Goal: Communication & Community: Share content

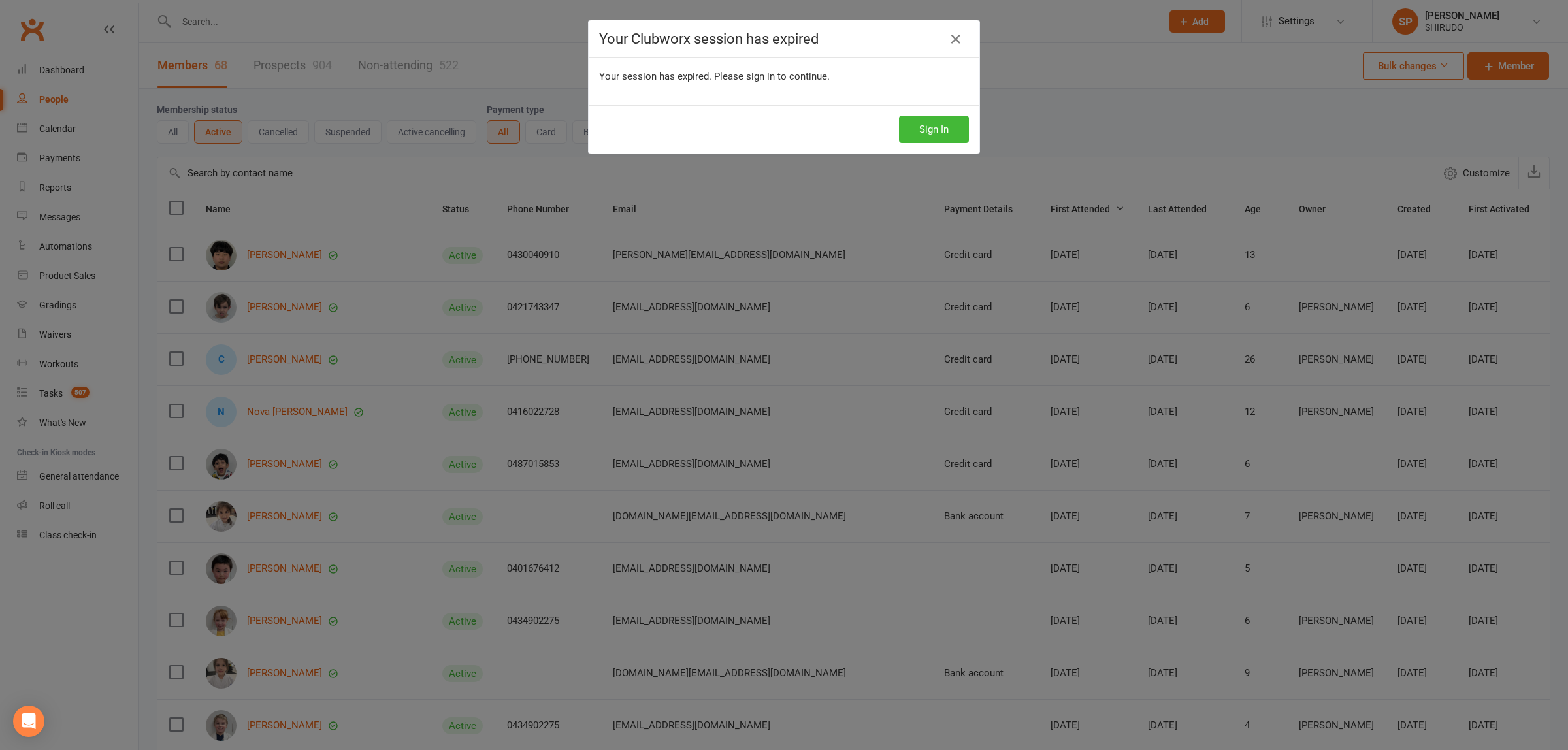
select select "100"
click at [1088, 134] on div "Your Clubworx session has expired Your session has expired. Please sign in to c…" at bounding box center [784, 375] width 1568 height 750
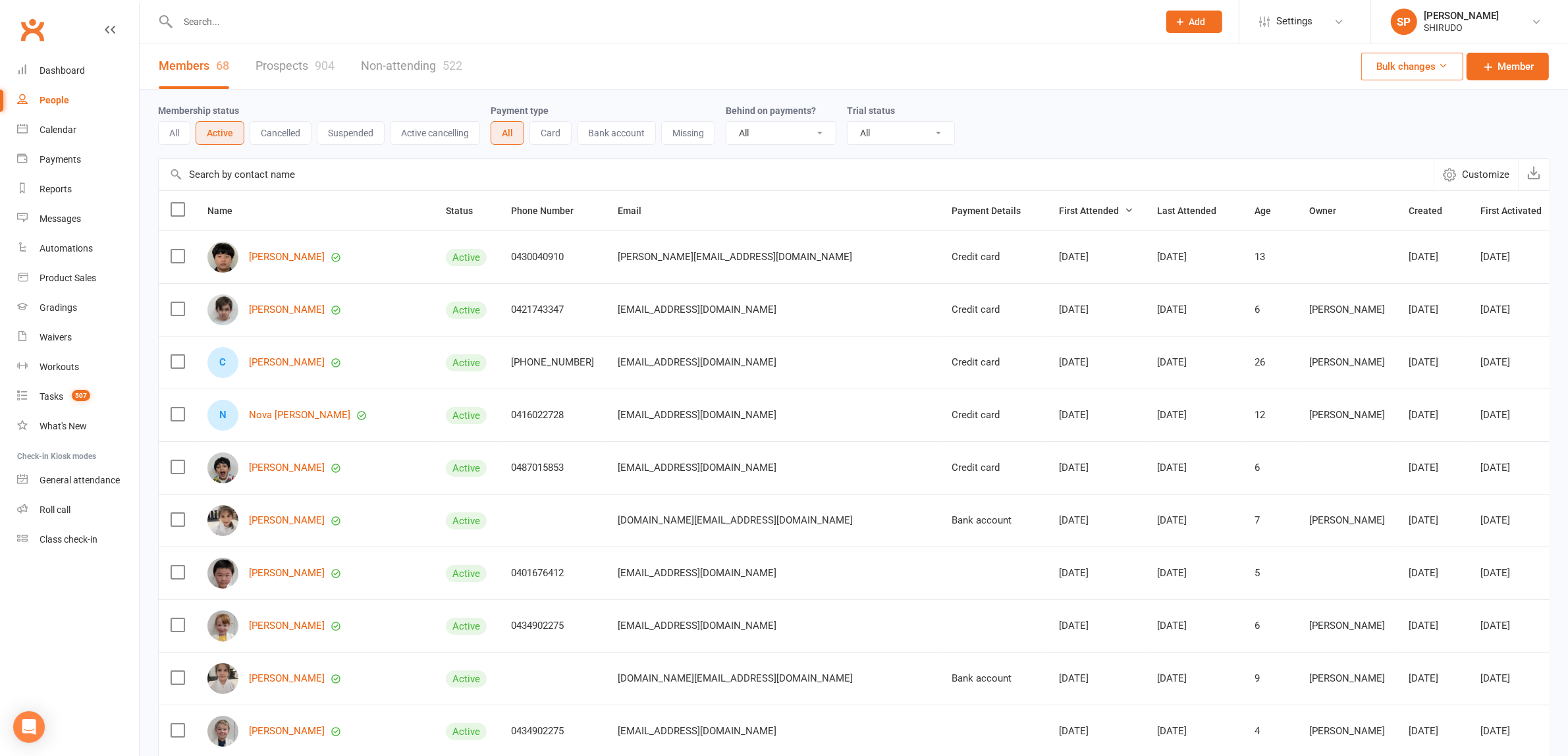
click at [55, 99] on div "People" at bounding box center [54, 100] width 30 height 10
click at [287, 129] on button "Cancelled" at bounding box center [281, 133] width 62 height 24
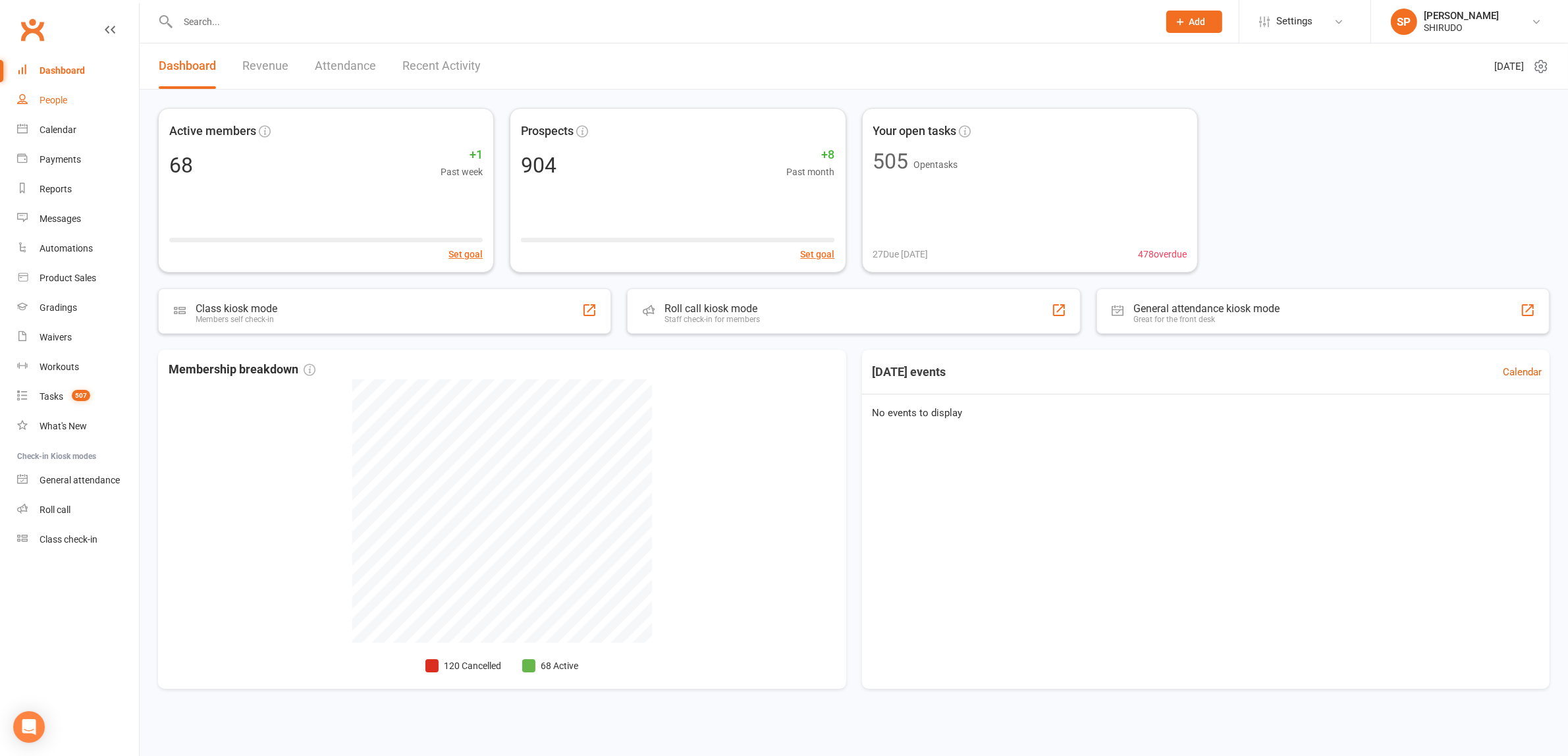
click at [57, 100] on div "People" at bounding box center [52, 100] width 27 height 10
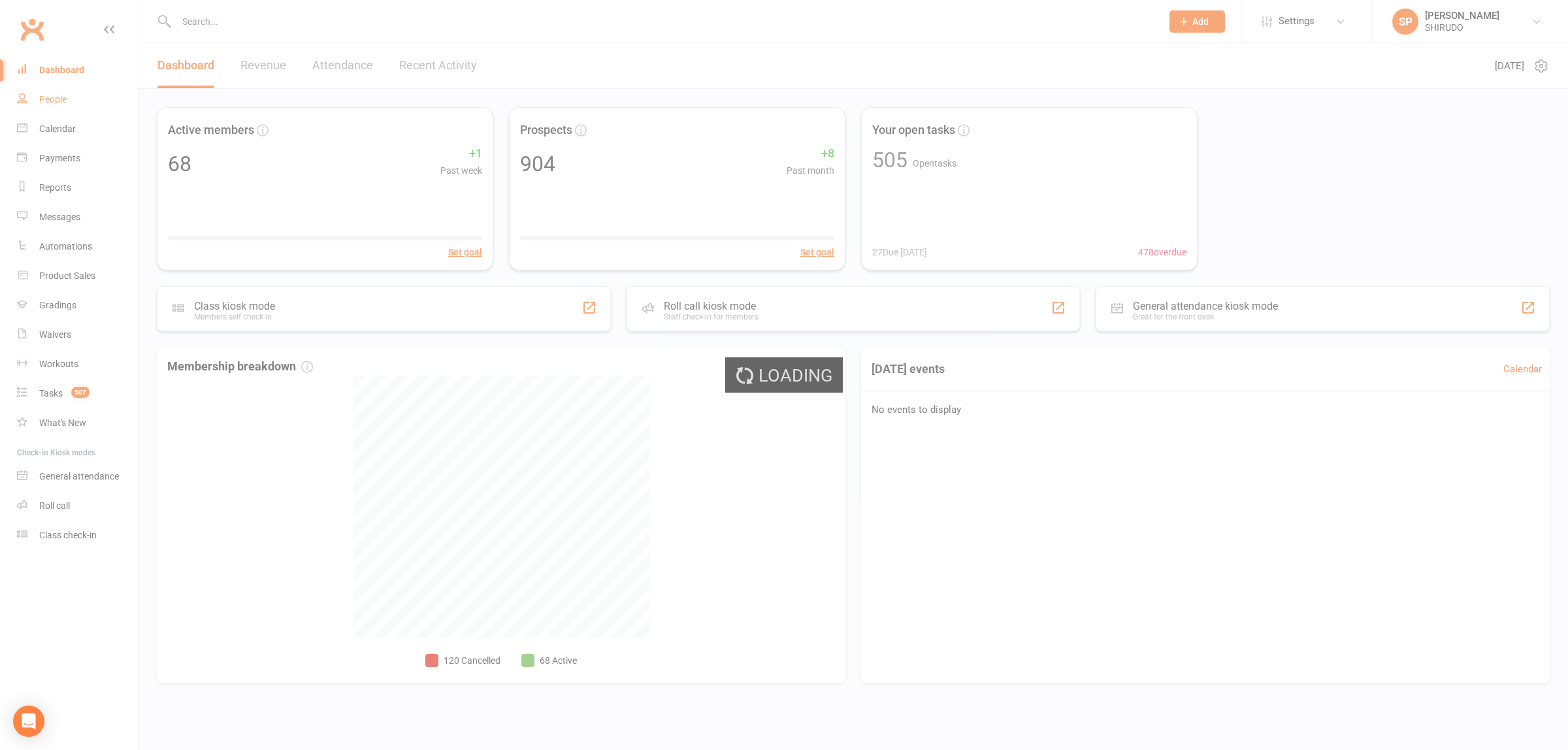
select select "100"
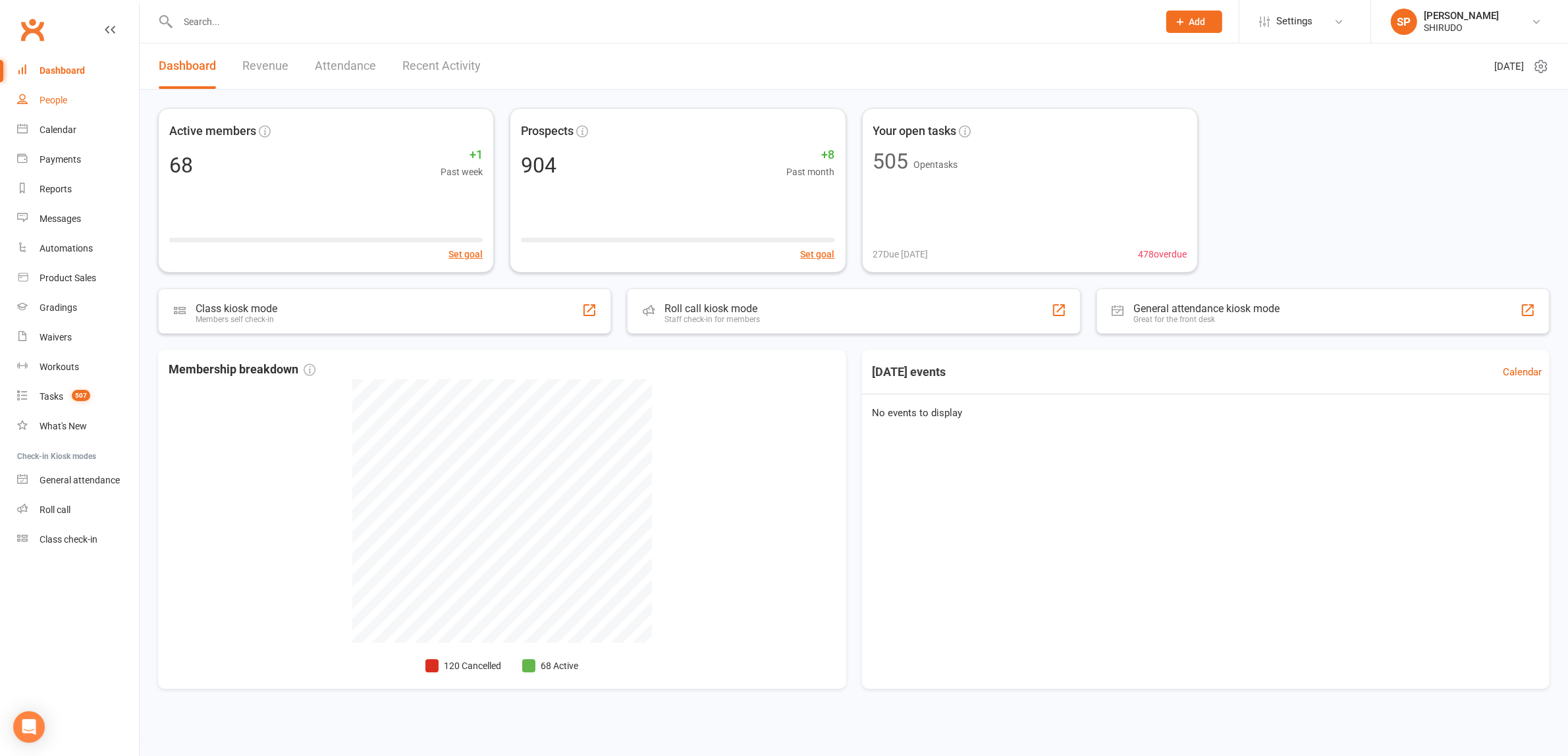
click at [54, 103] on div "People" at bounding box center [52, 100] width 27 height 10
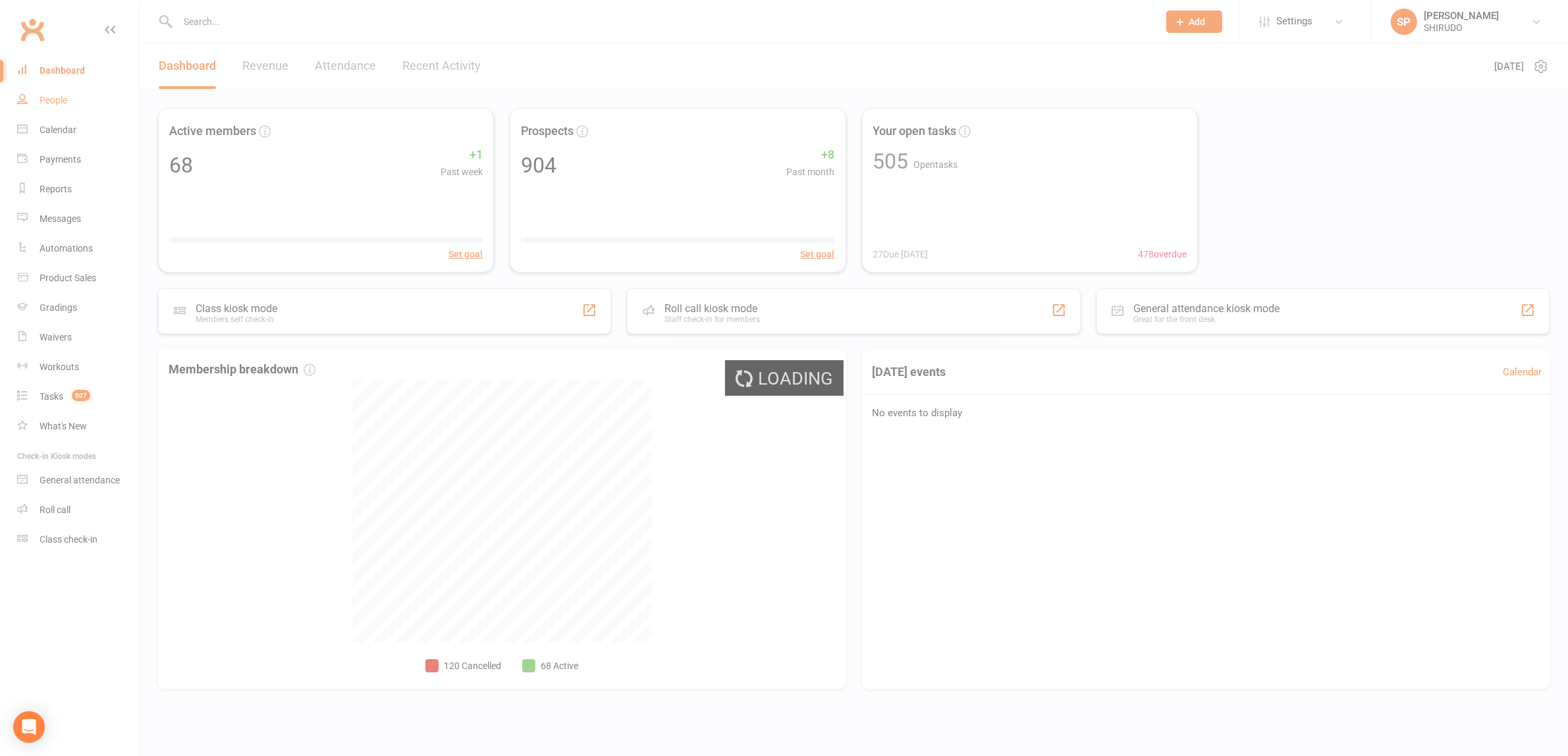
select select "100"
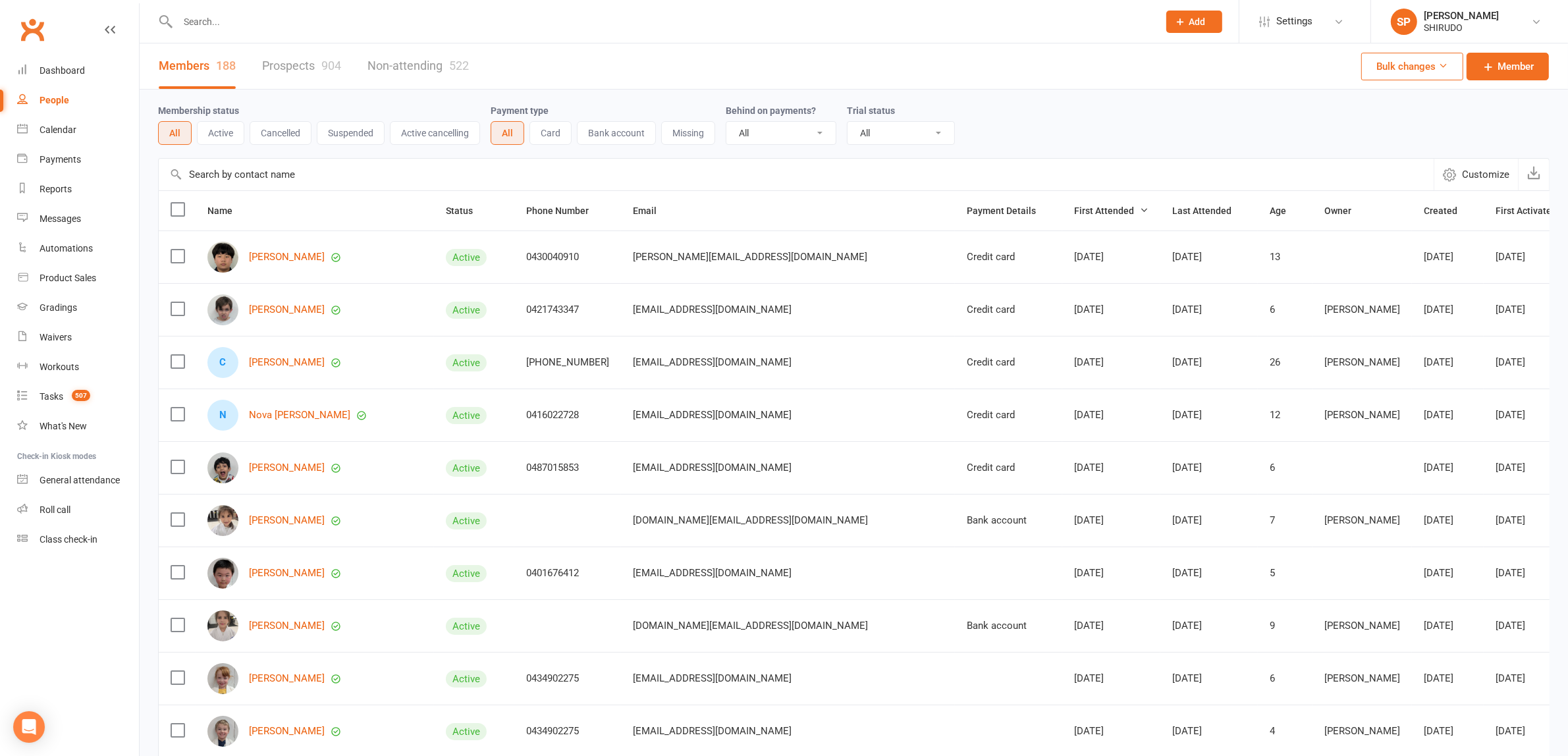
click at [290, 58] on link "Prospects 904" at bounding box center [301, 66] width 79 height 46
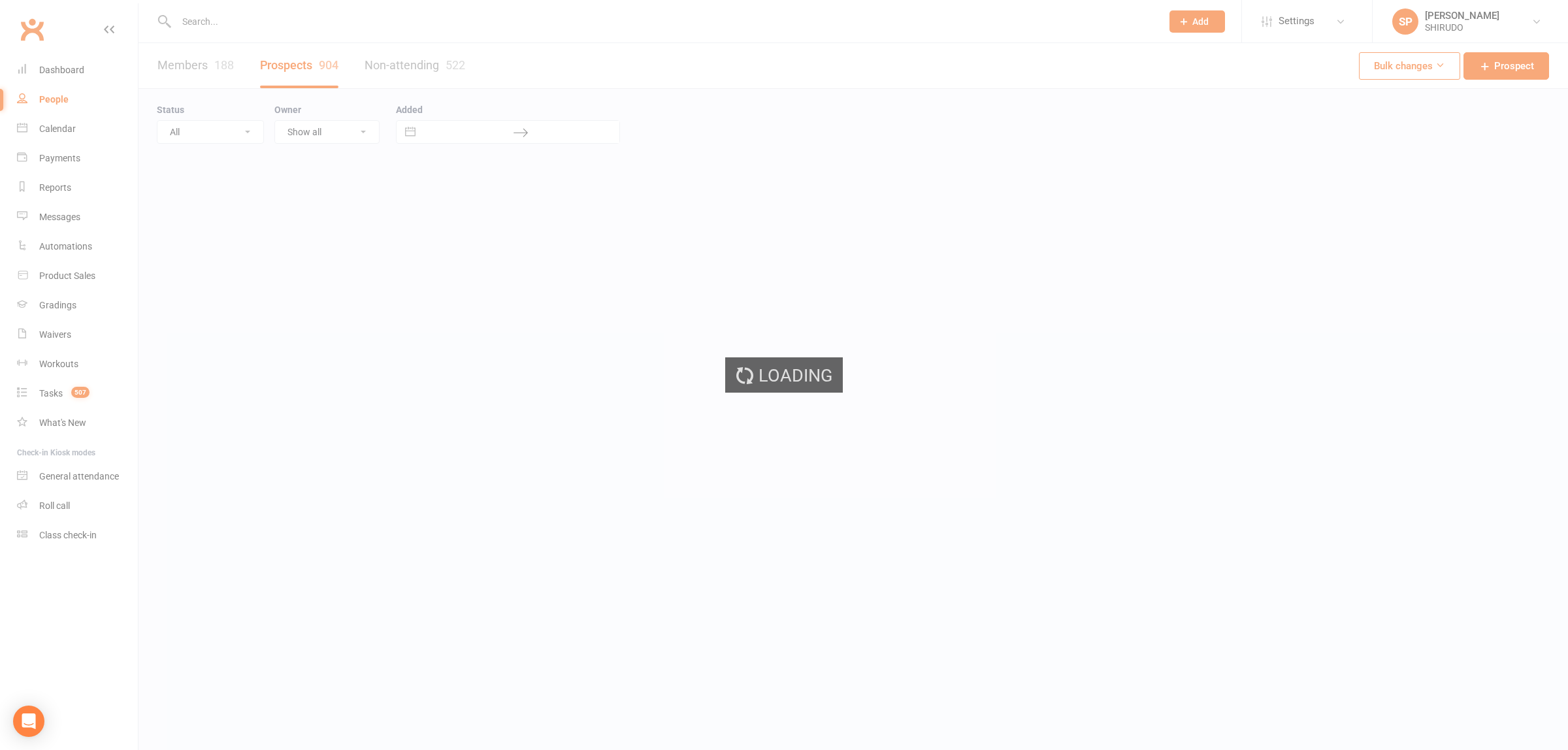
select select "50"
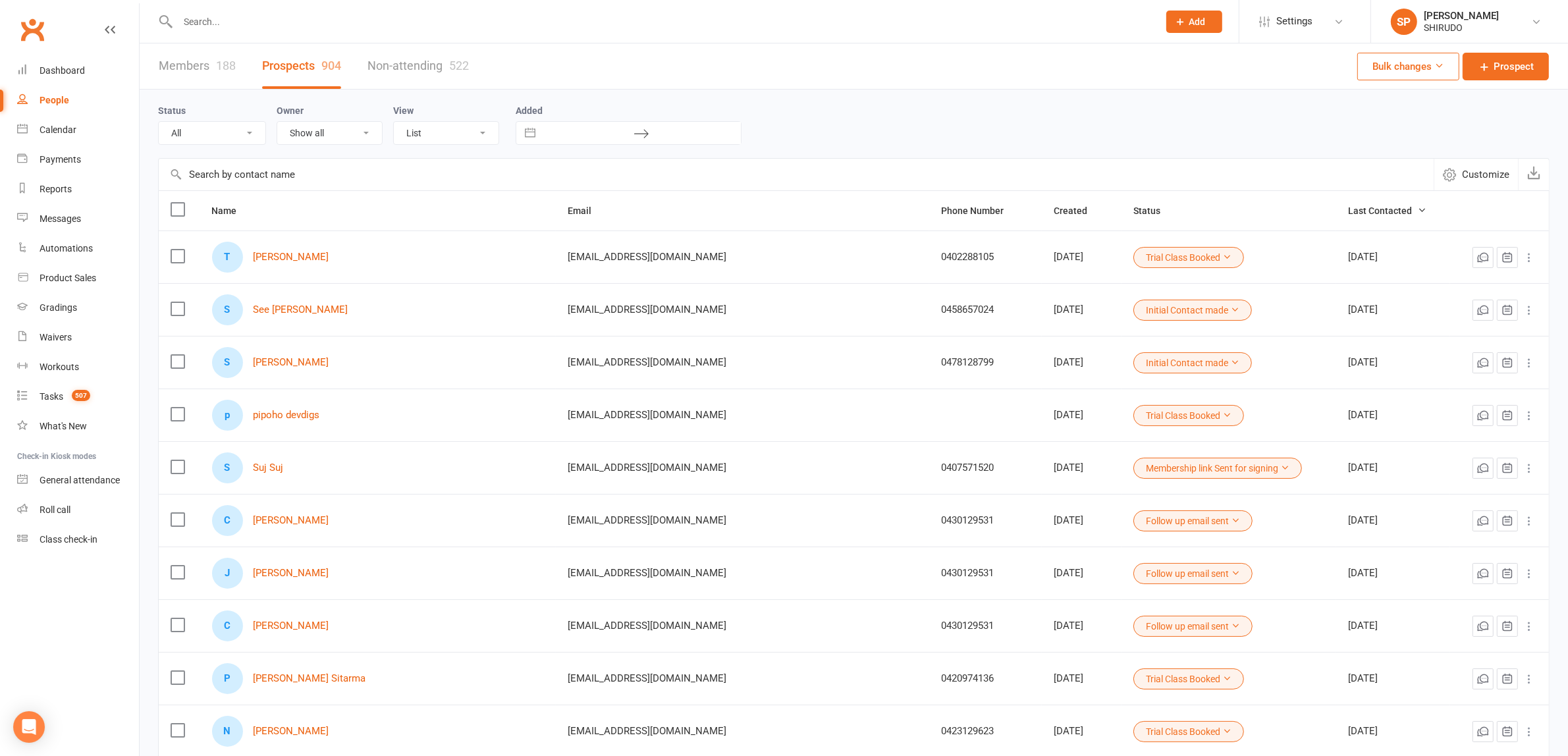
click at [206, 166] on input "text" at bounding box center [796, 174] width 1275 height 32
paste input "Ajay Chavda"
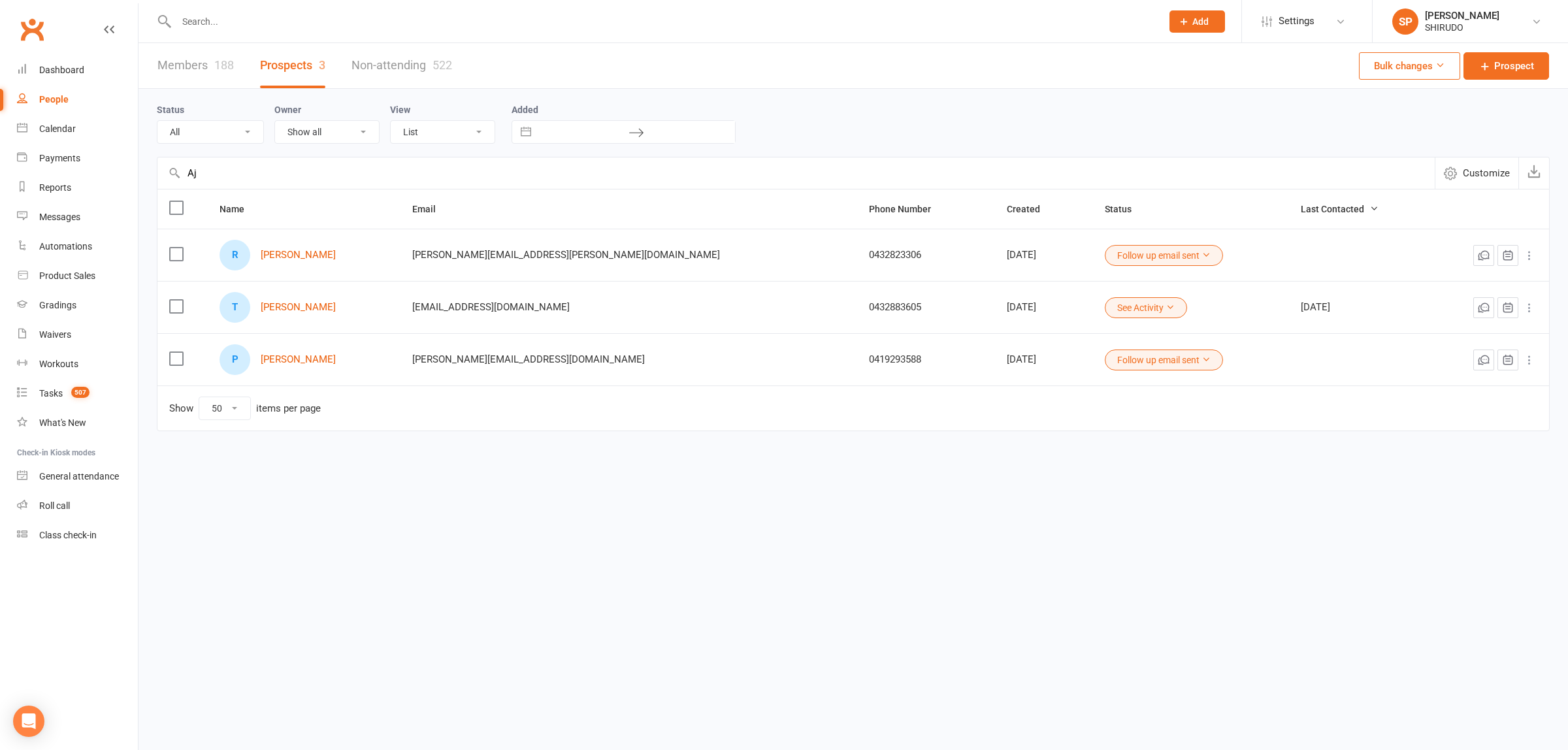
type input "A"
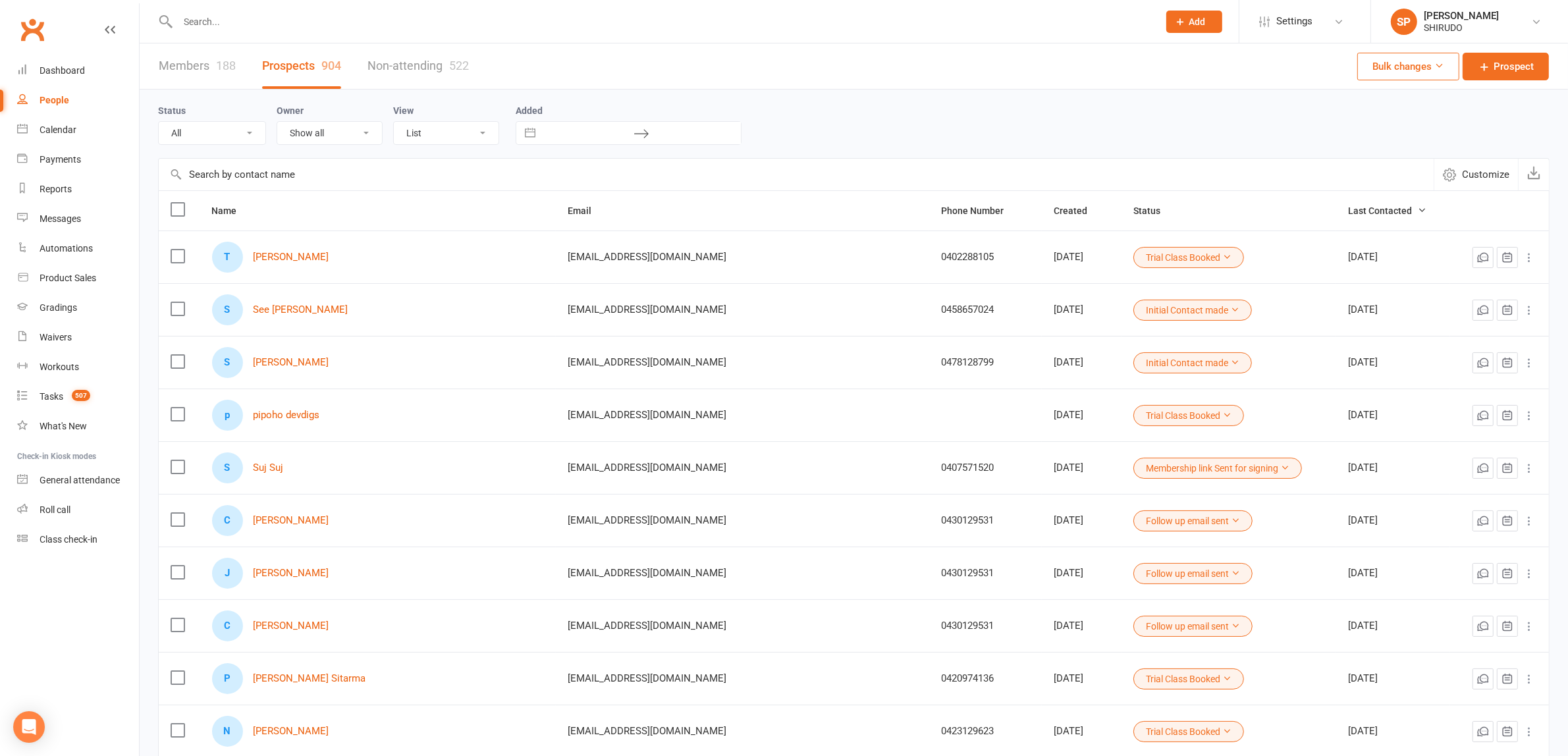
click at [56, 97] on div "People" at bounding box center [54, 100] width 30 height 10
click at [227, 176] on input "text" at bounding box center [796, 174] width 1275 height 32
paste input "SUJ ---- Siddhu Prakash child"
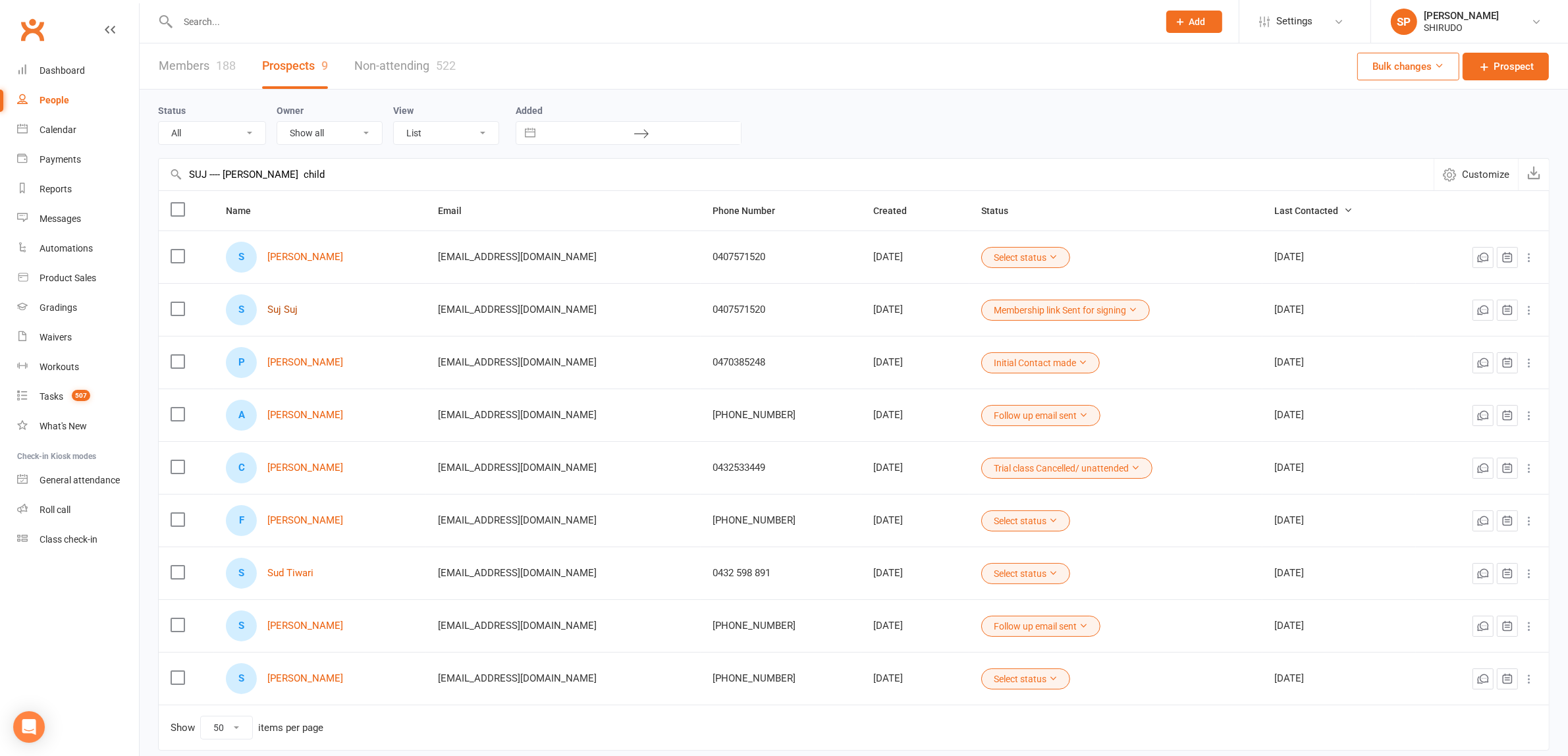
type input "SUJ ---- Siddhu Prakash child"
click at [295, 312] on link "Suj Suj" at bounding box center [282, 309] width 30 height 11
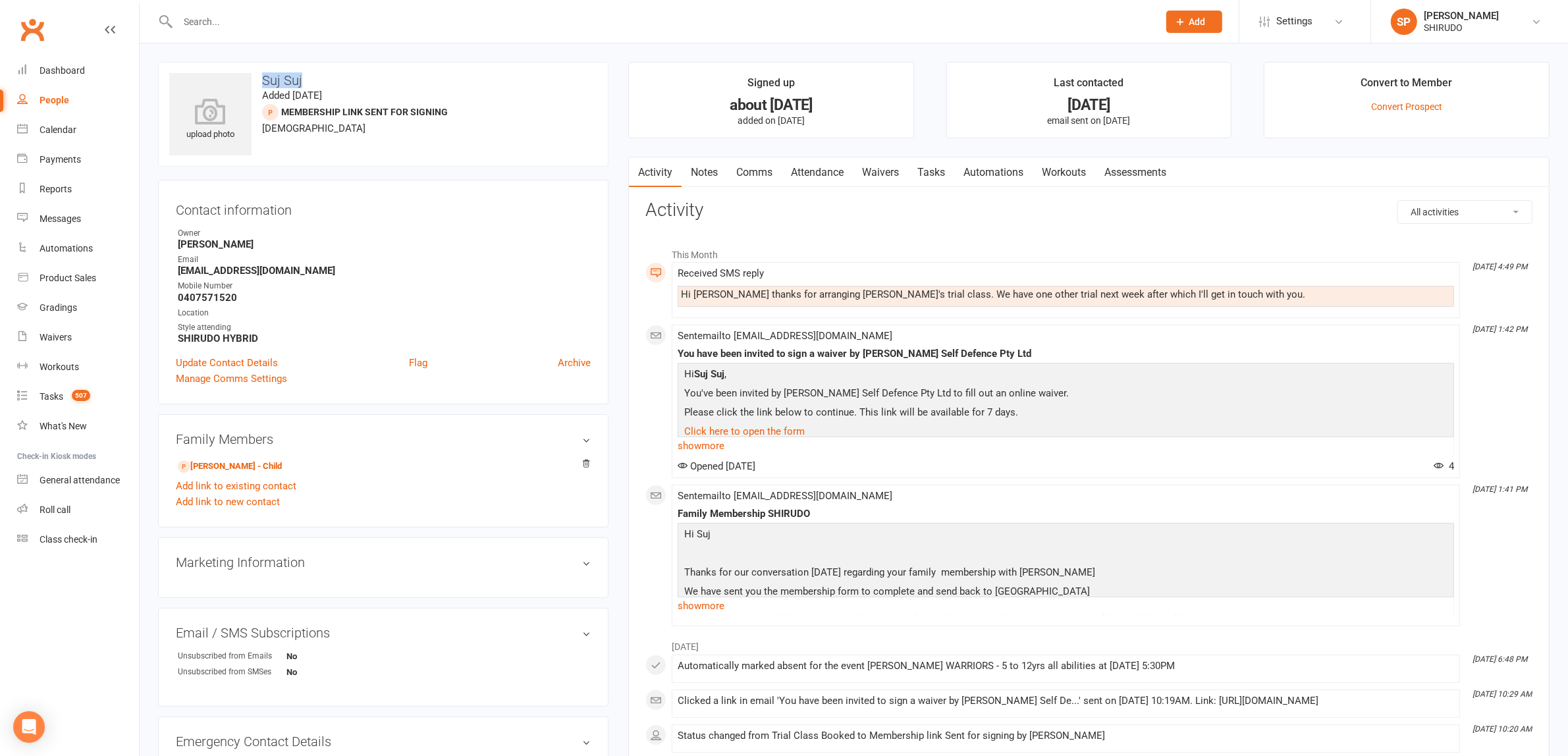
drag, startPoint x: 312, startPoint y: 82, endPoint x: 256, endPoint y: 78, distance: 56.1
click at [256, 78] on h3 "Suj Suj" at bounding box center [383, 80] width 428 height 15
copy h3 "Suj Suj"
click at [57, 94] on link "People" at bounding box center [78, 100] width 122 height 30
select select "50"
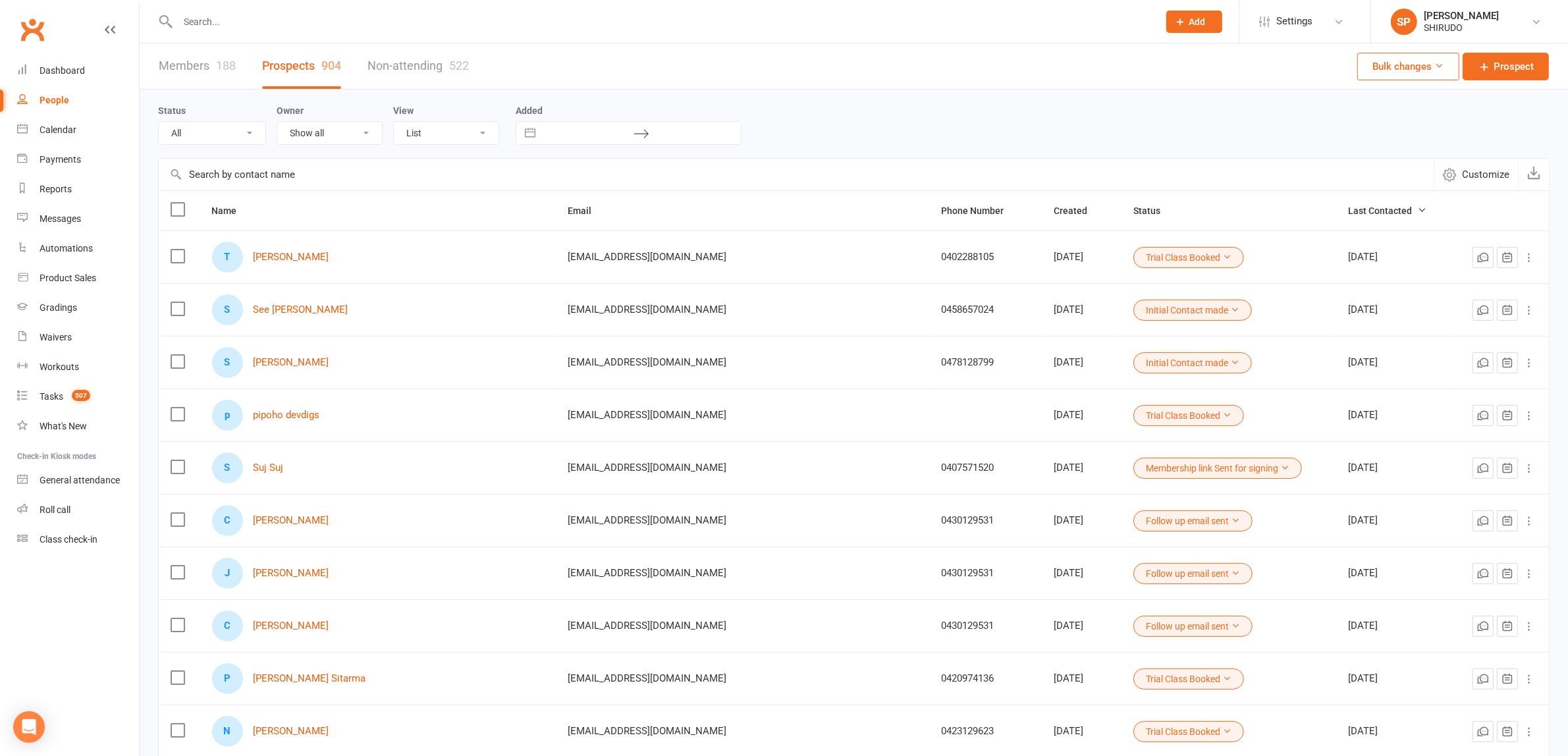
click at [196, 63] on link "Members 188" at bounding box center [197, 66] width 77 height 46
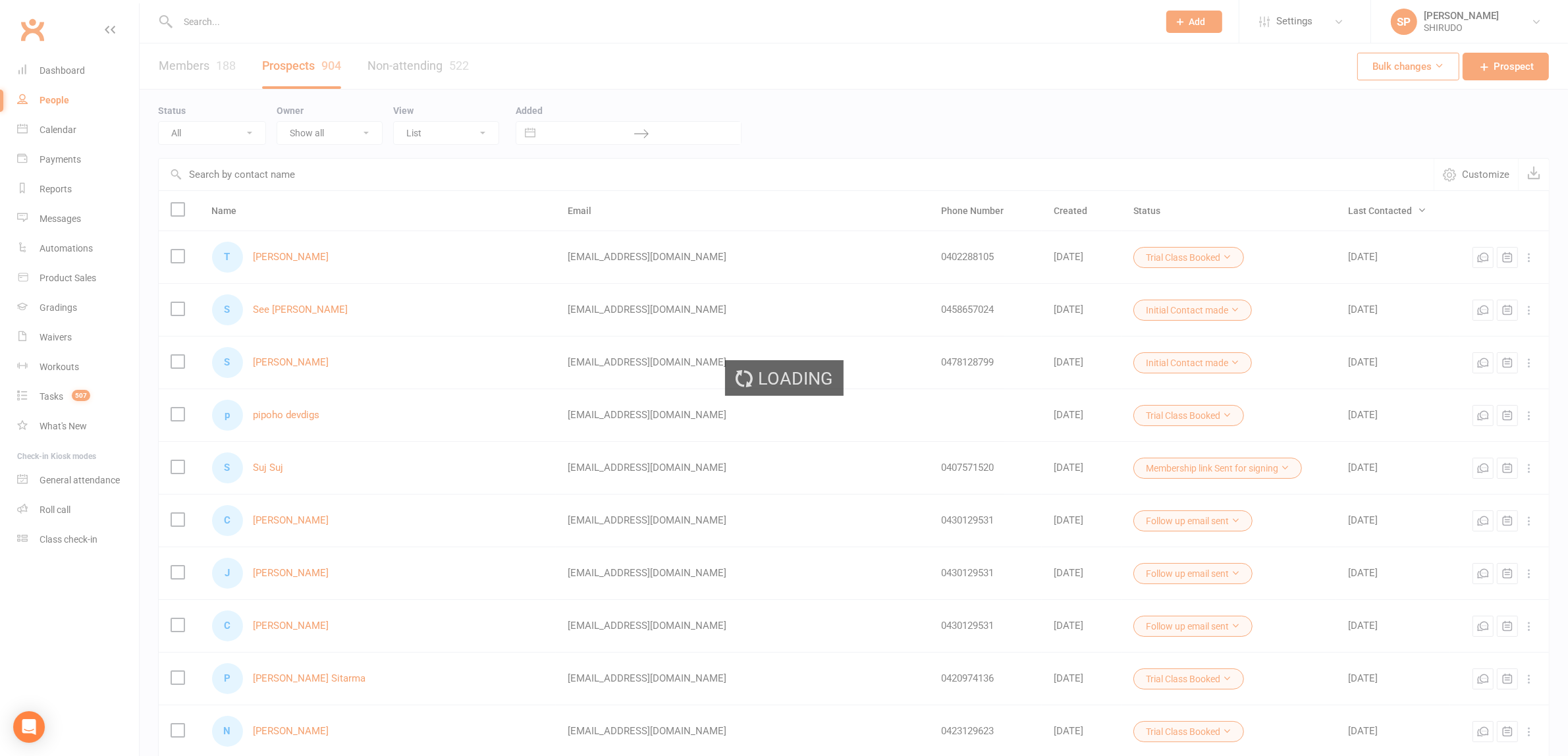
select select "100"
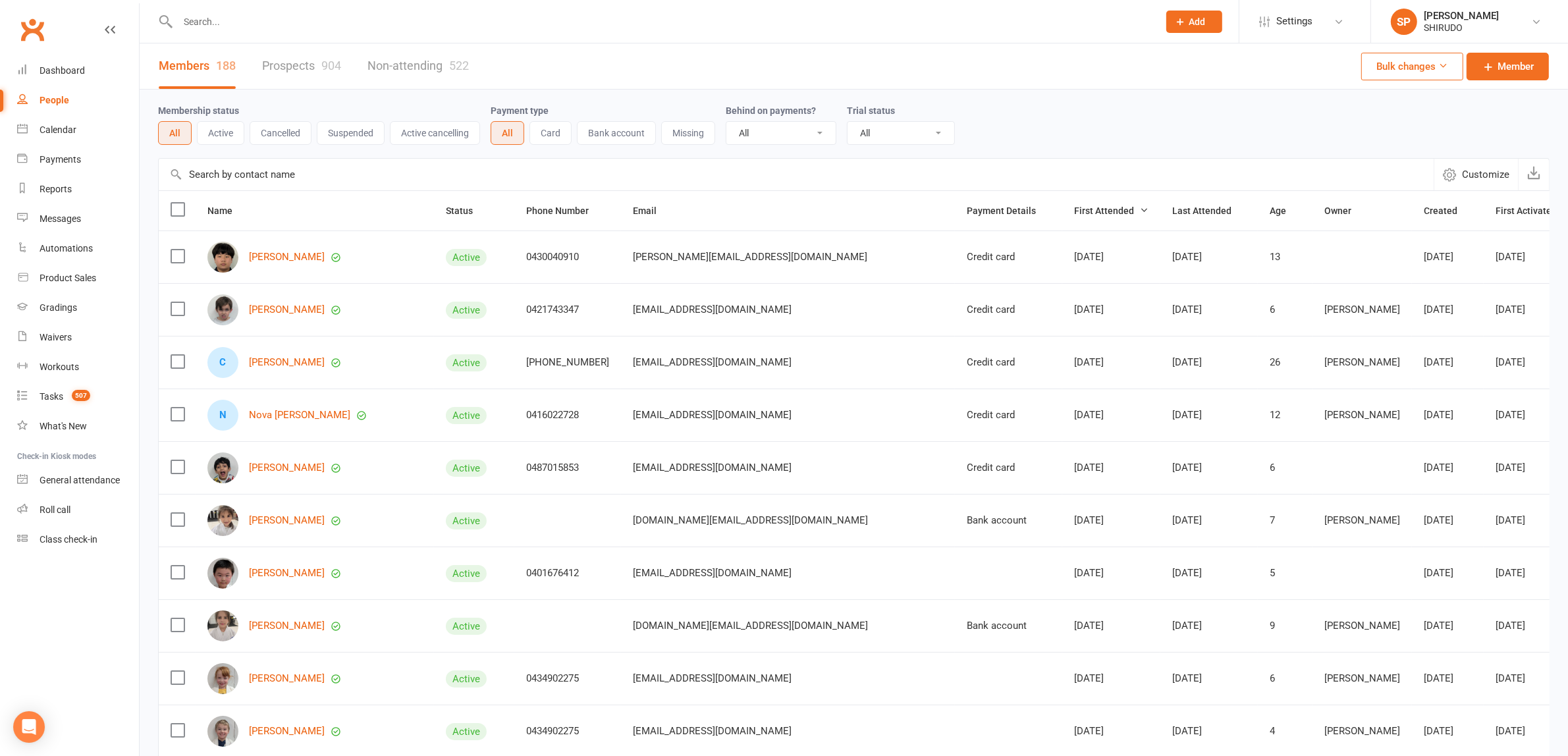
click at [202, 168] on input "text" at bounding box center [796, 174] width 1275 height 32
paste input "Suj Suj"
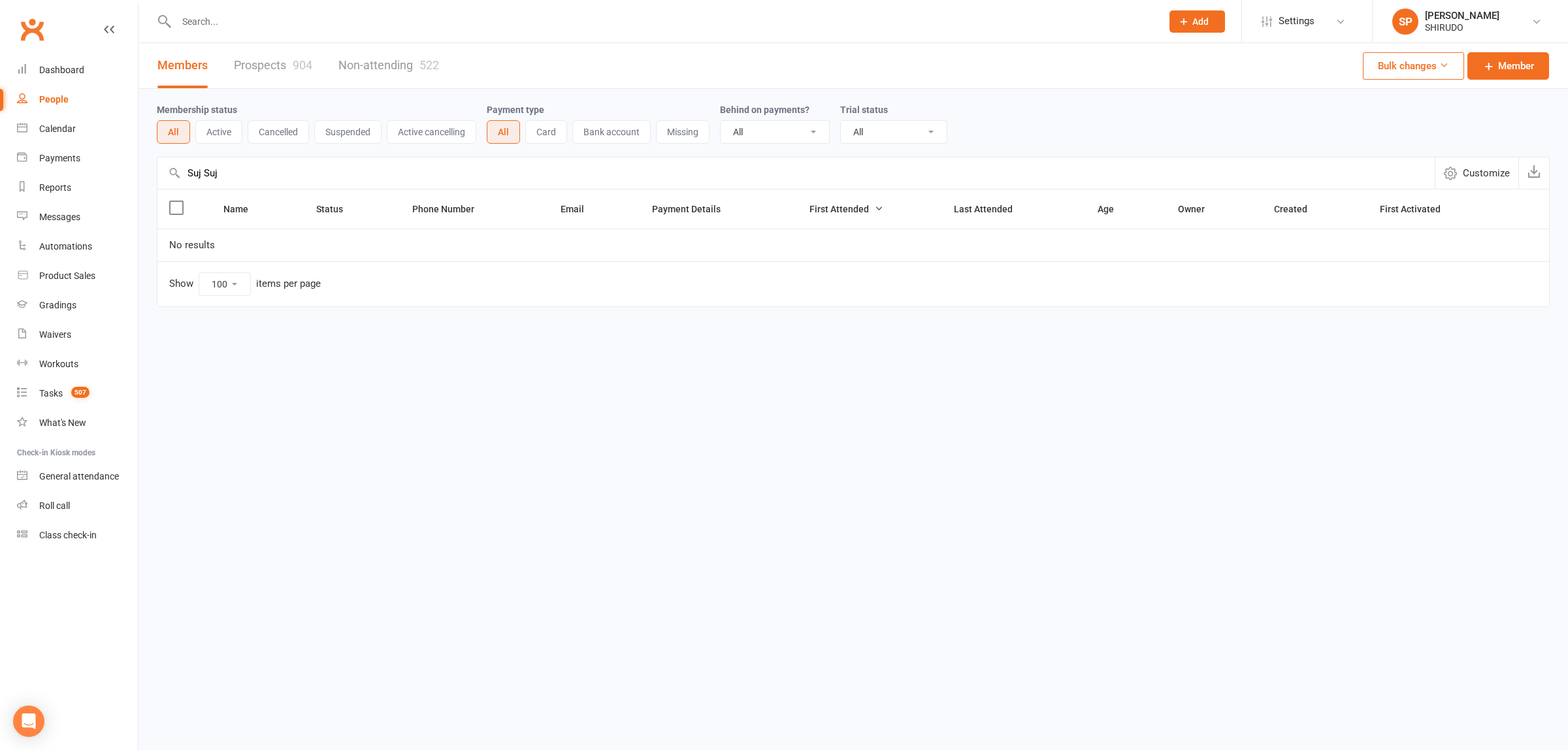
drag, startPoint x: 229, startPoint y: 165, endPoint x: 204, endPoint y: 165, distance: 25.0
click at [204, 165] on input "Suj Suj" at bounding box center [796, 173] width 1277 height 31
type input "Suj"
drag, startPoint x: 220, startPoint y: 172, endPoint x: 178, endPoint y: 166, distance: 42.4
click at [178, 166] on input "Suj" at bounding box center [796, 173] width 1277 height 31
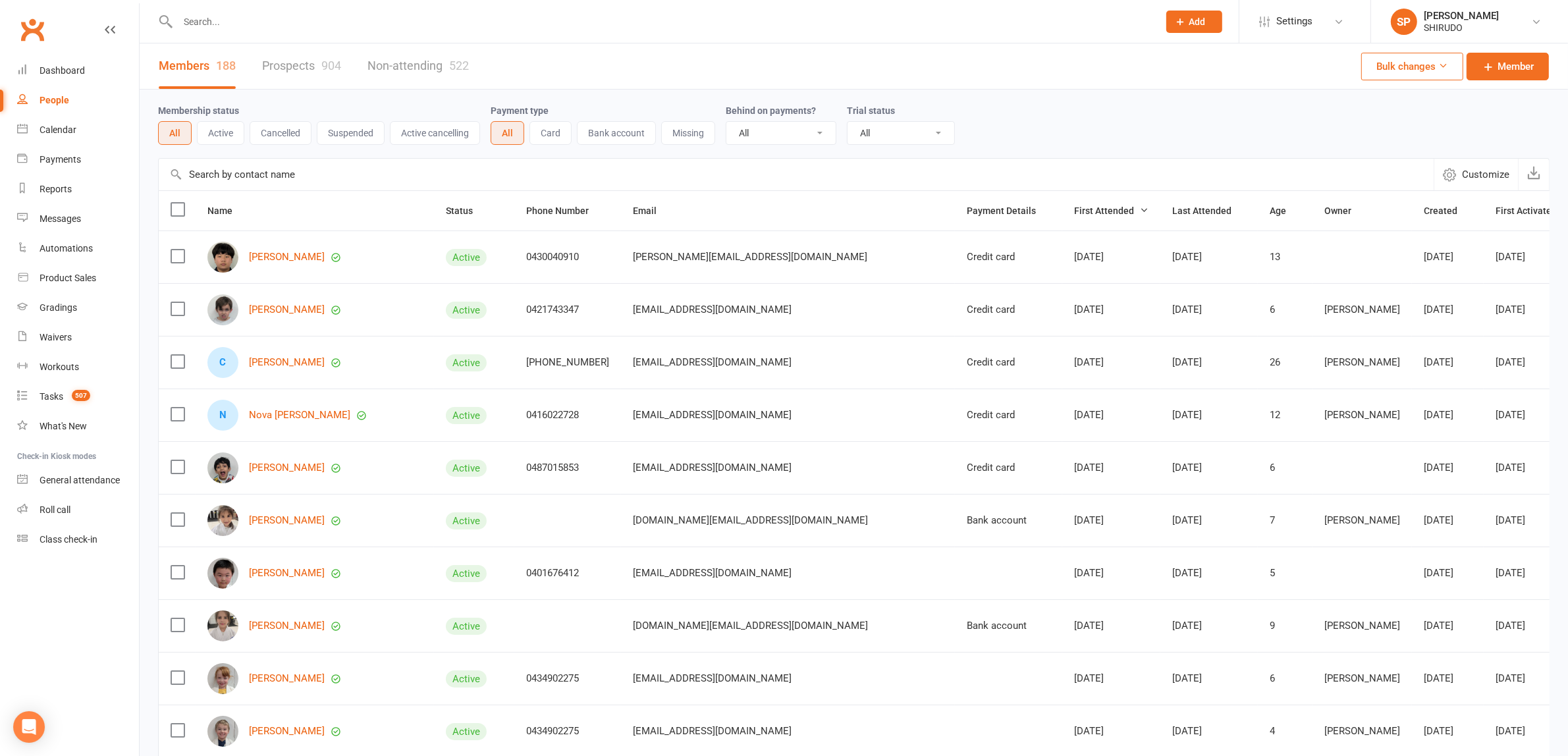
click at [300, 63] on link "Prospects 904" at bounding box center [301, 66] width 79 height 46
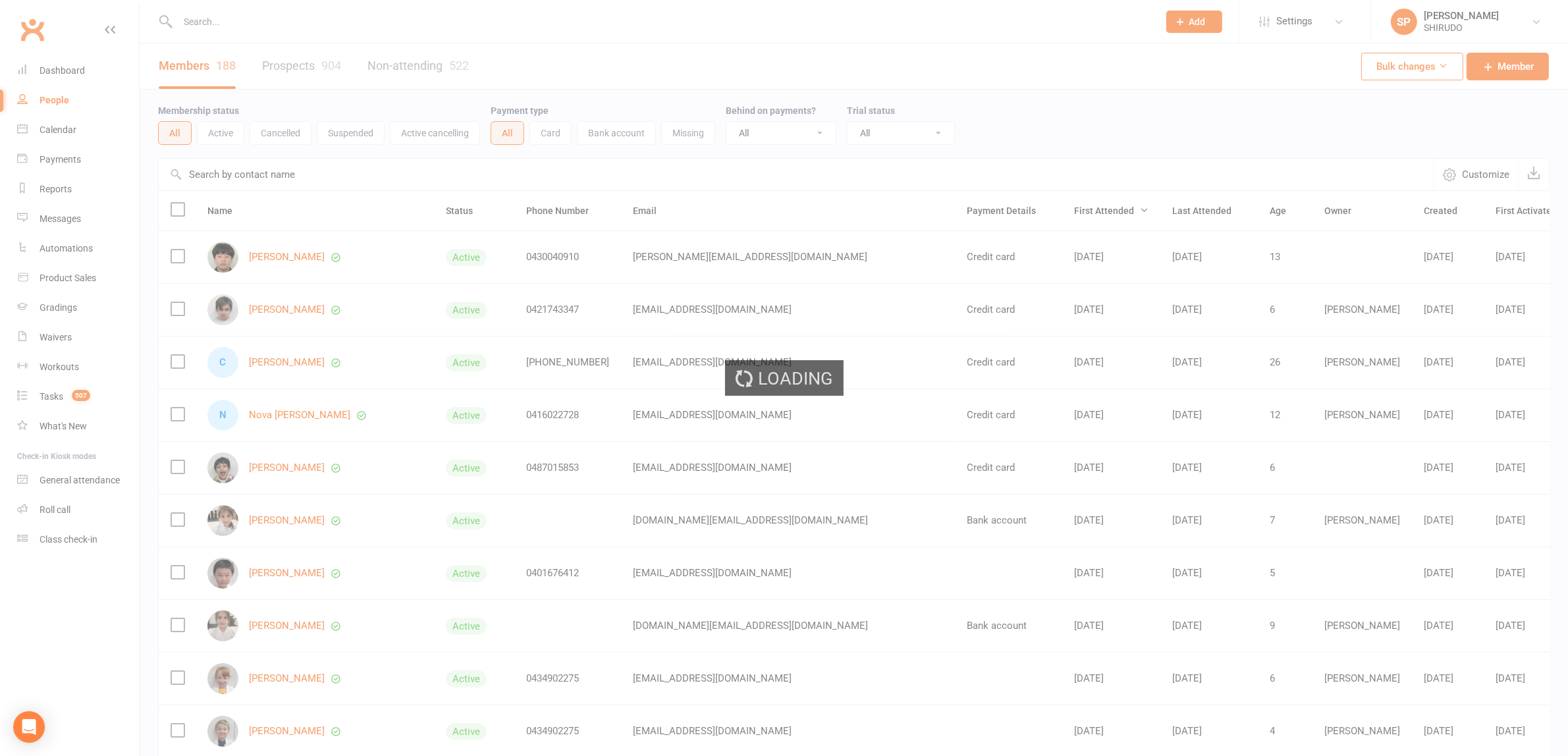
select select "50"
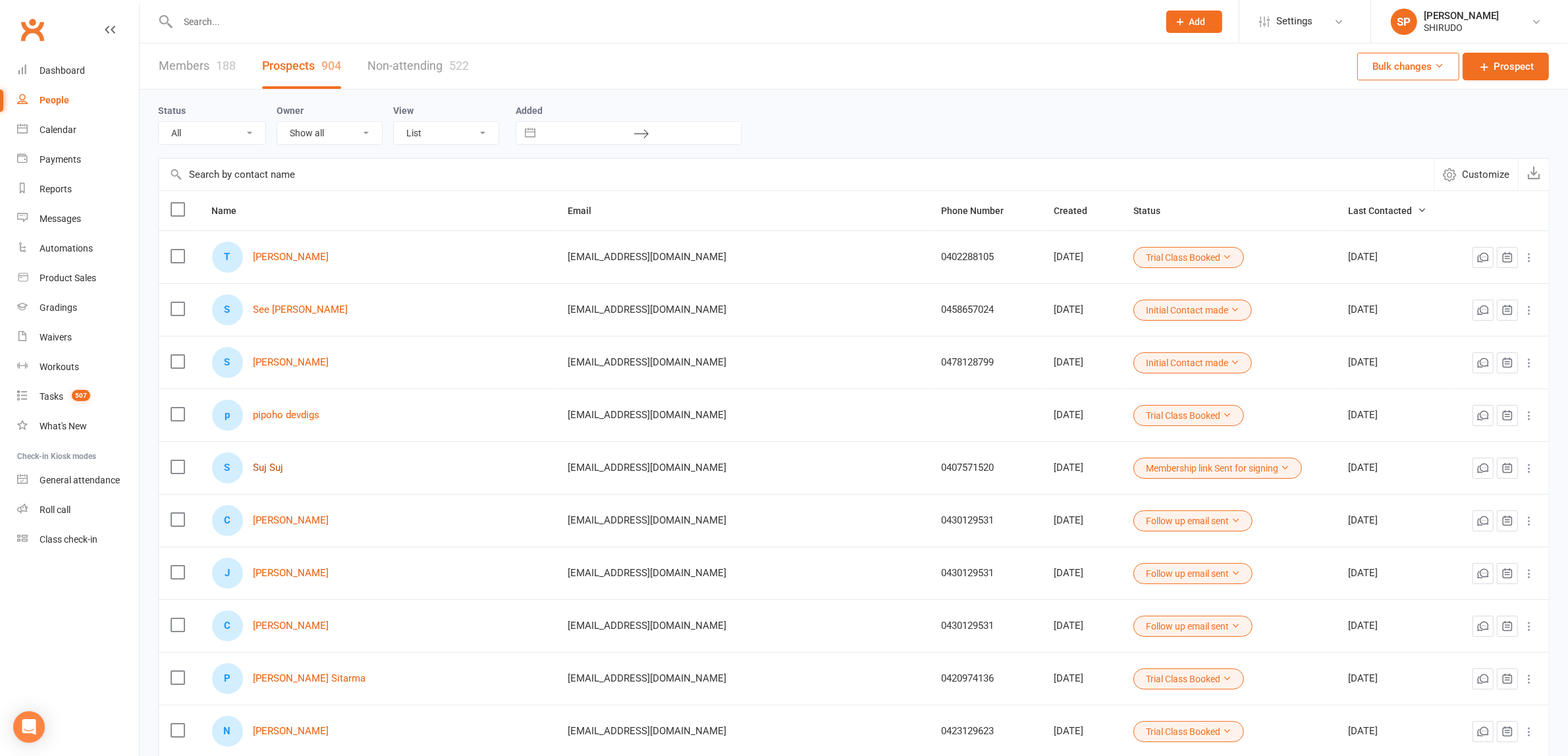
click at [280, 467] on link "Suj Suj" at bounding box center [268, 467] width 30 height 11
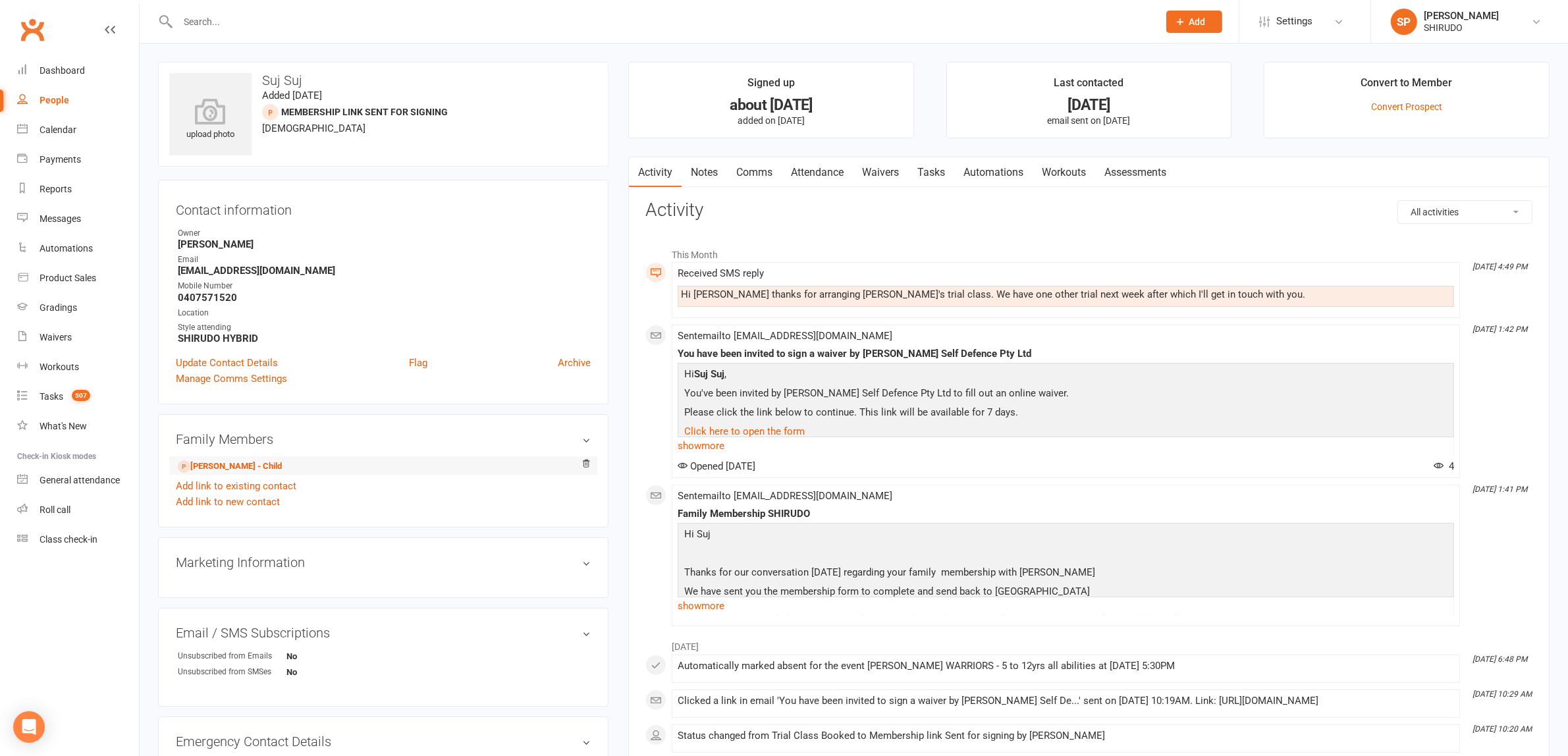
click at [293, 464] on li "Siddhu Prakash - Child" at bounding box center [383, 465] width 415 height 18
click at [256, 465] on link "Siddhu Prakash - Child" at bounding box center [230, 466] width 104 height 14
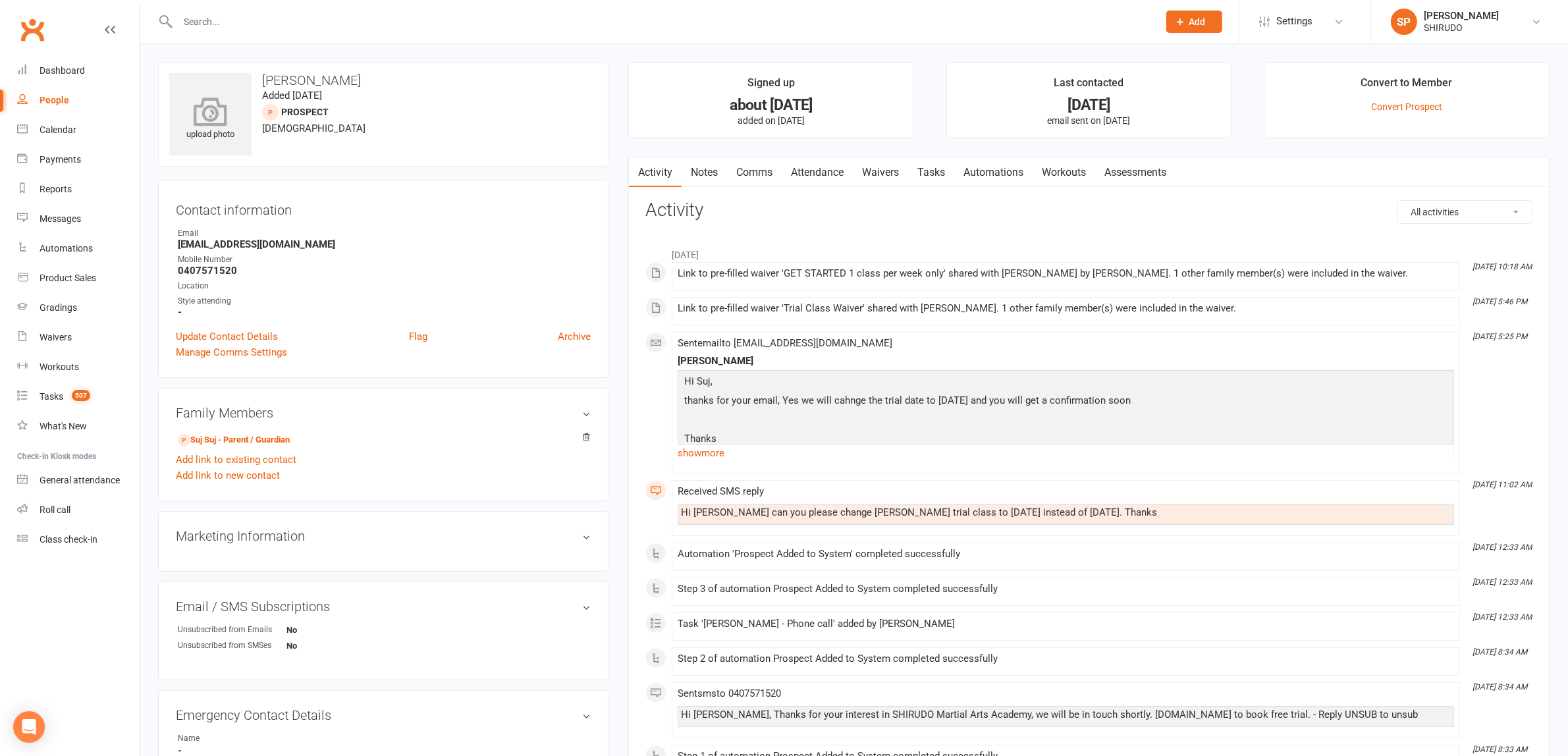
drag, startPoint x: 363, startPoint y: 80, endPoint x: 241, endPoint y: 77, distance: 122.0
click at [241, 77] on div "upload photo Siddhu Prakash Added 11 July, 2025 prospect 9 years old" at bounding box center [383, 114] width 451 height 105
click at [276, 439] on link "Suj Suj - Parent / Guardian" at bounding box center [234, 440] width 112 height 14
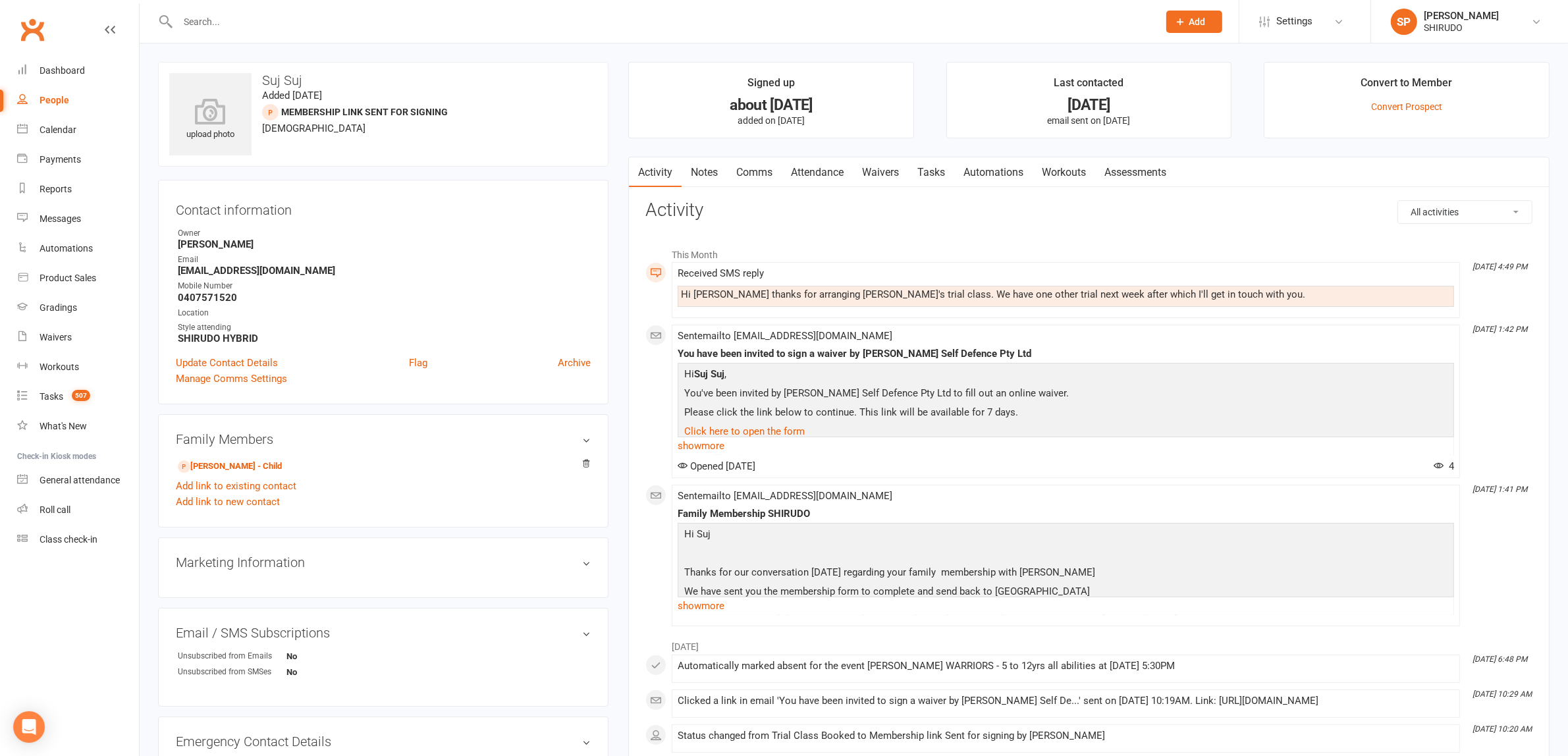
click at [759, 171] on link "Comms" at bounding box center [754, 172] width 55 height 30
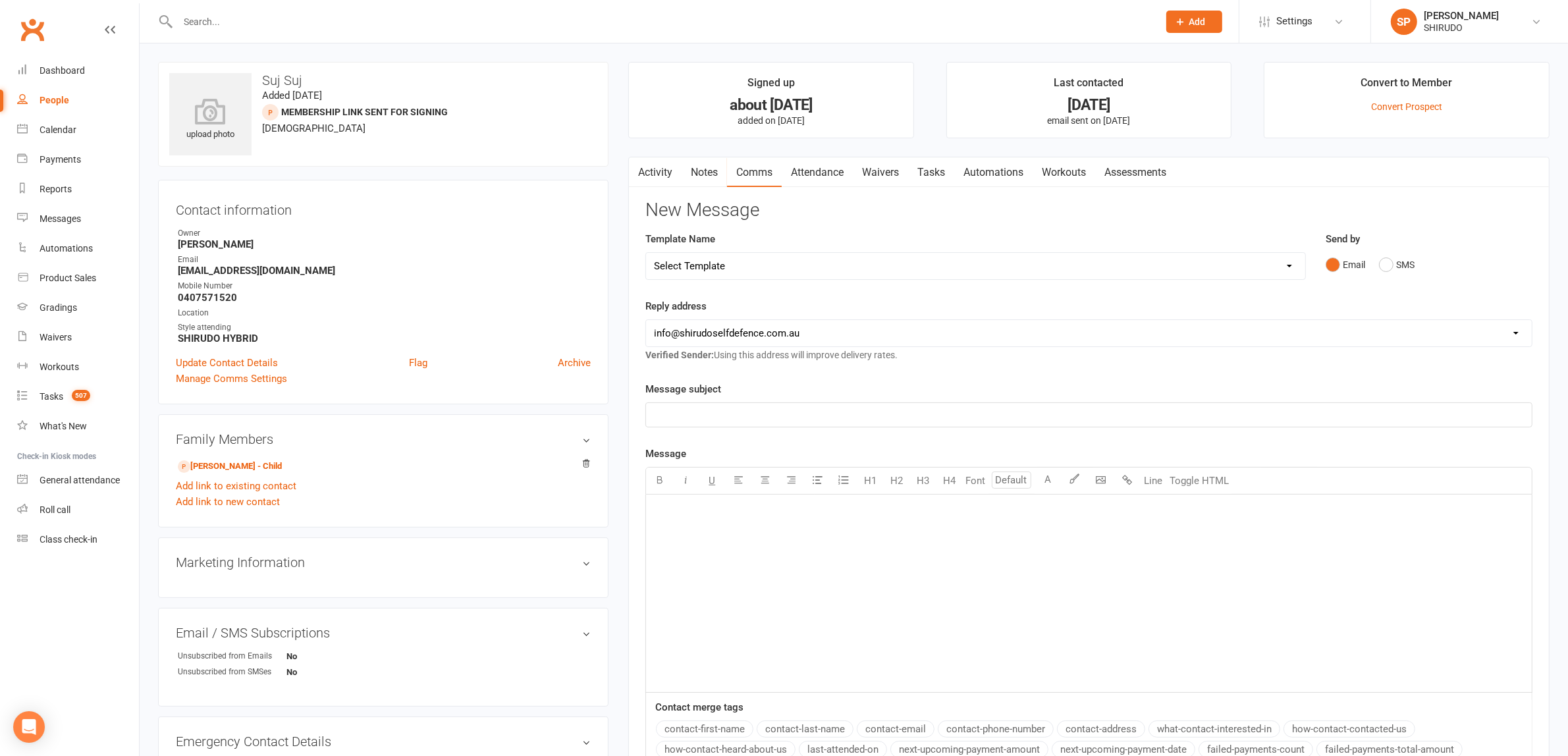
click at [680, 416] on p "﻿" at bounding box center [1089, 414] width 870 height 16
click at [239, 462] on link "Siddhu Prakash - Child" at bounding box center [230, 466] width 104 height 14
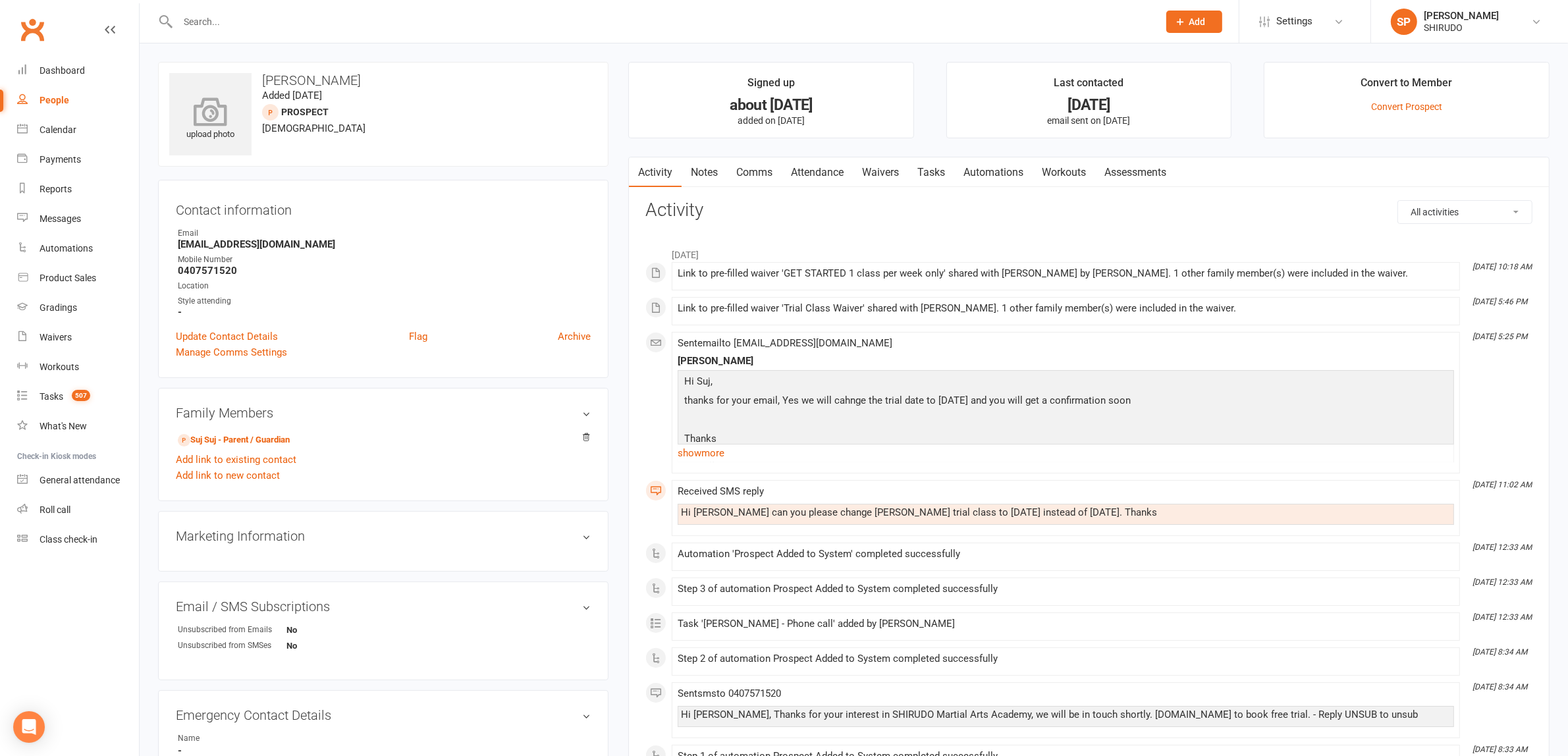
drag, startPoint x: 355, startPoint y: 75, endPoint x: 234, endPoint y: 74, distance: 121.0
click at [234, 74] on div "upload photo Siddhu Prakash Added 11 July, 2025 prospect 9 years old" at bounding box center [383, 114] width 451 height 105
click at [308, 82] on h3 "Siddhu Prakash" at bounding box center [383, 80] width 428 height 15
click at [370, 87] on div "upload photo Siddhu Prakash Added 11 July, 2025 prospect 9 years old" at bounding box center [383, 114] width 451 height 105
click at [313, 126] on div "upload photo Siddhu Prakash Added 11 July, 2025 prospect 9 years old" at bounding box center [383, 114] width 451 height 105
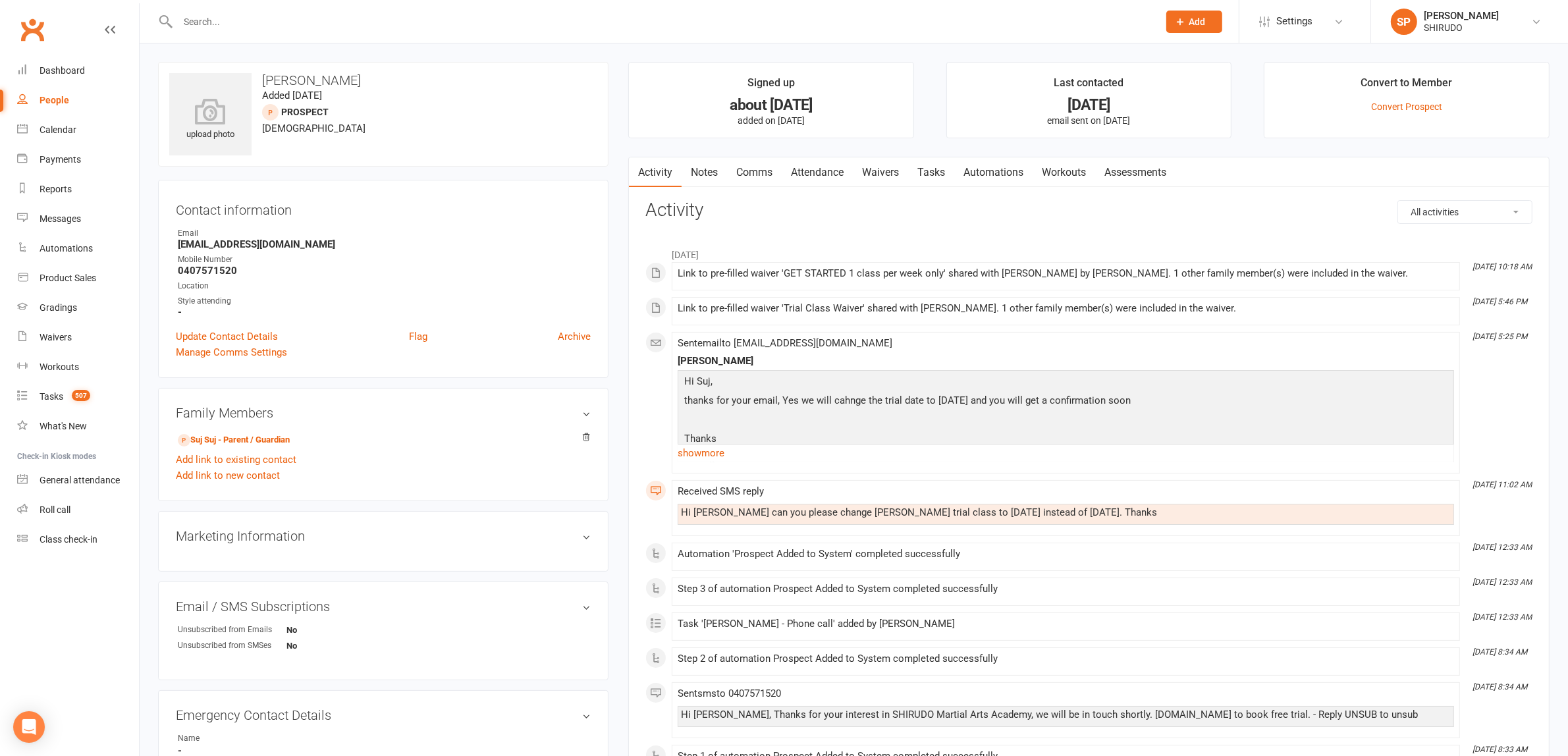
drag, startPoint x: 363, startPoint y: 75, endPoint x: 264, endPoint y: 82, distance: 99.2
click at [264, 82] on h3 "Siddhu Prakash" at bounding box center [383, 80] width 428 height 15
copy h3 "Siddhu Prakash"
click at [239, 436] on link "Suj Suj - Parent / Guardian" at bounding box center [234, 440] width 112 height 14
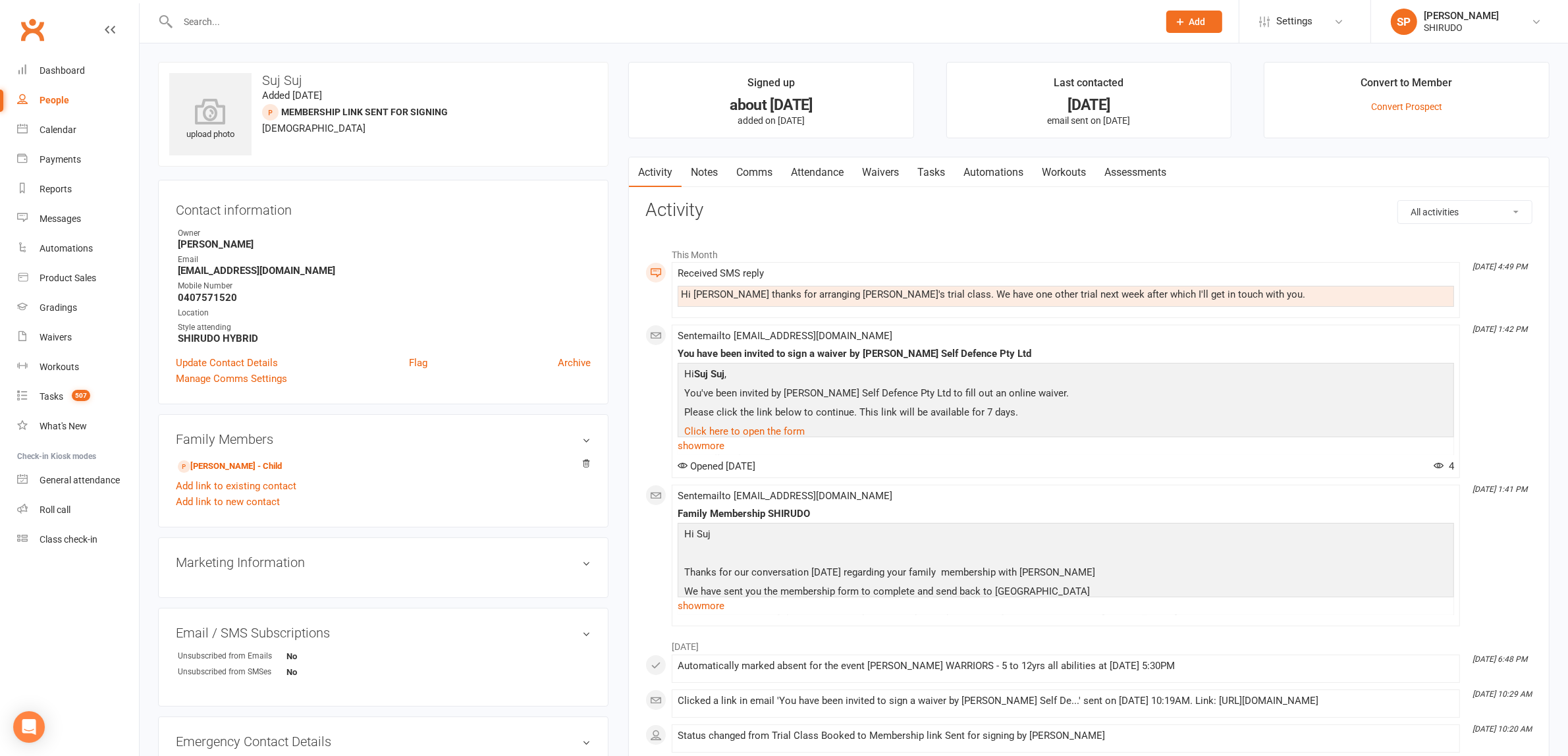
click at [751, 169] on link "Comms" at bounding box center [754, 172] width 55 height 30
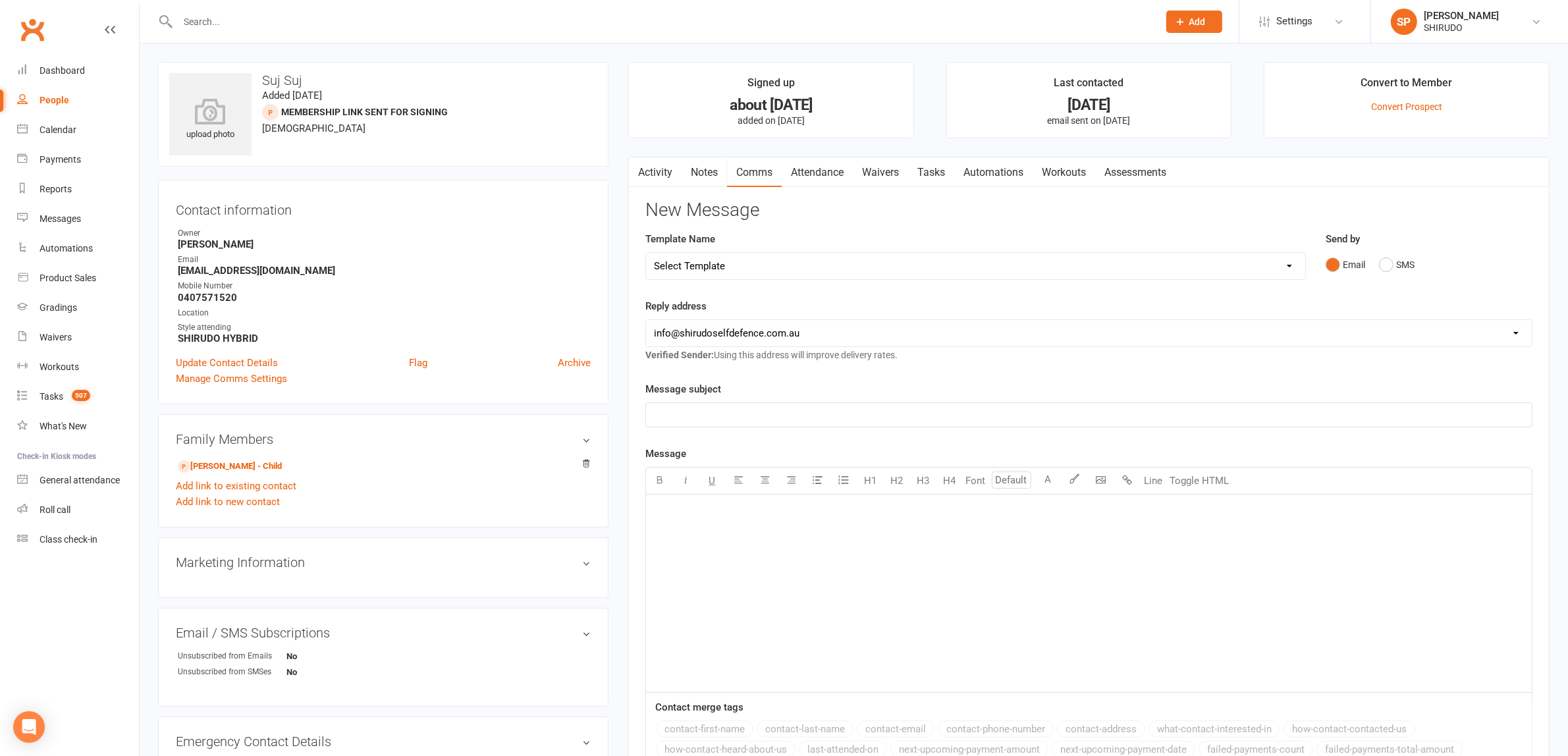
click at [663, 409] on p "﻿" at bounding box center [1089, 414] width 870 height 16
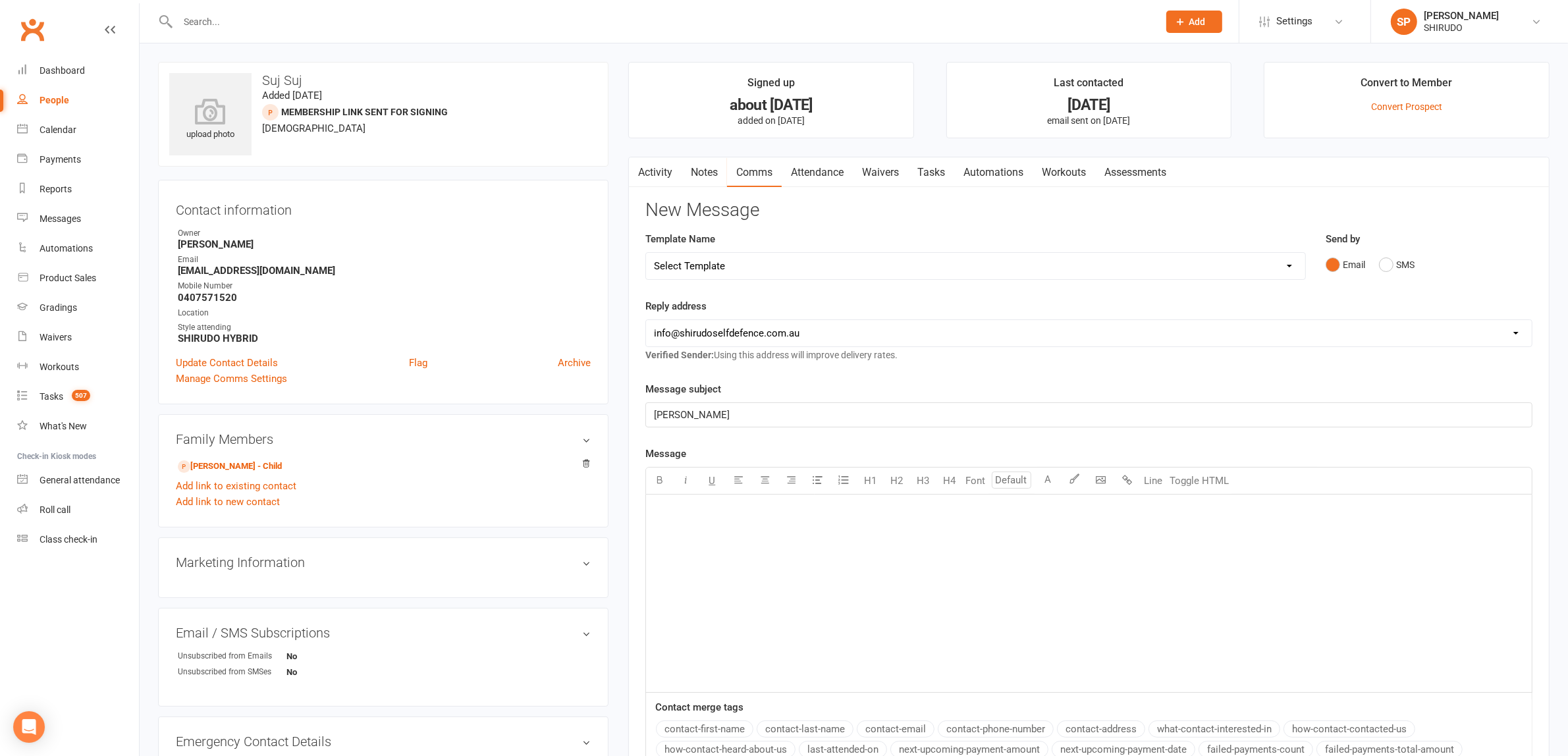
click at [671, 518] on p "﻿" at bounding box center [1089, 510] width 870 height 16
click at [699, 729] on button "contact-first-name" at bounding box center [705, 728] width 97 height 17
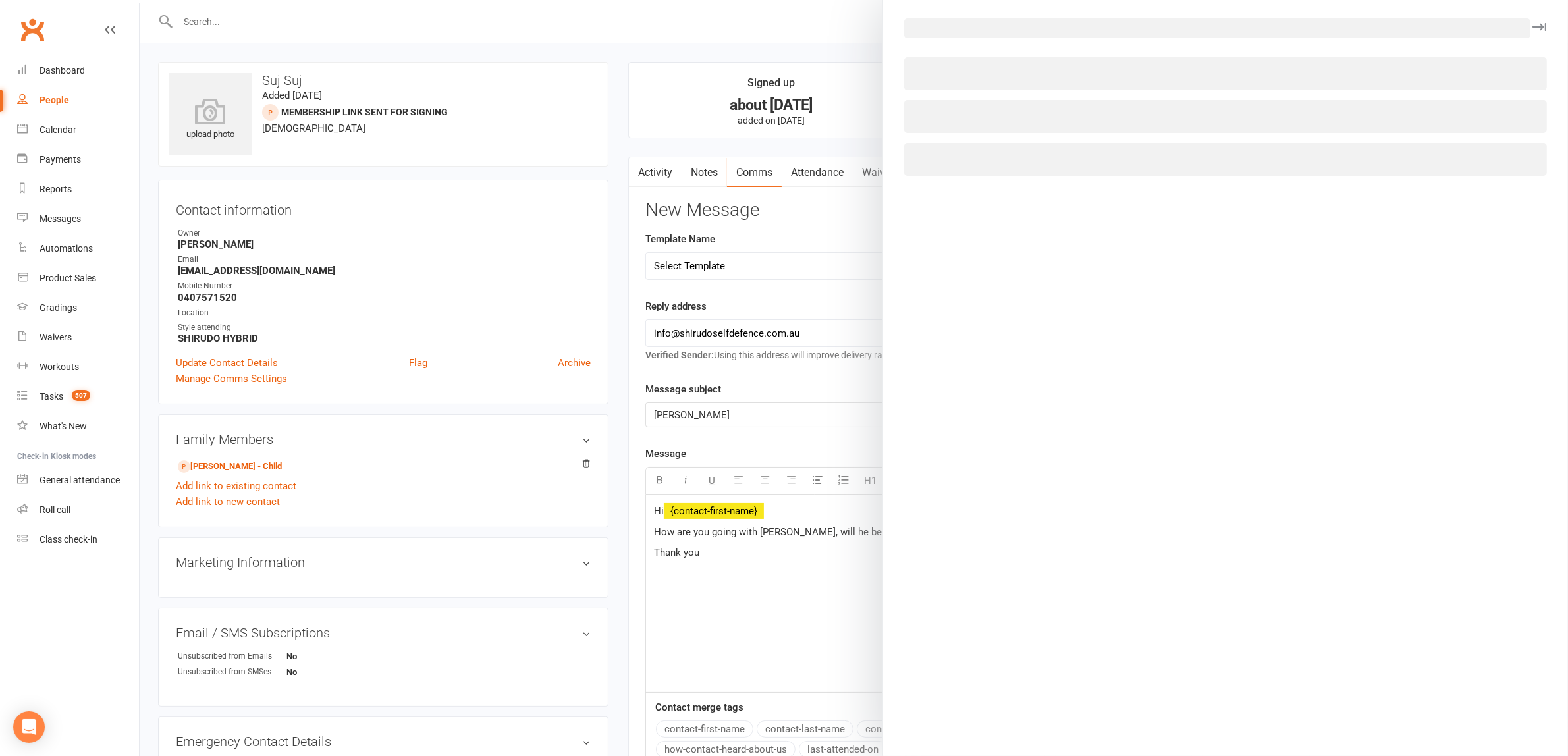
click at [1102, 482] on body "Prospect Member Non-attending contact Class / event Appointment Grading event T…" at bounding box center [784, 529] width 1568 height 1054
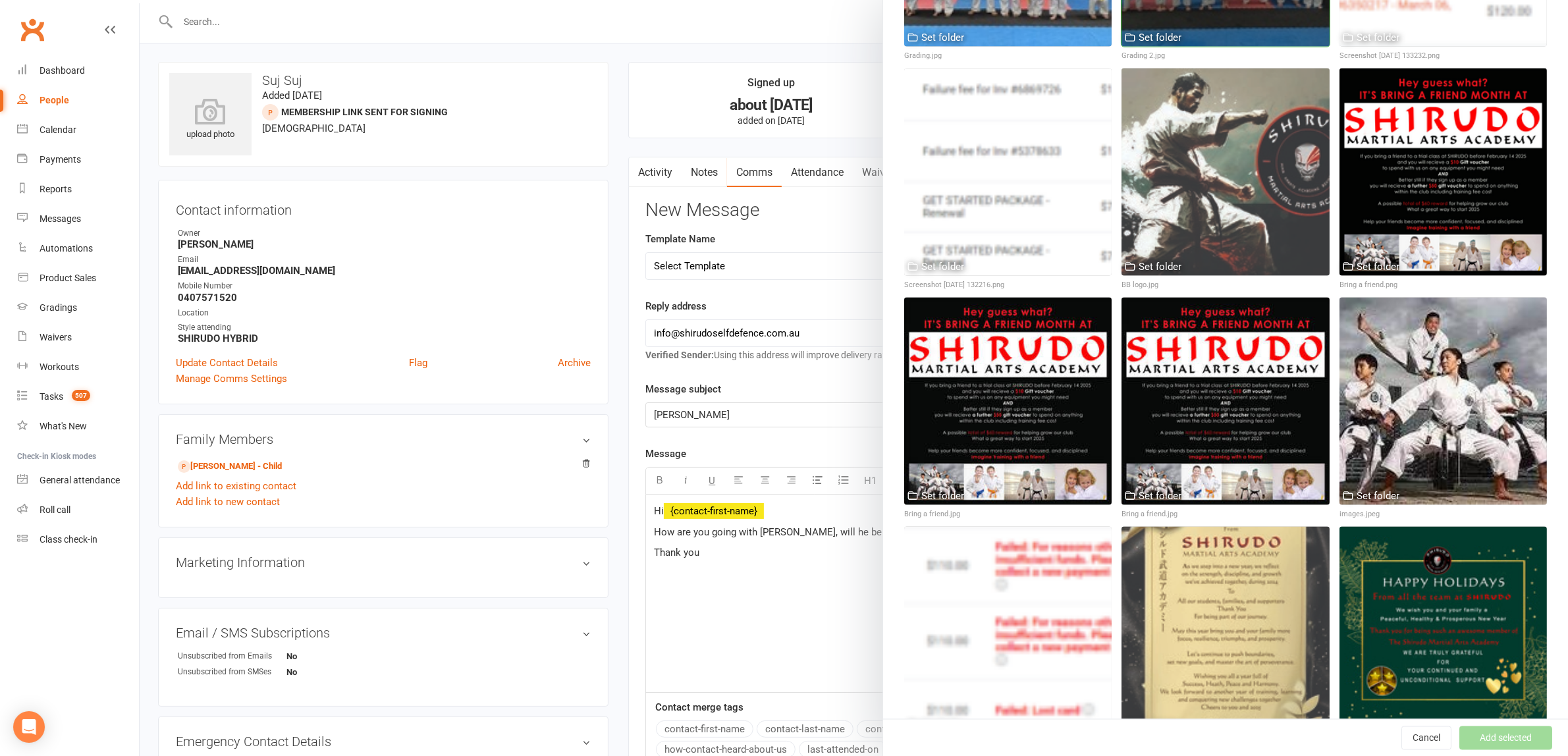
scroll to position [2207, 0]
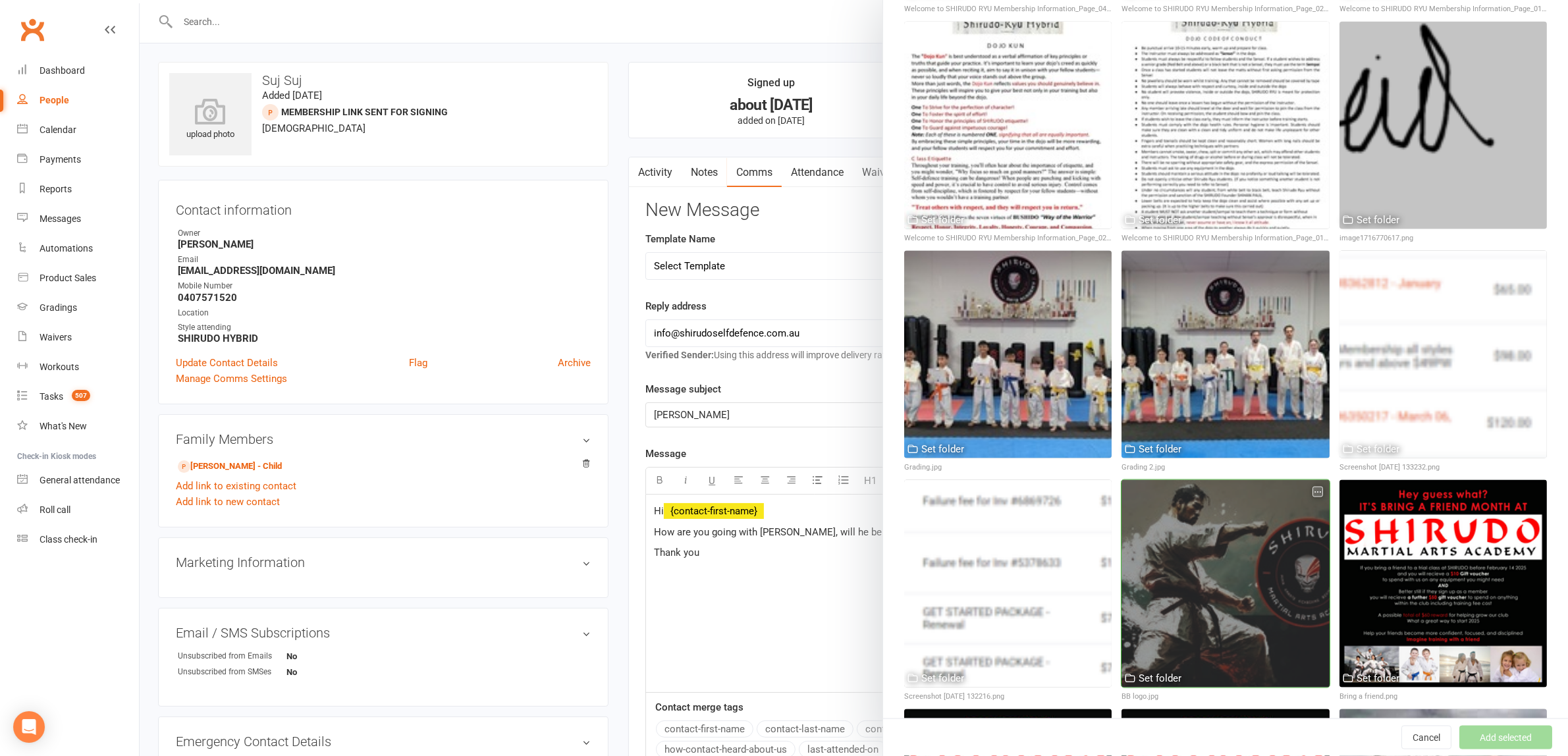
click at [1205, 509] on div at bounding box center [1225, 583] width 208 height 207
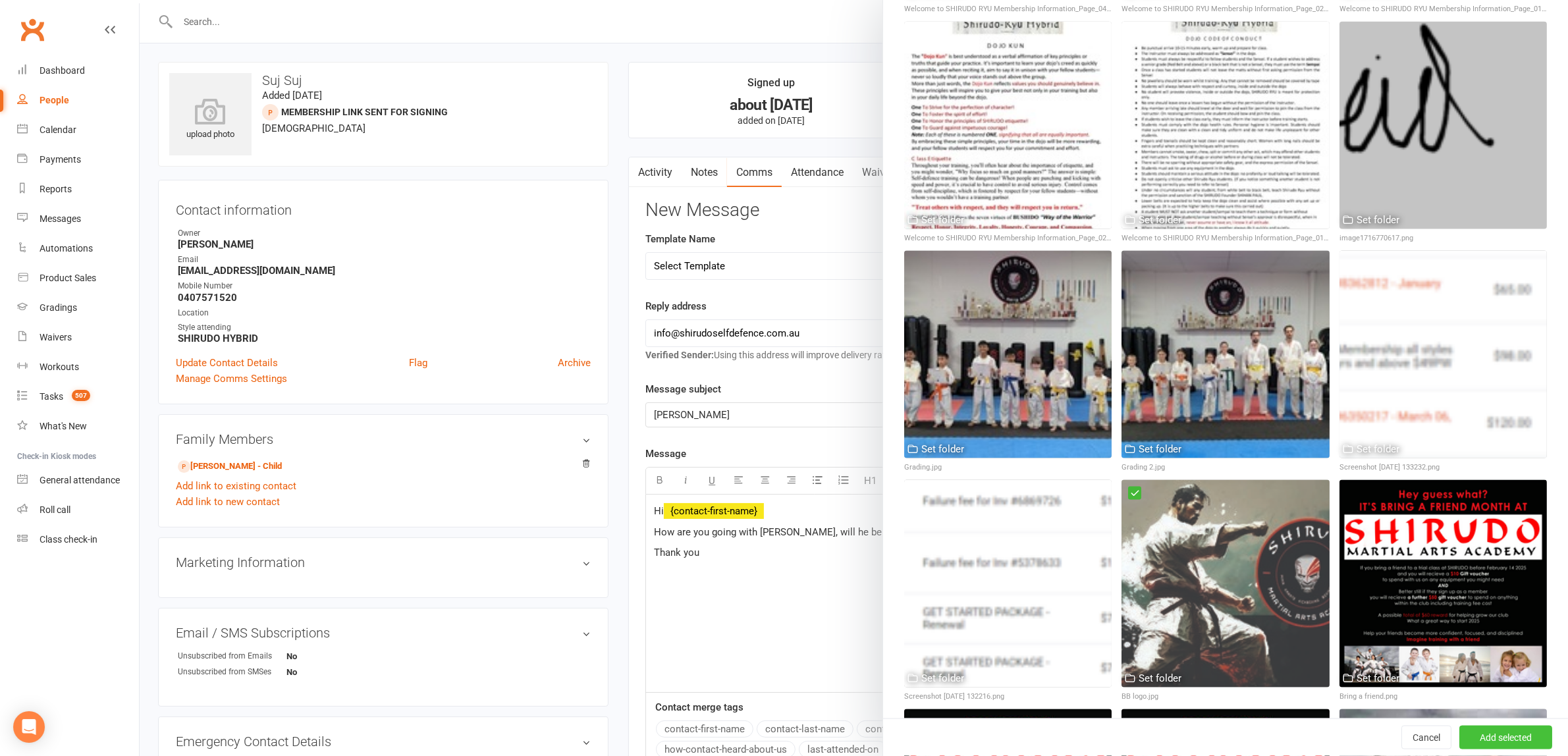
click at [1483, 734] on button "Add selected" at bounding box center [1506, 738] width 93 height 24
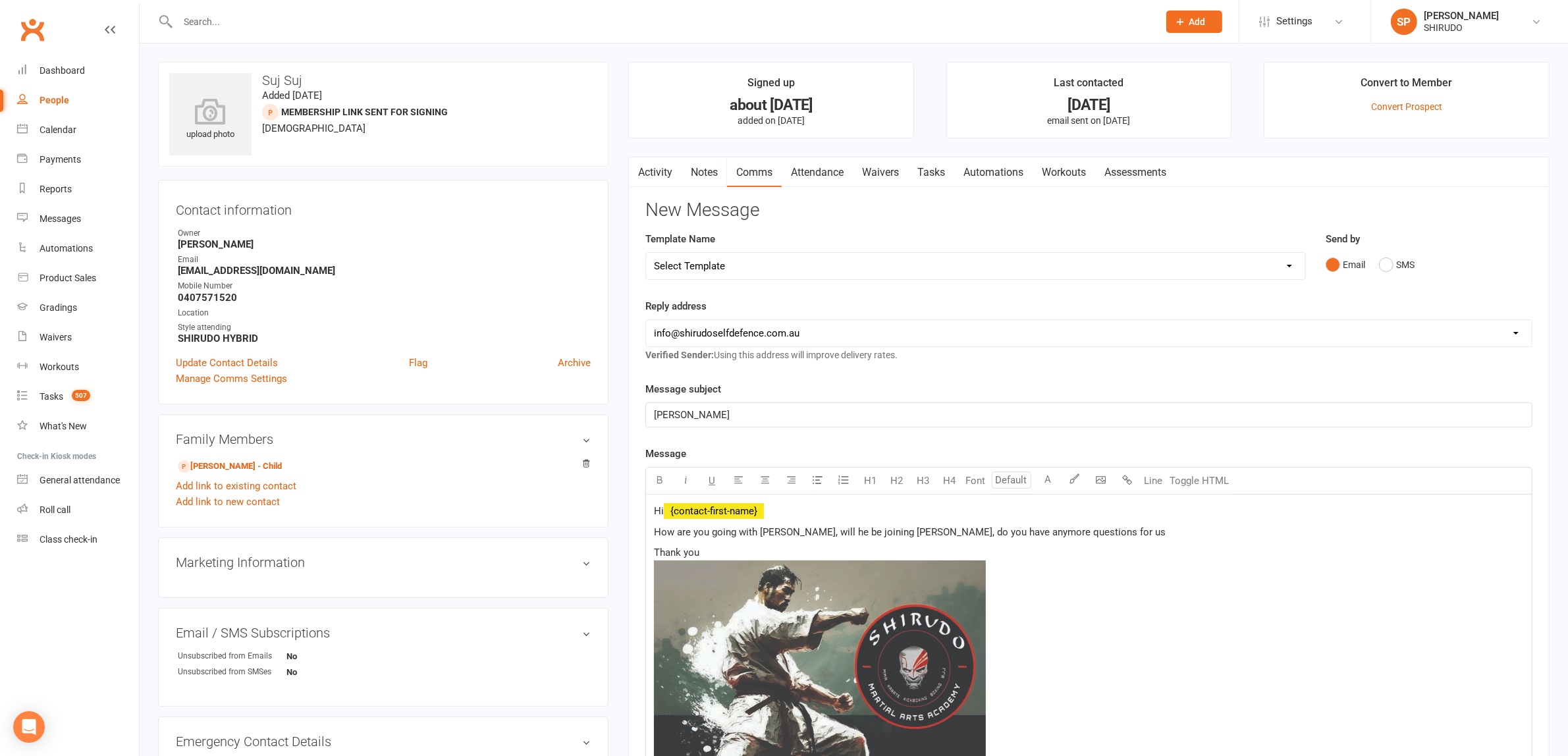
scroll to position [379, 0]
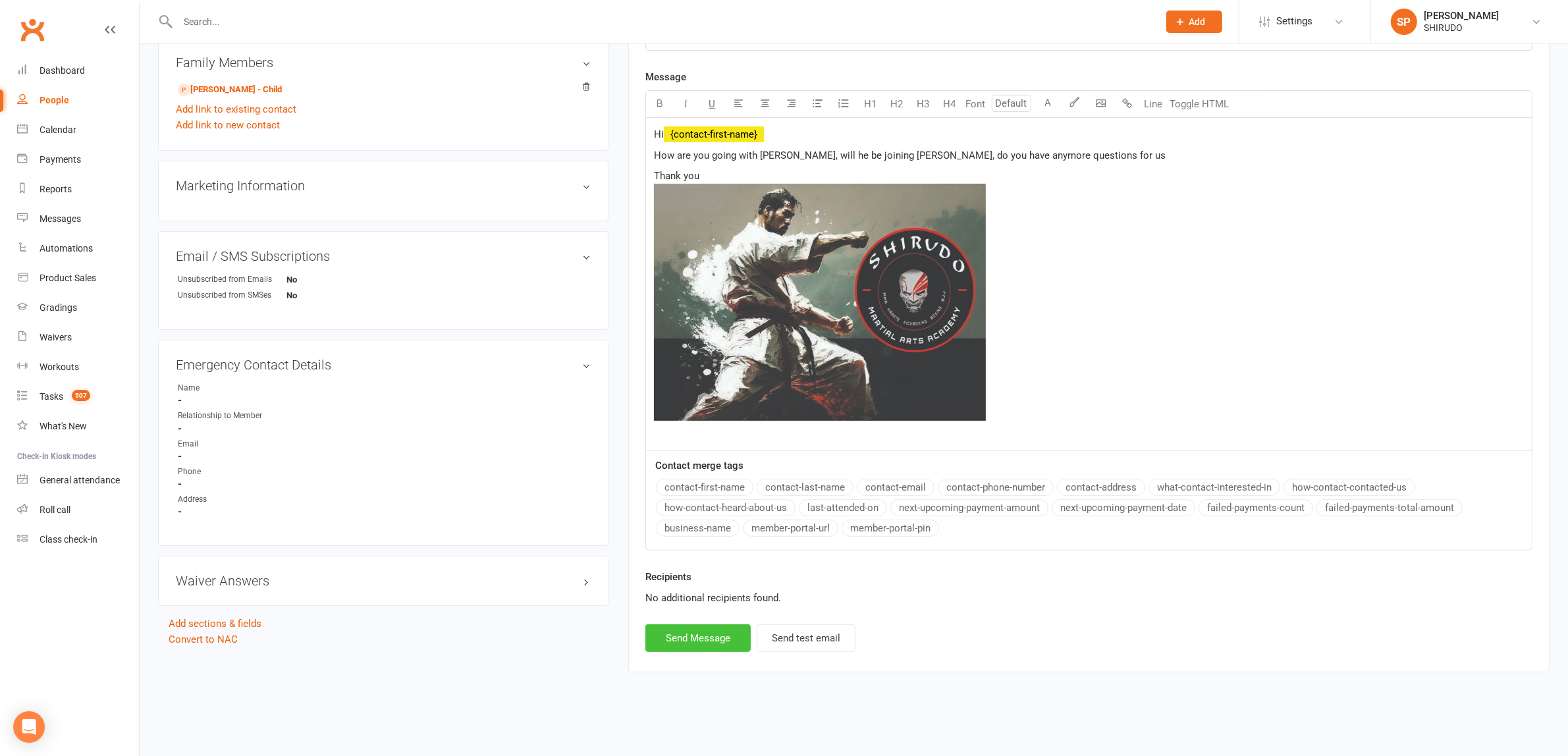
click at [705, 641] on button "Send Message" at bounding box center [698, 637] width 106 height 27
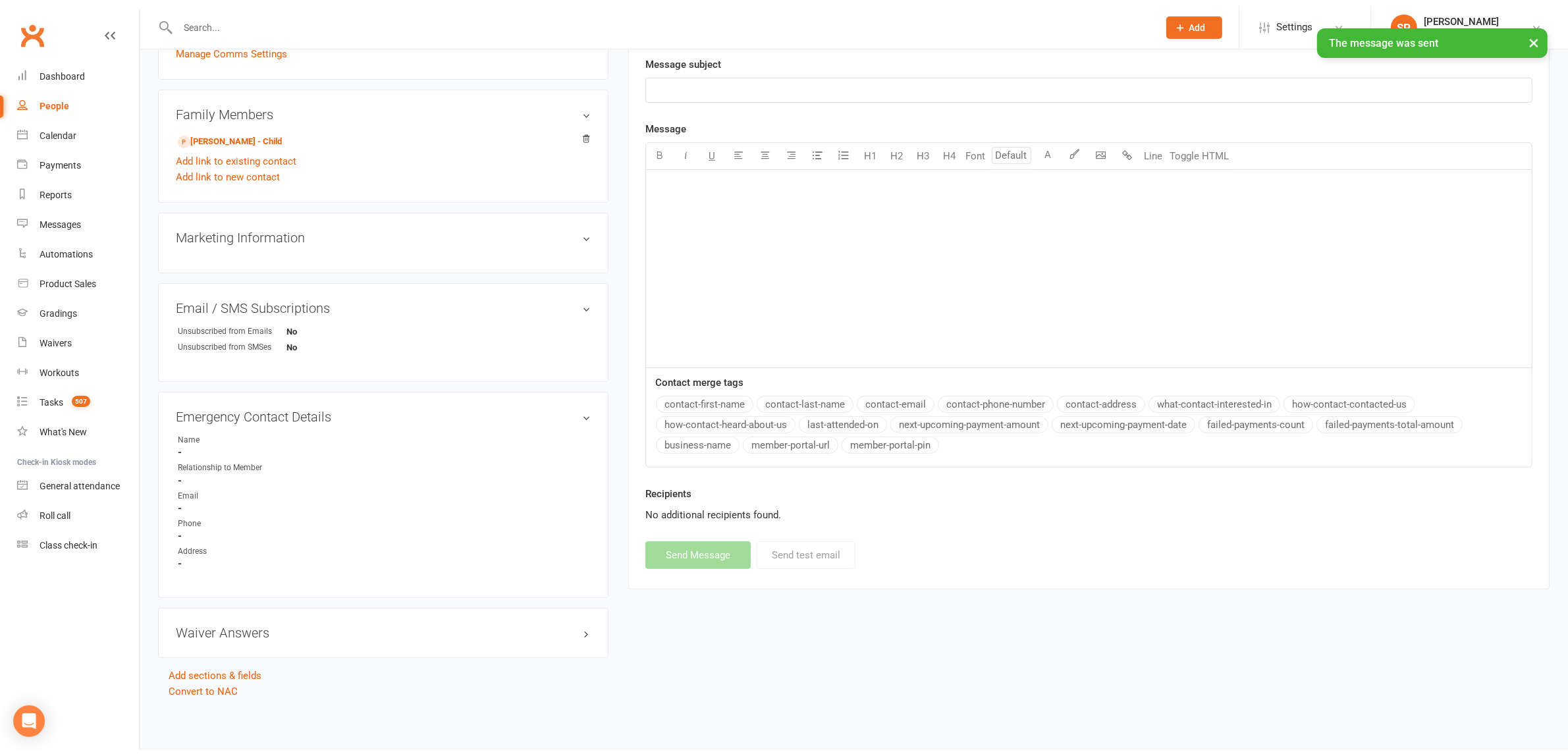
scroll to position [318, 0]
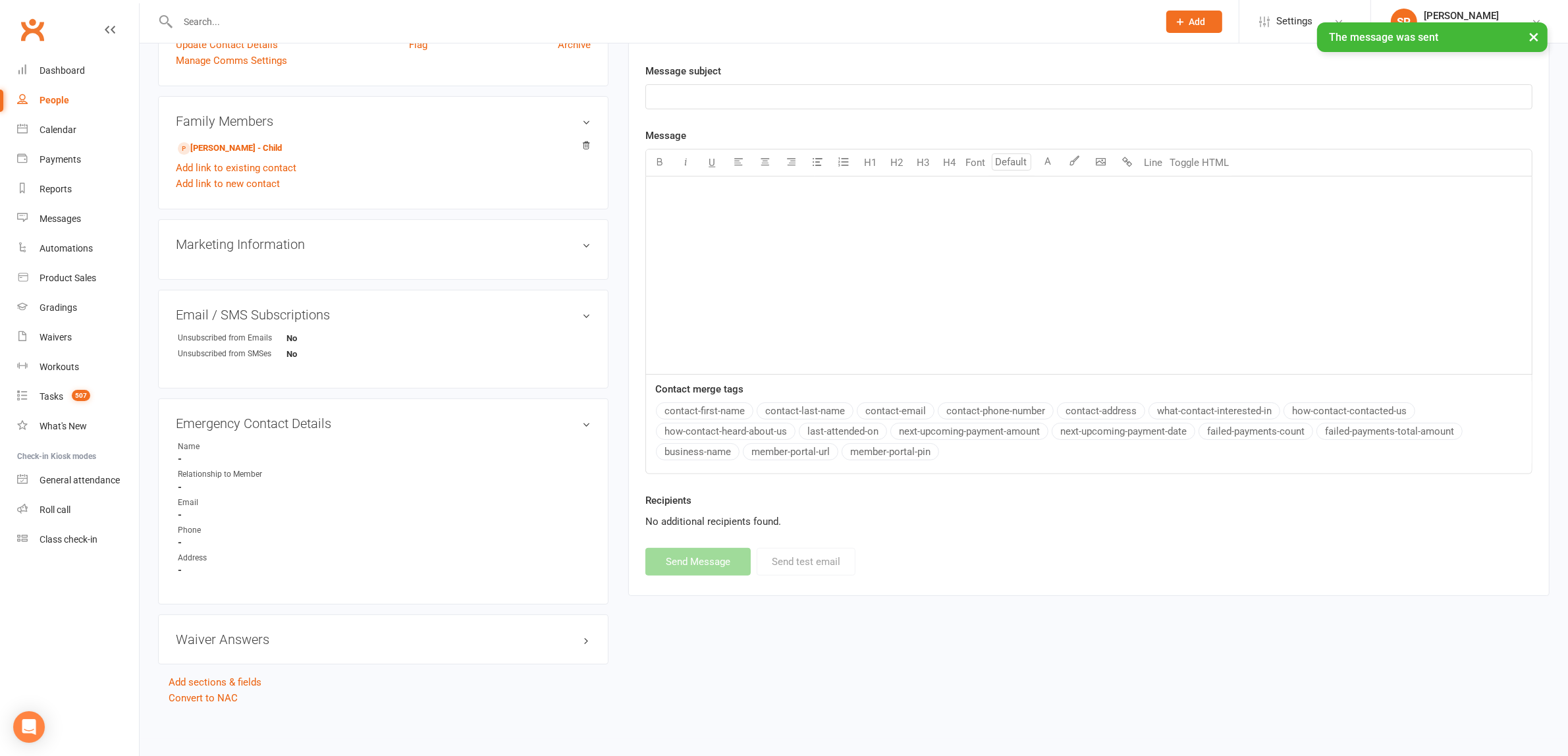
click at [58, 102] on div "People" at bounding box center [54, 100] width 30 height 10
select select "50"
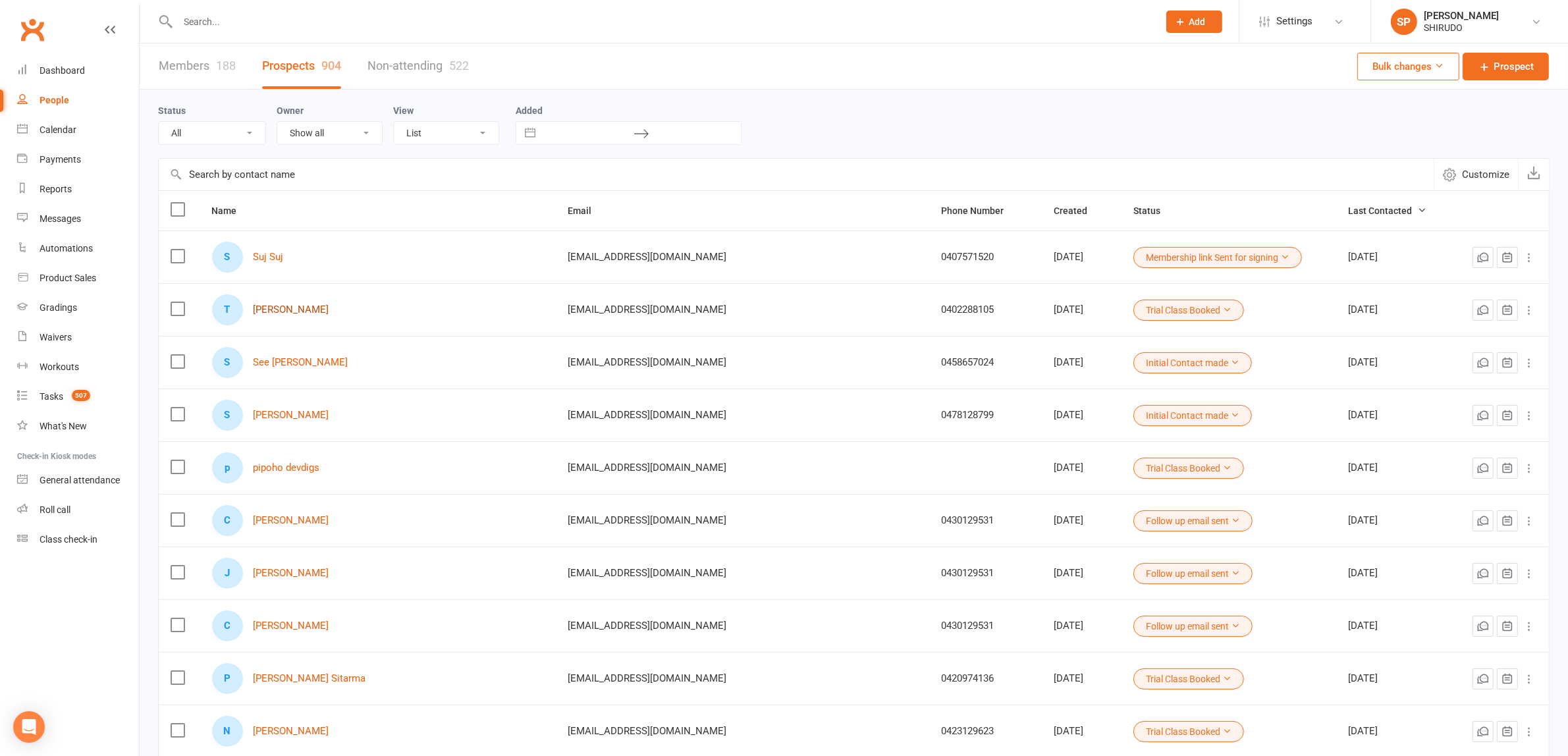
click at [296, 311] on link "Tommy Hioe" at bounding box center [291, 309] width 76 height 11
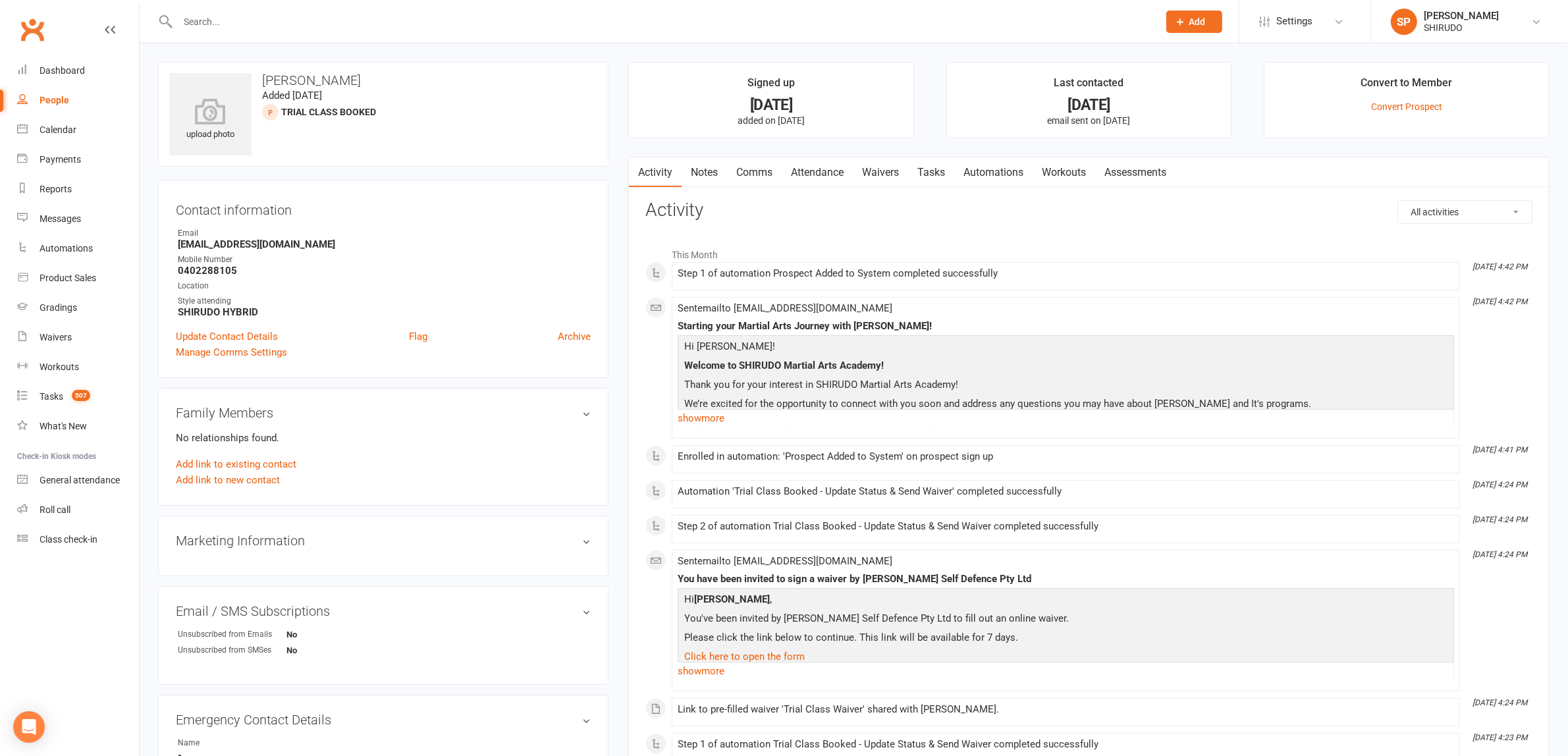
click at [58, 99] on div "People" at bounding box center [54, 100] width 30 height 10
select select "50"
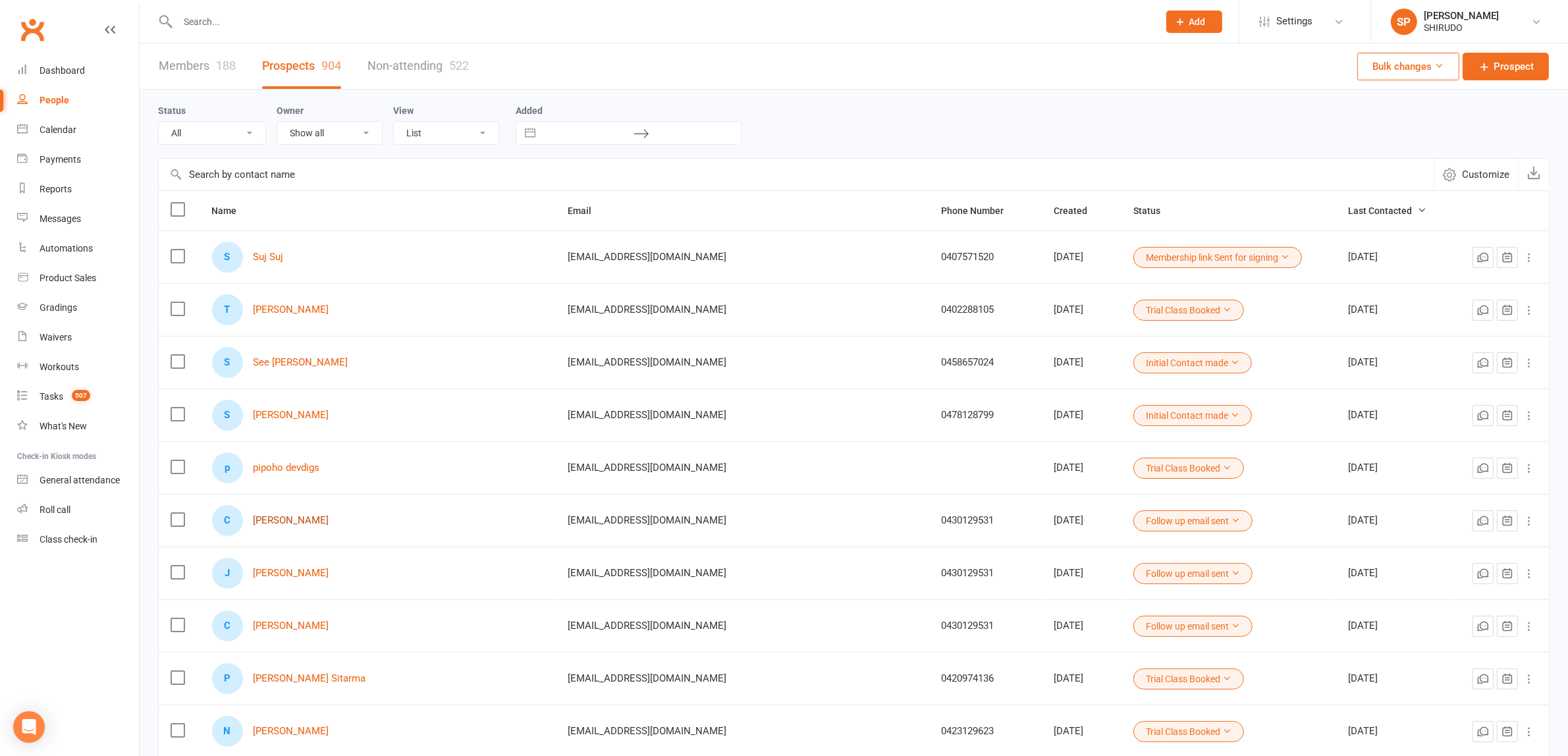
click at [307, 524] on link "Celina Quizon" at bounding box center [291, 520] width 76 height 11
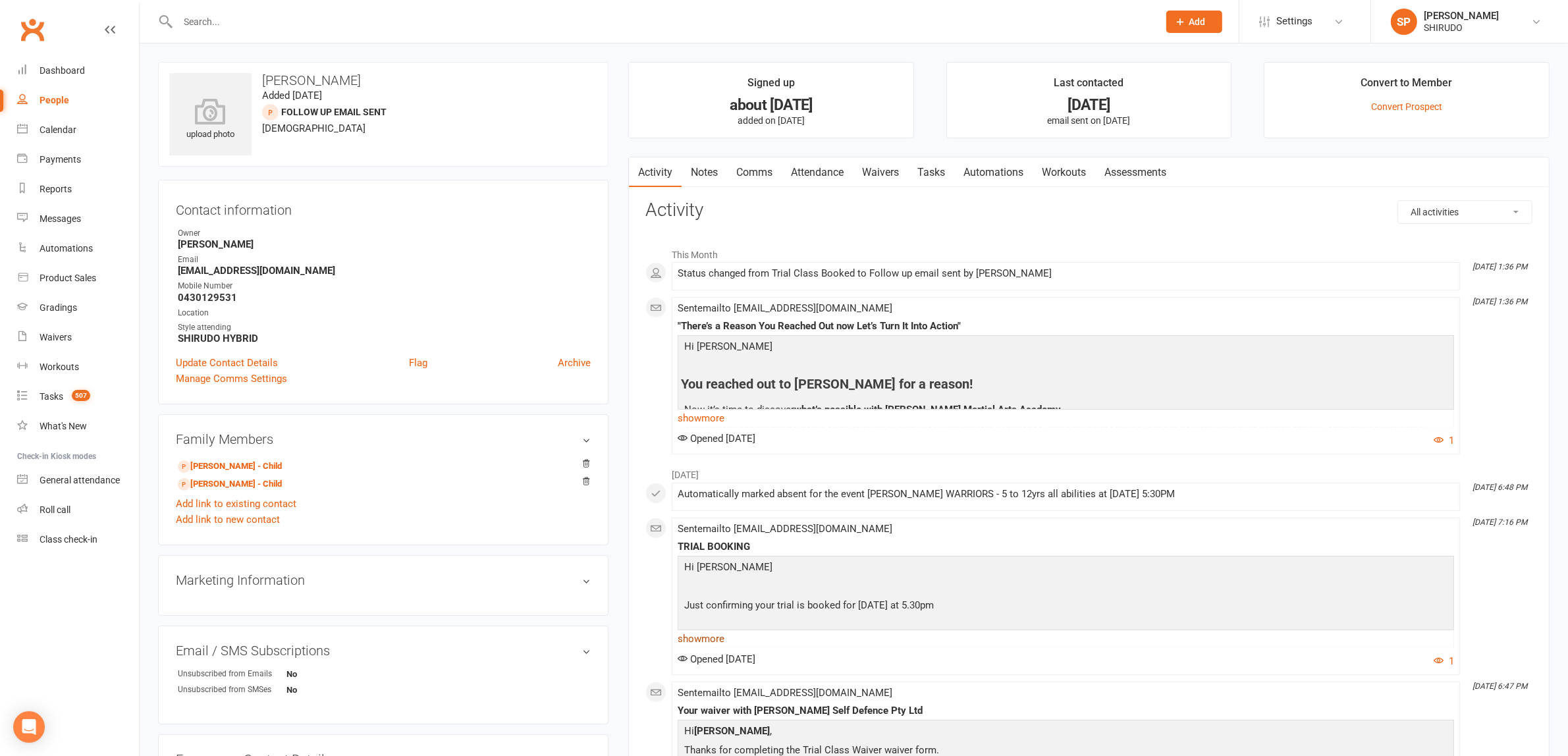
click at [708, 642] on link "show more" at bounding box center [1066, 638] width 776 height 18
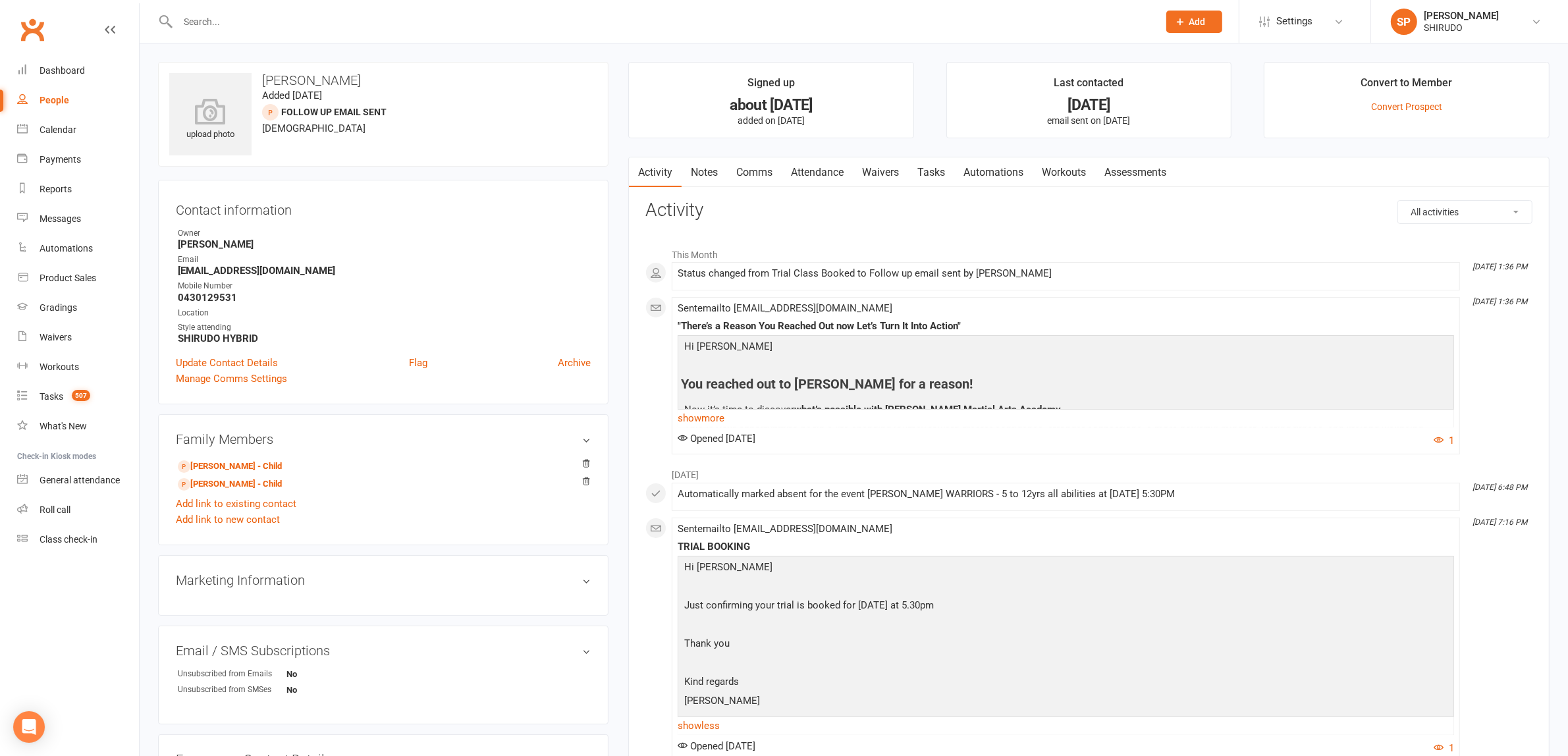
click at [52, 97] on div "People" at bounding box center [54, 100] width 30 height 10
select select "50"
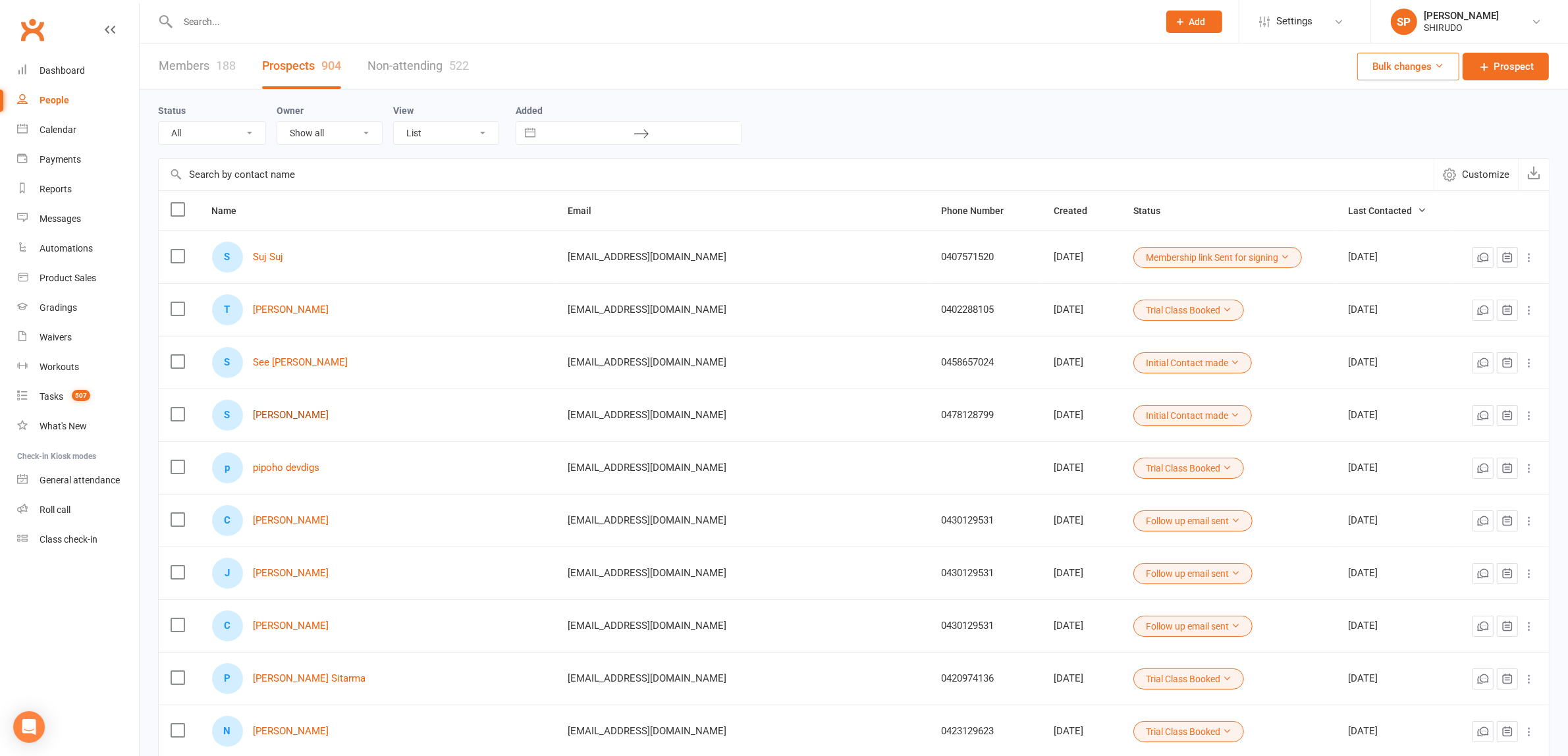
click at [304, 416] on link "Stanley Jones" at bounding box center [291, 415] width 76 height 11
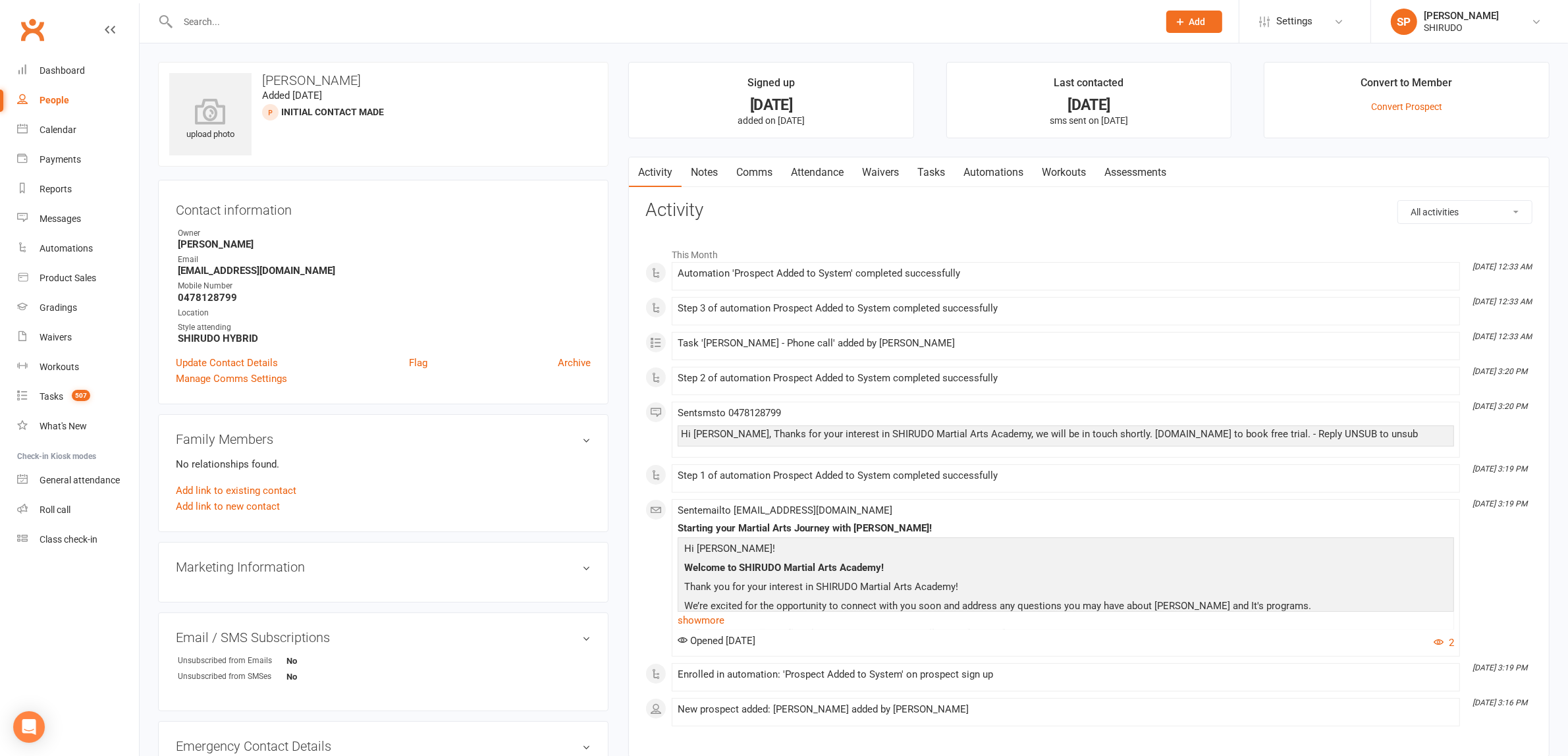
click at [759, 169] on link "Comms" at bounding box center [754, 172] width 55 height 30
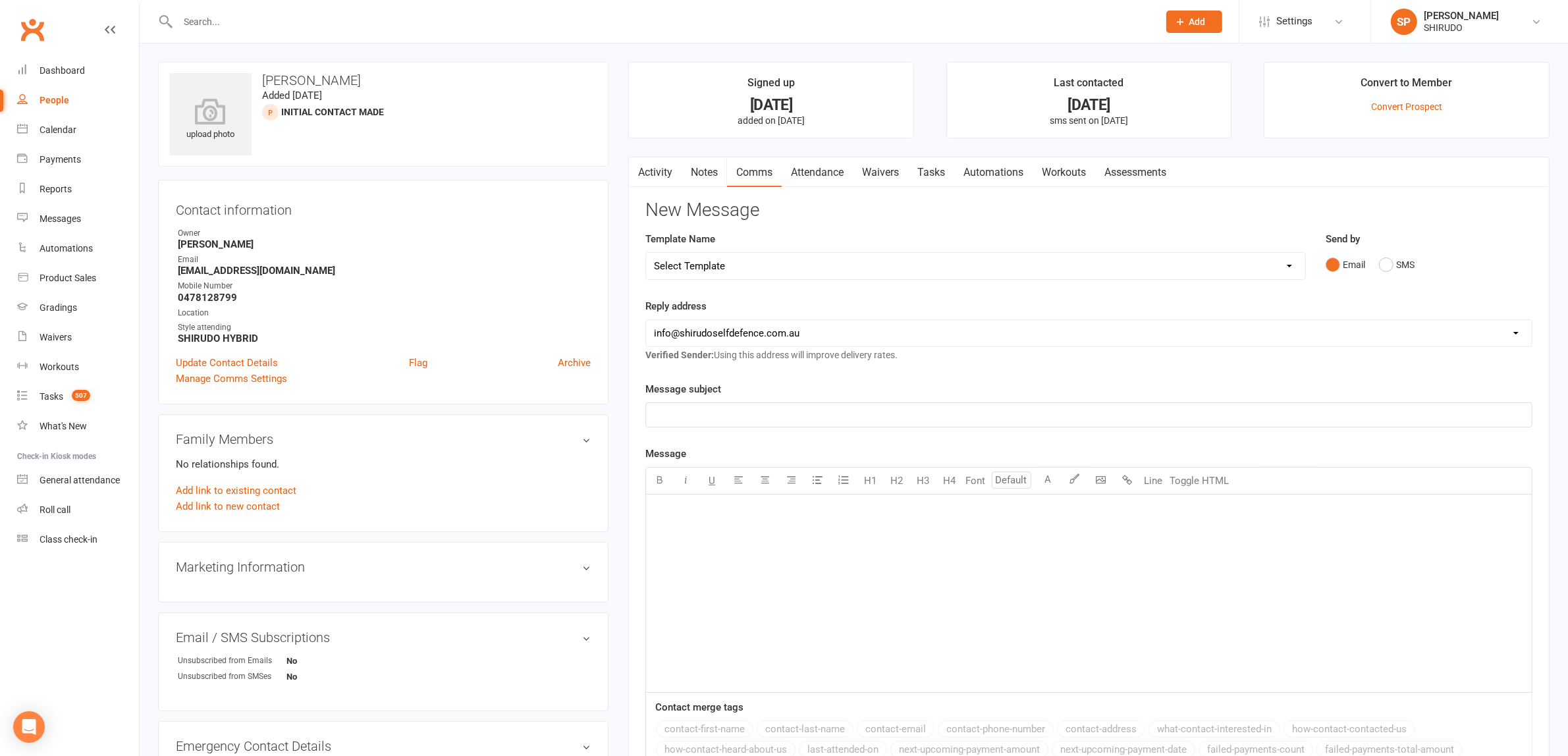
click at [887, 170] on link "Waivers" at bounding box center [880, 172] width 55 height 30
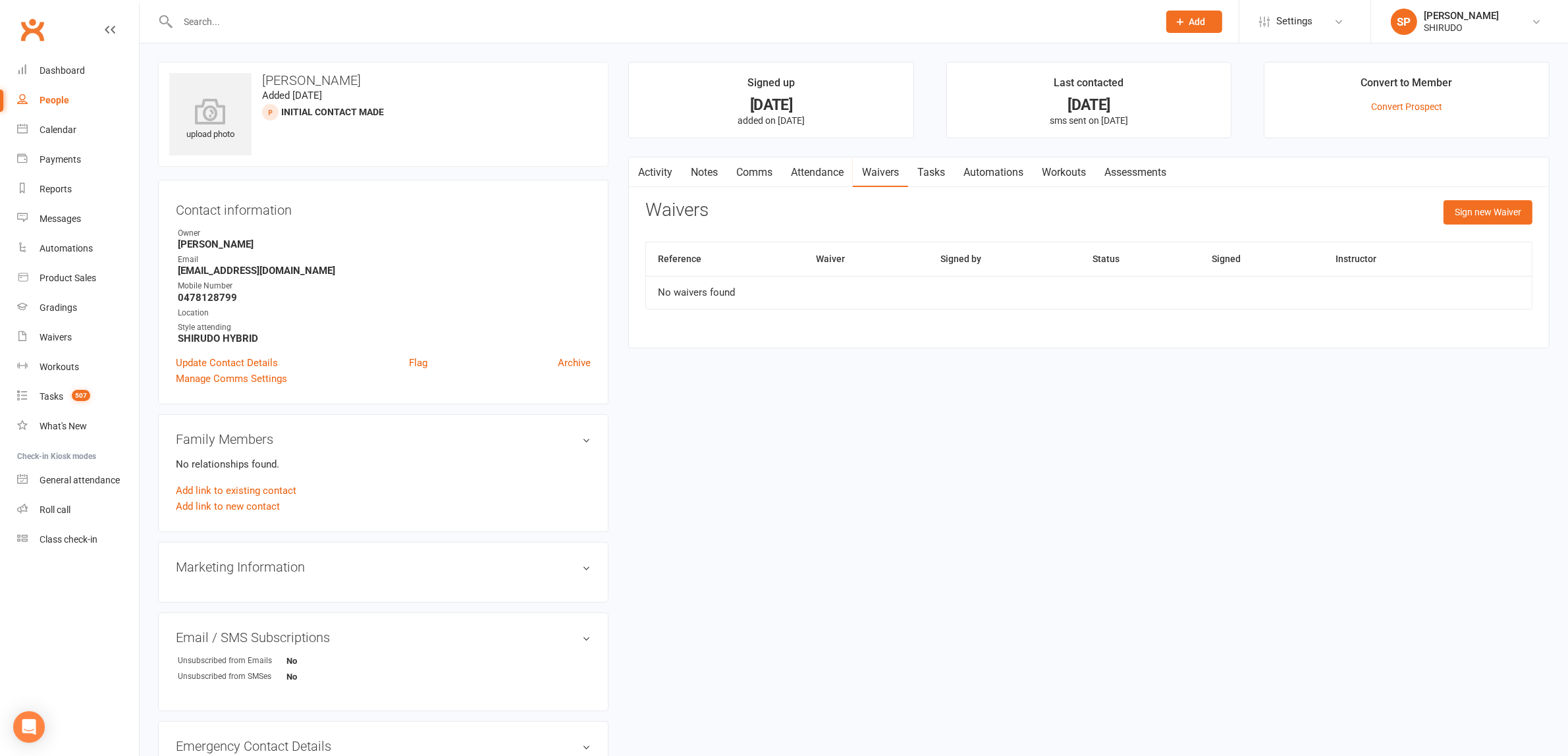
click at [812, 172] on link "Attendance" at bounding box center [817, 172] width 71 height 30
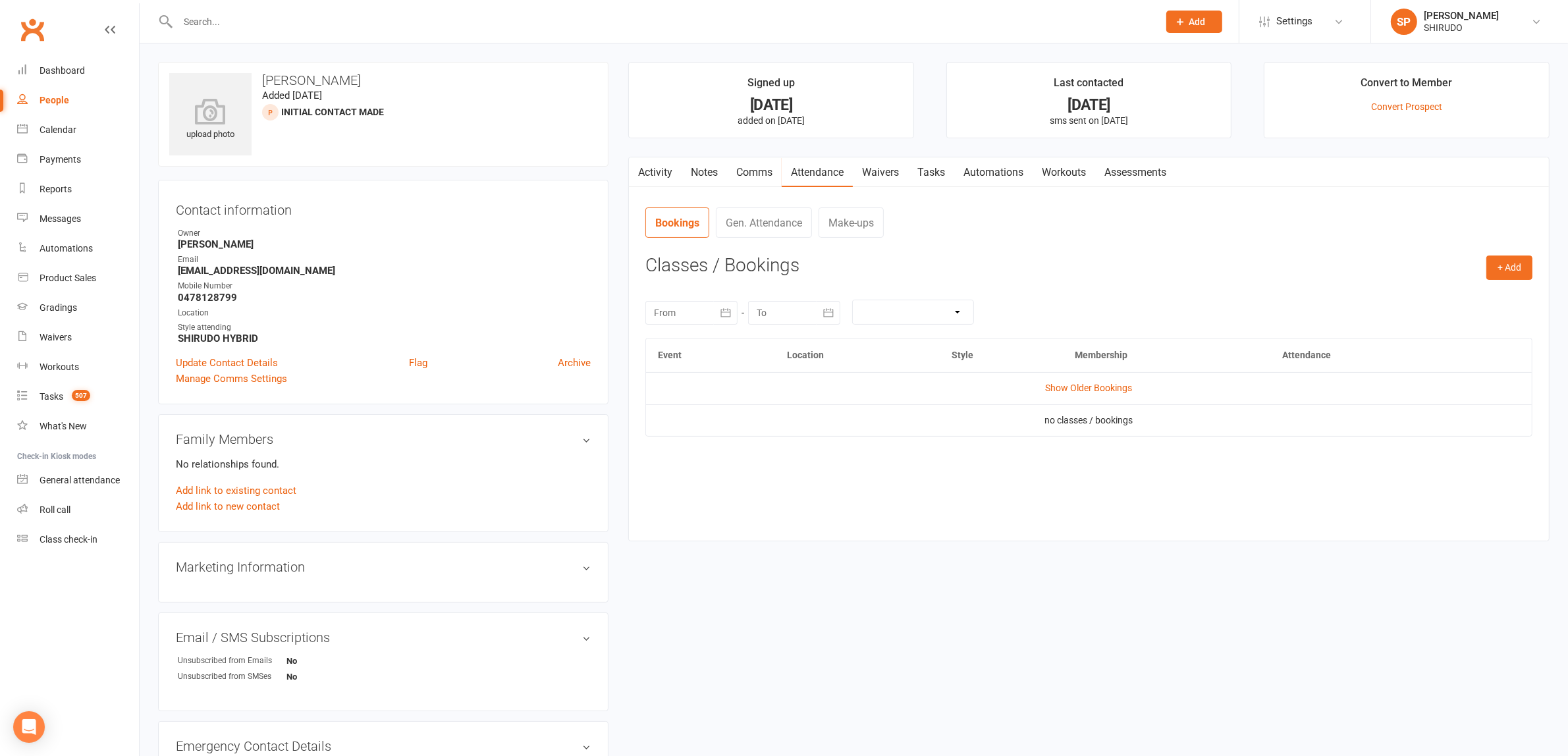
click at [646, 169] on button "button" at bounding box center [637, 172] width 16 height 30
click at [660, 173] on link "Activity" at bounding box center [655, 172] width 52 height 30
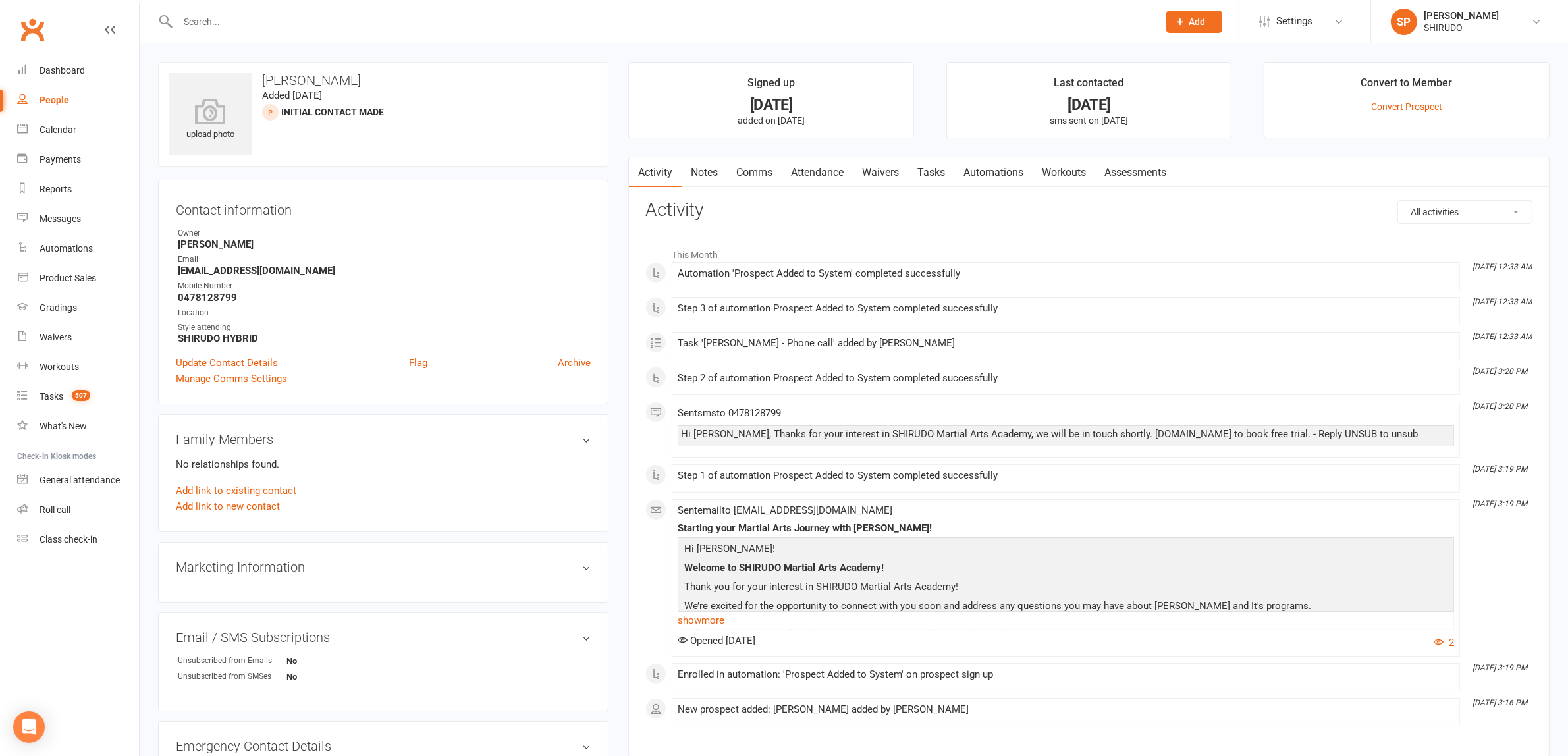
click at [53, 97] on div "People" at bounding box center [54, 100] width 30 height 10
select select "50"
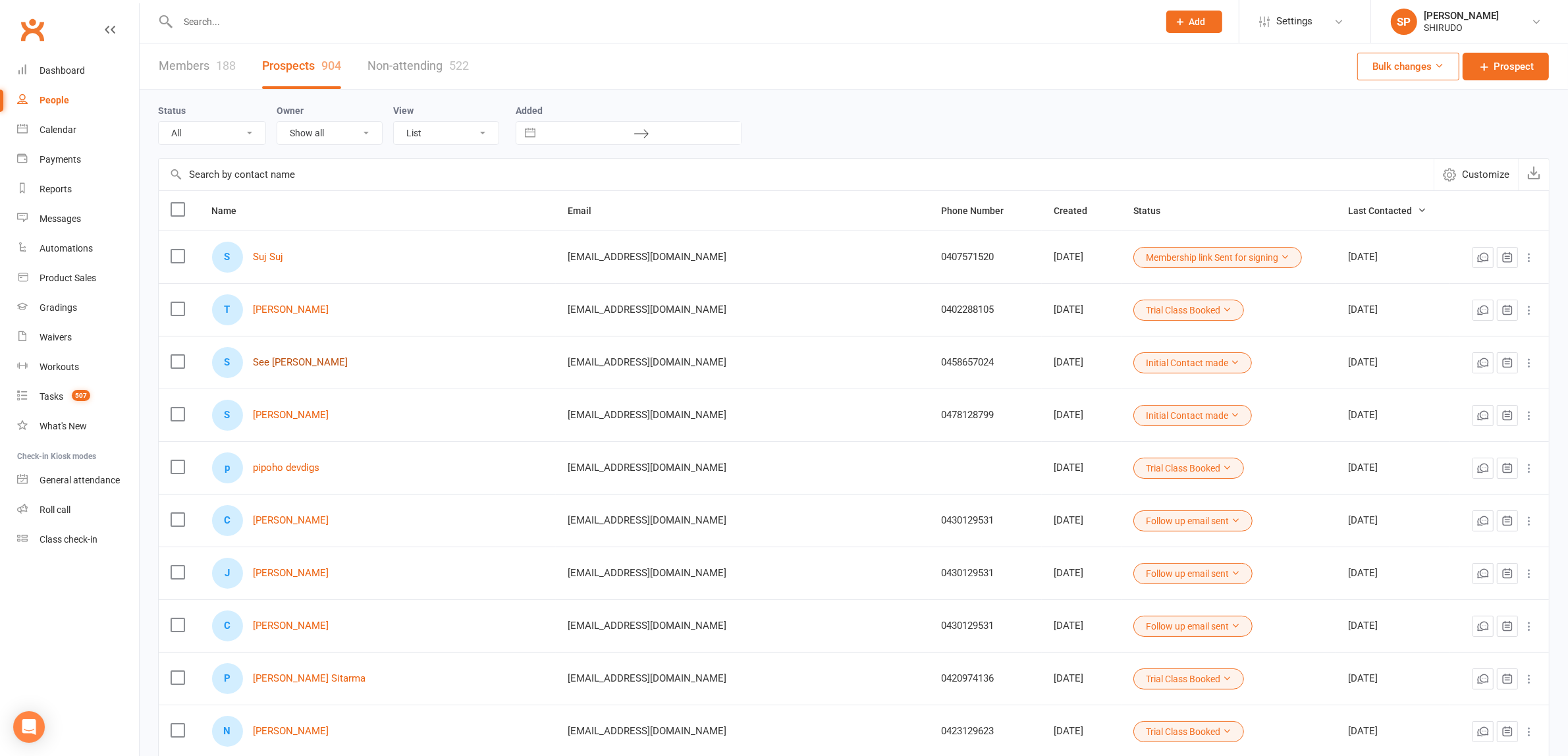
click at [309, 364] on link "See Ka Fung" at bounding box center [301, 362] width 95 height 11
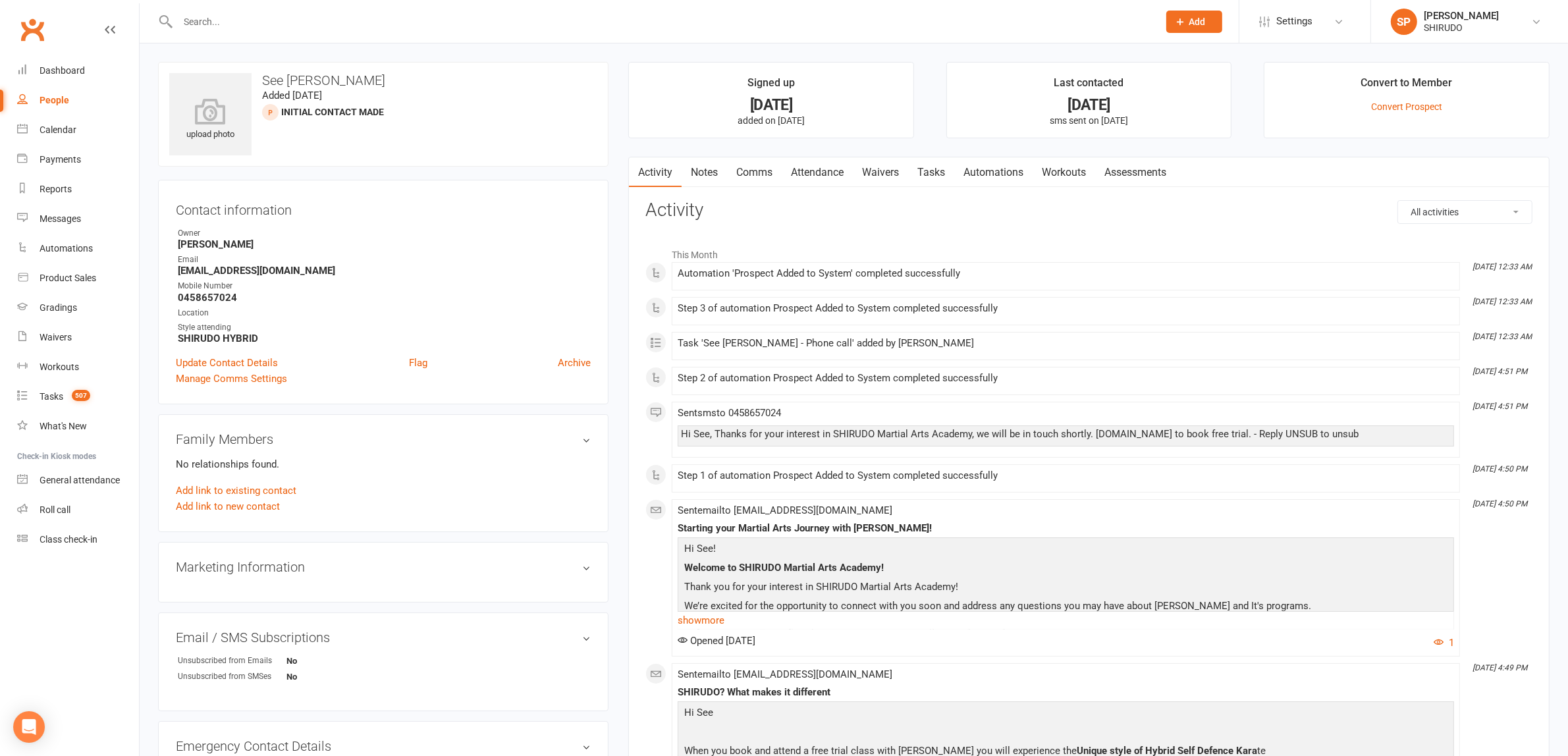
click at [748, 172] on link "Comms" at bounding box center [754, 172] width 55 height 30
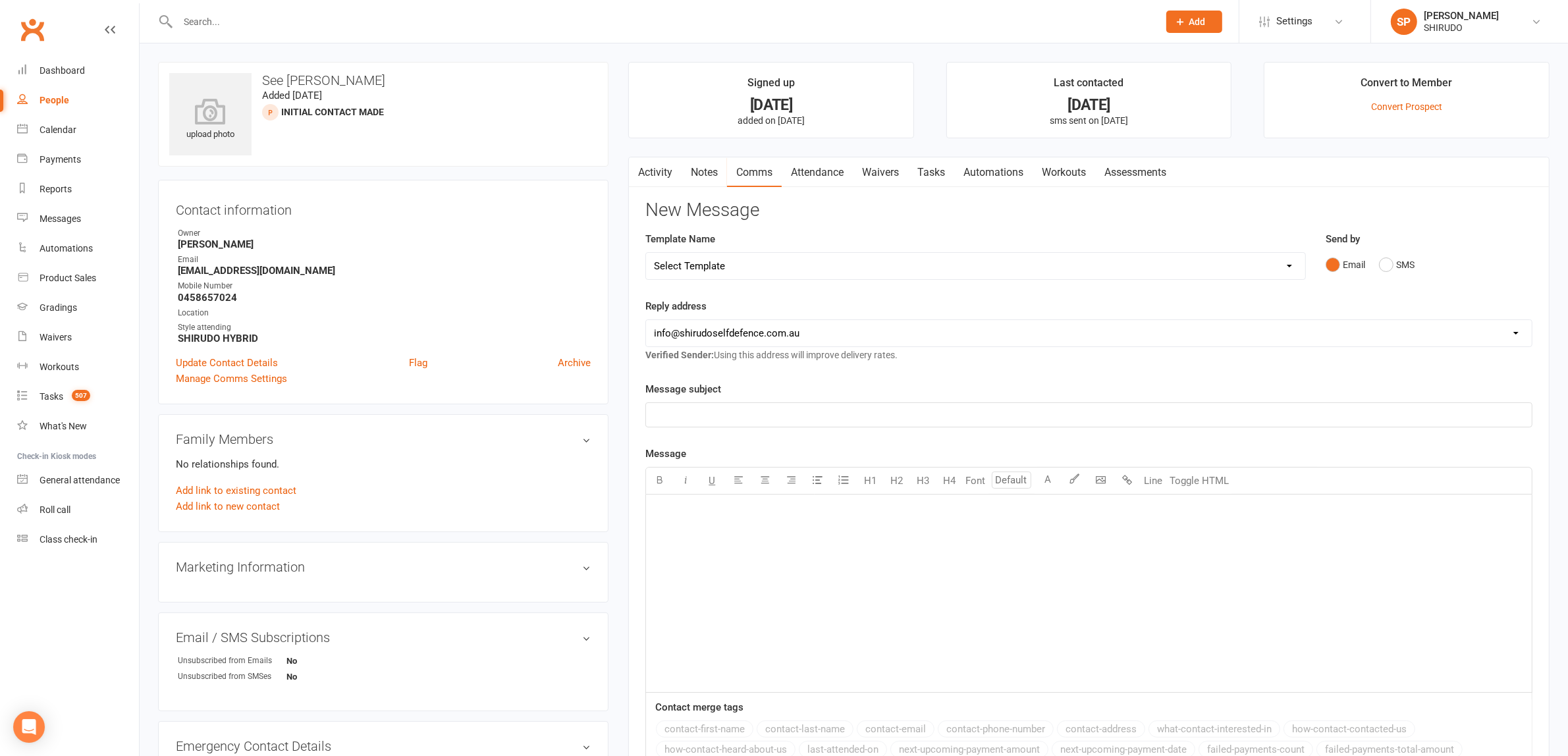
click at [1291, 268] on select "Select Template [Email] Back to New School Term SPECIAL OFFER [Email] BIRTHDAY …" at bounding box center [976, 266] width 659 height 27
click at [646, 252] on select "Select Template [Email] Back to New School Term SPECIAL OFFER [Email] BIRTHDAY …" at bounding box center [976, 266] width 659 height 27
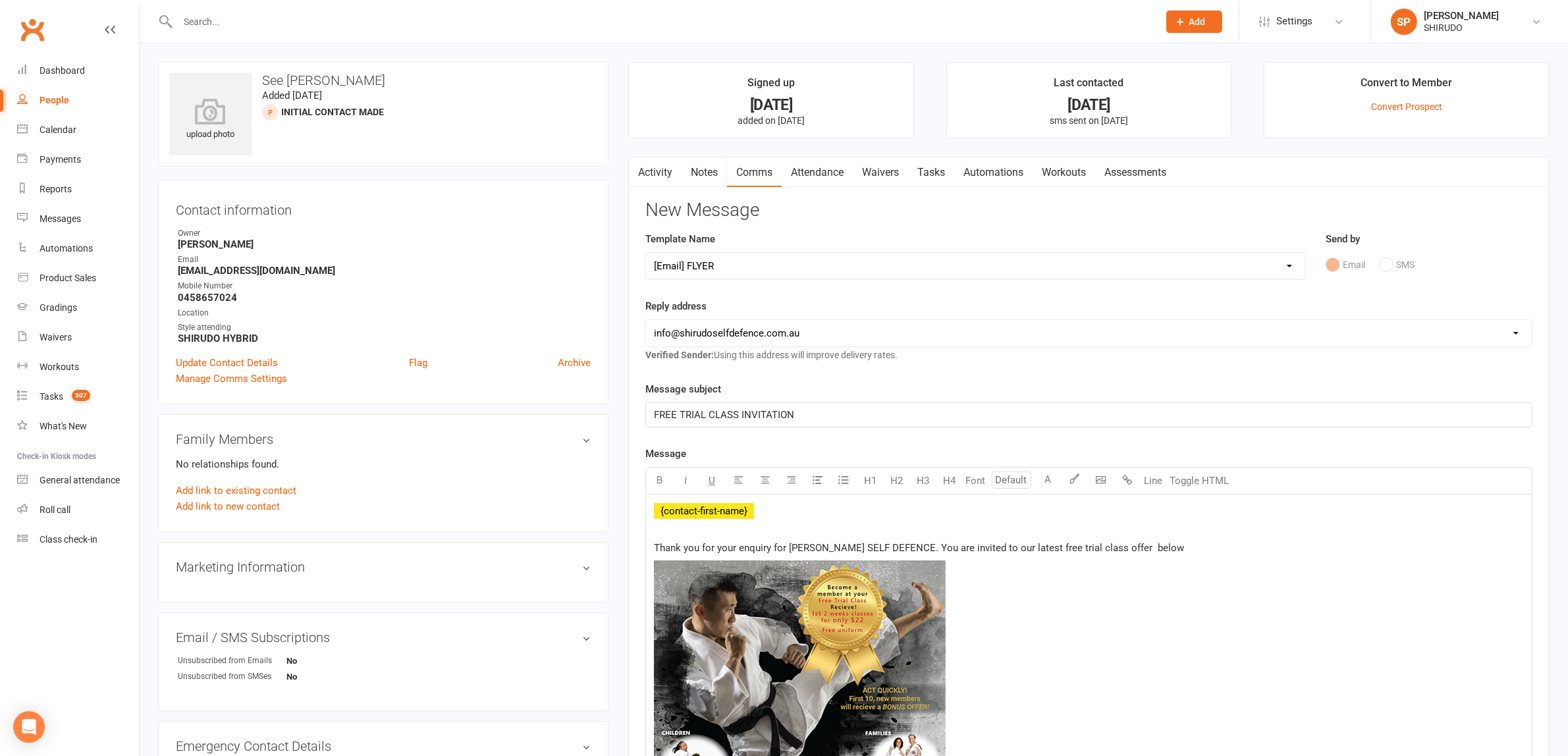
scroll to position [411, 0]
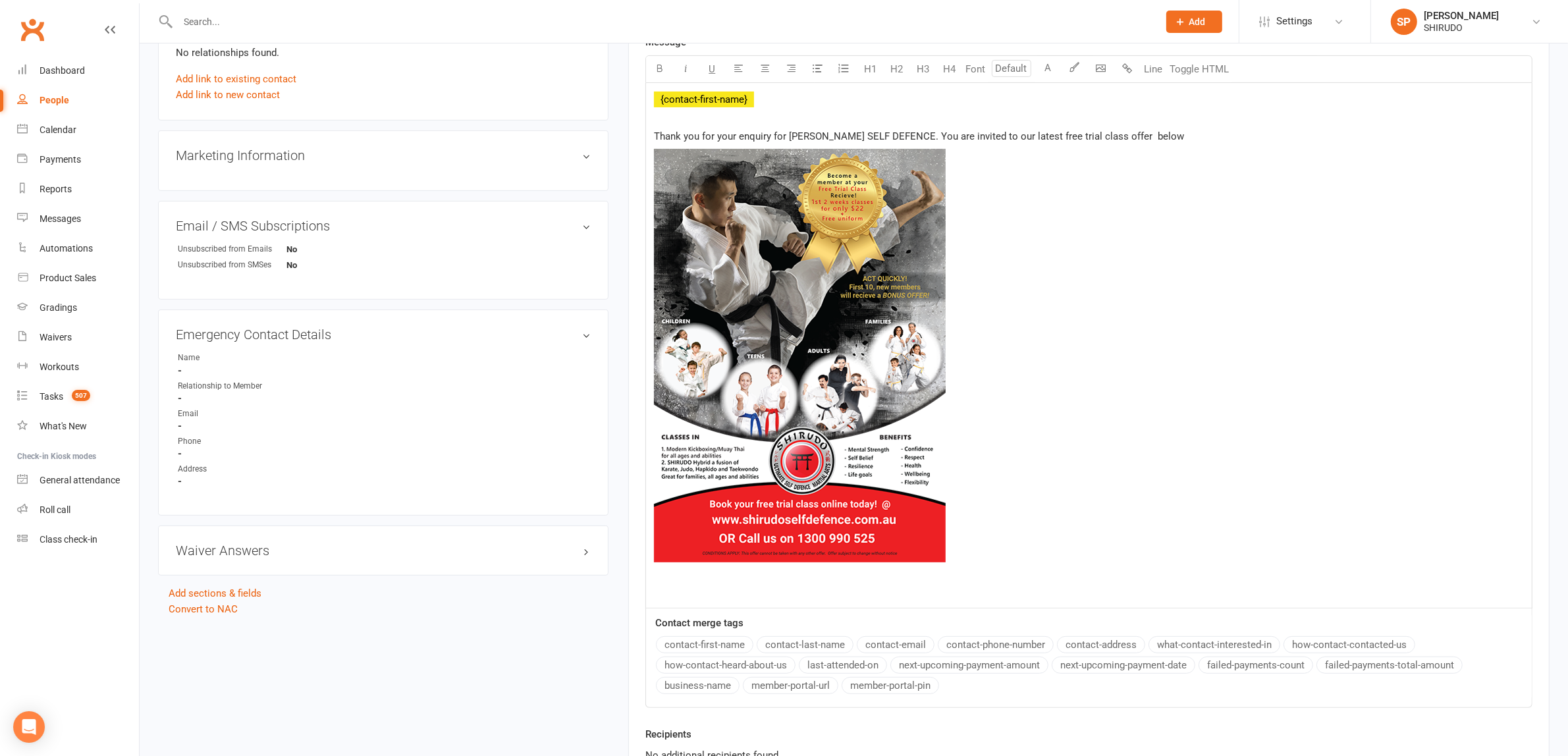
click at [860, 340] on img at bounding box center [799, 356] width 292 height 413
click at [845, 594] on span "100%" at bounding box center [841, 592] width 44 height 24
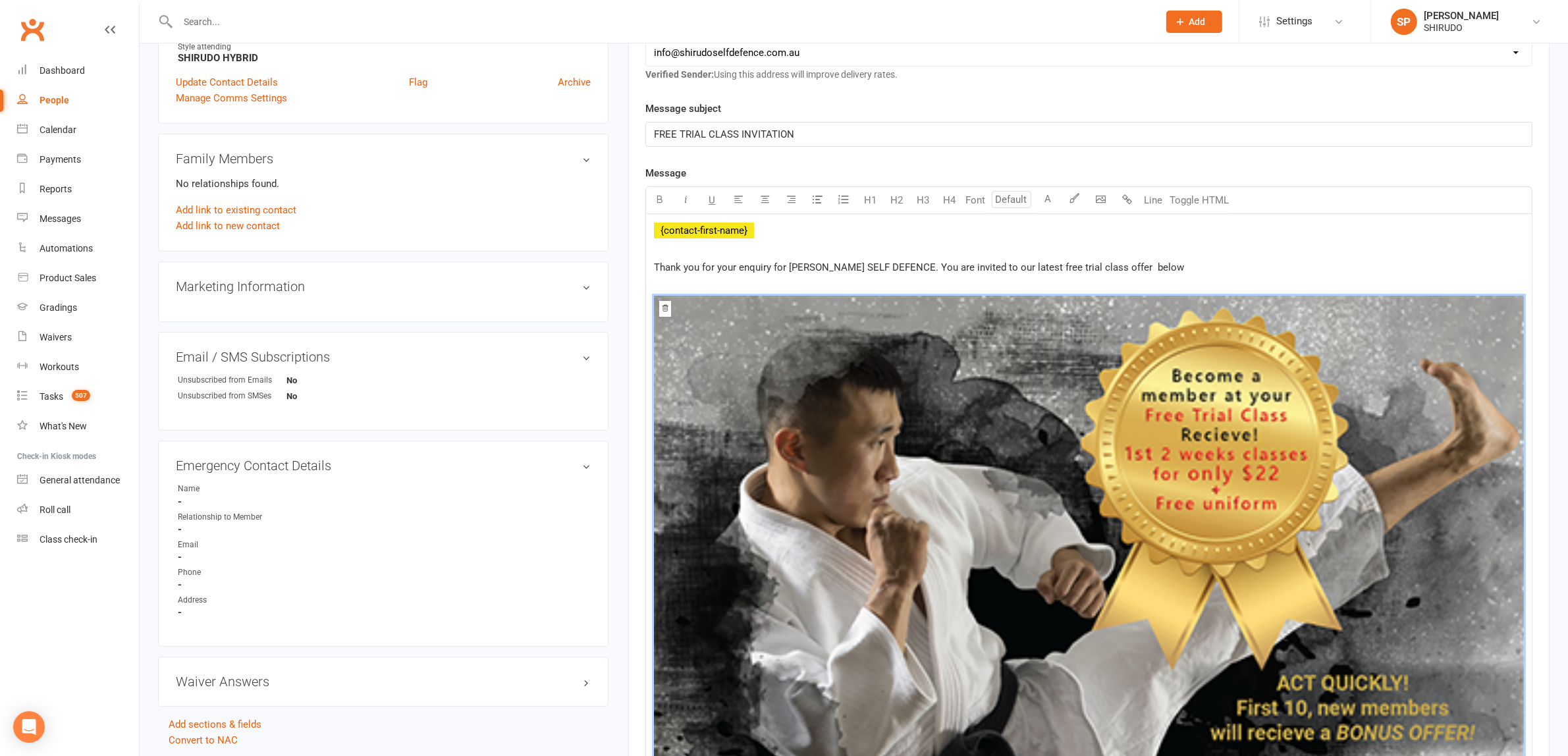
scroll to position [0, 0]
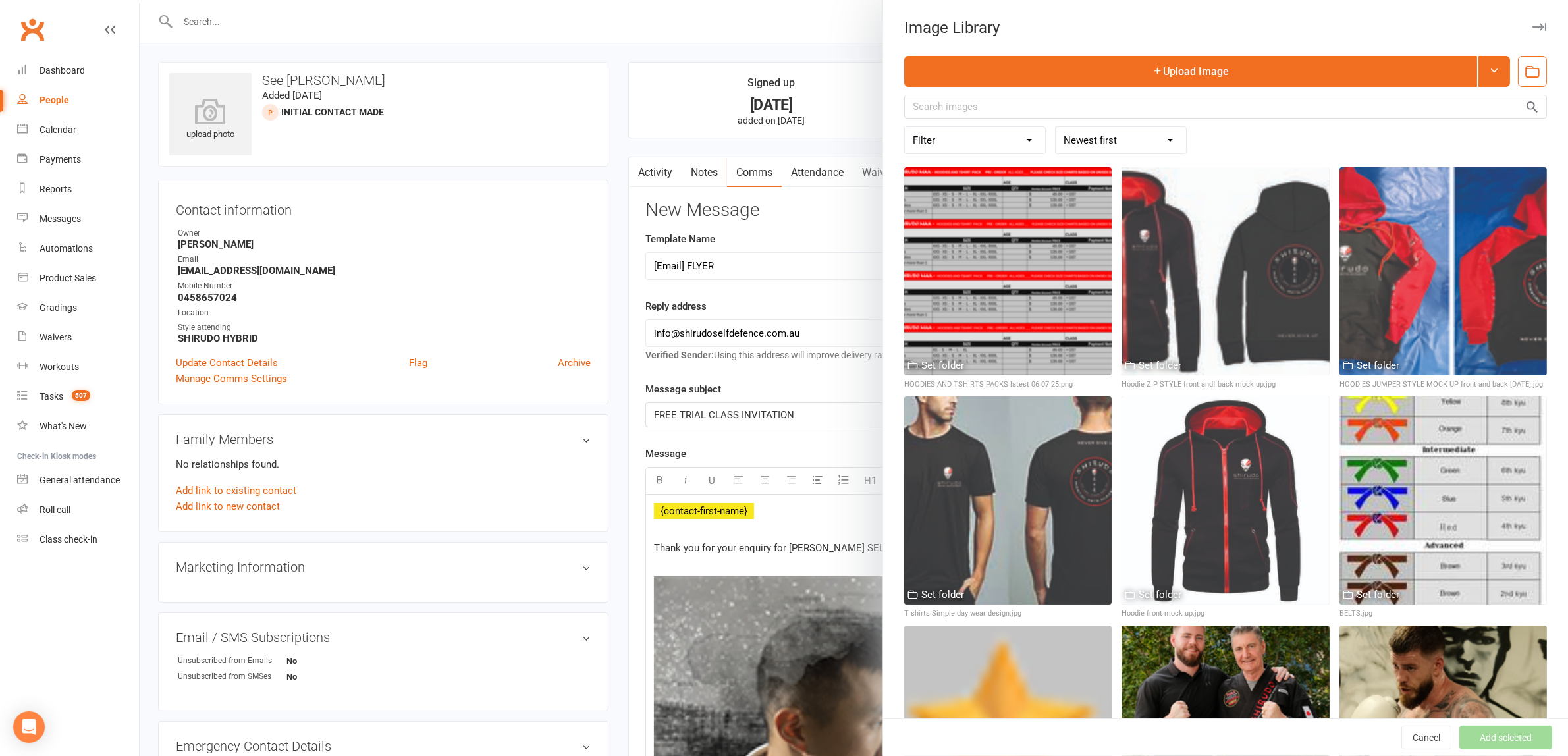
click at [787, 523] on div at bounding box center [854, 378] width 1428 height 756
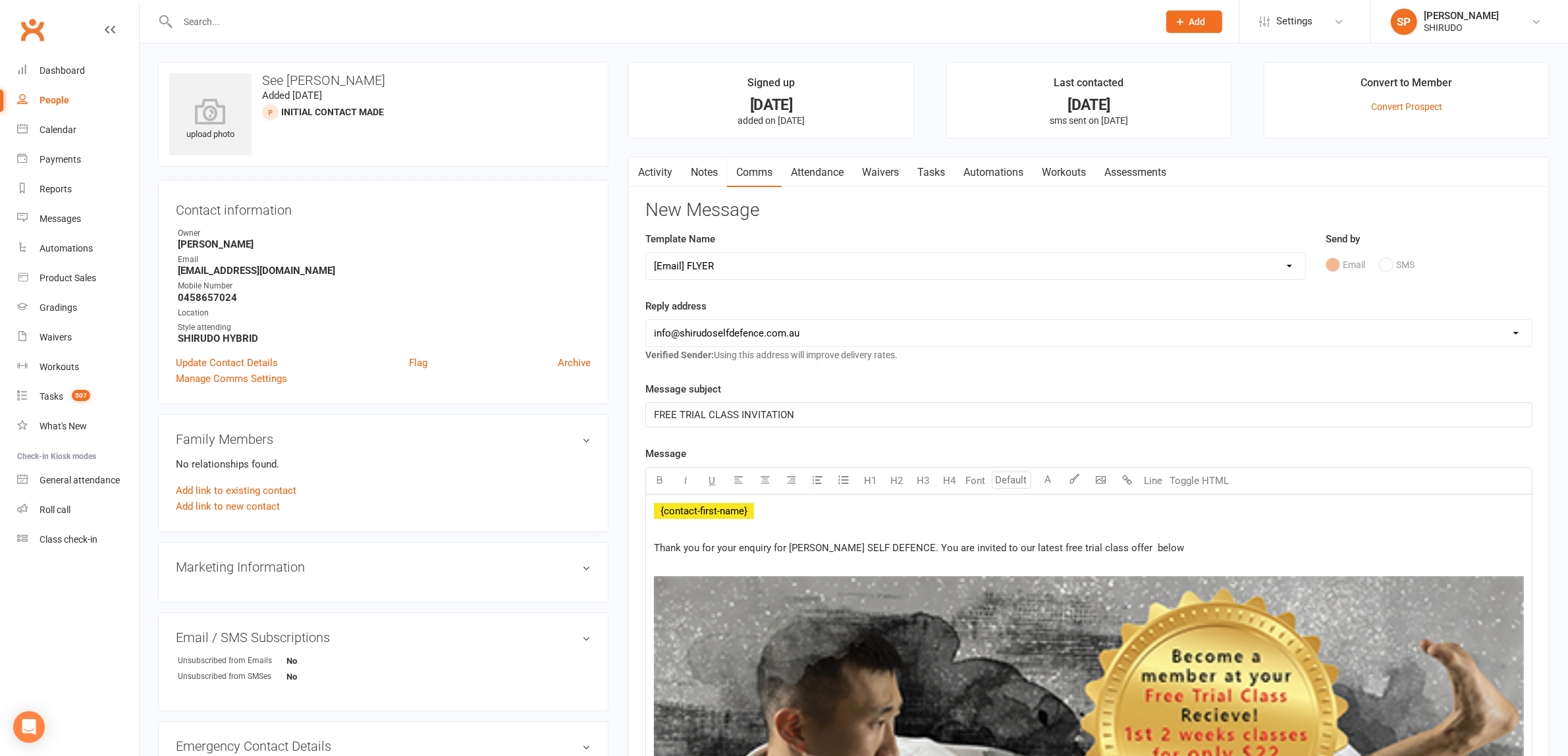
click at [1290, 270] on select "Select Template [Email] Back to New School Term SPECIAL OFFER [Email] BIRTHDAY …" at bounding box center [976, 266] width 659 height 27
select select "51"
click at [646, 252] on select "Select Template [Email] Back to New School Term SPECIAL OFFER [Email] BIRTHDAY …" at bounding box center [976, 266] width 659 height 27
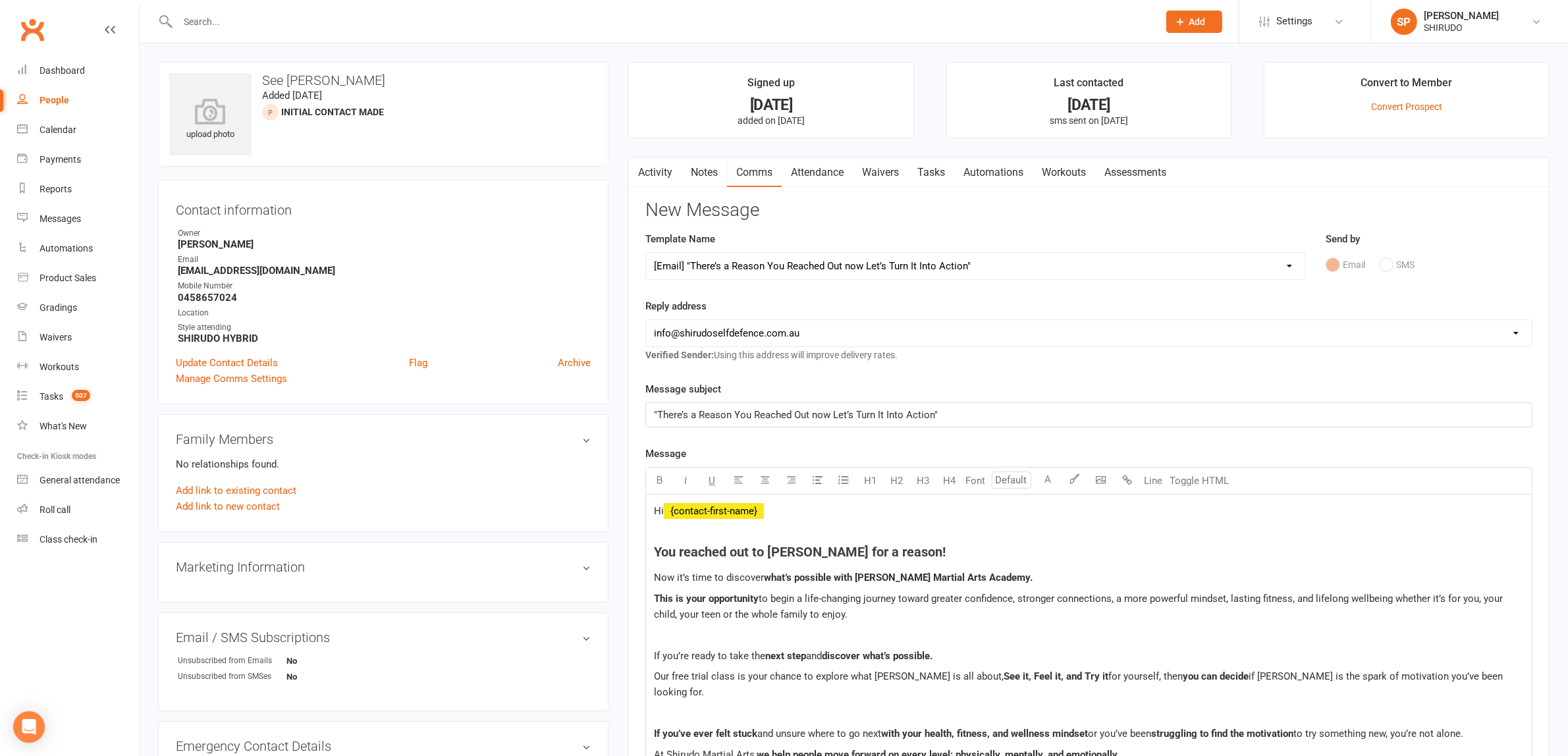
click at [784, 515] on p "Hi ﻿ {contact-first-name}" at bounding box center [1089, 510] width 870 height 16
click at [656, 537] on span at bounding box center [655, 532] width 3 height 12
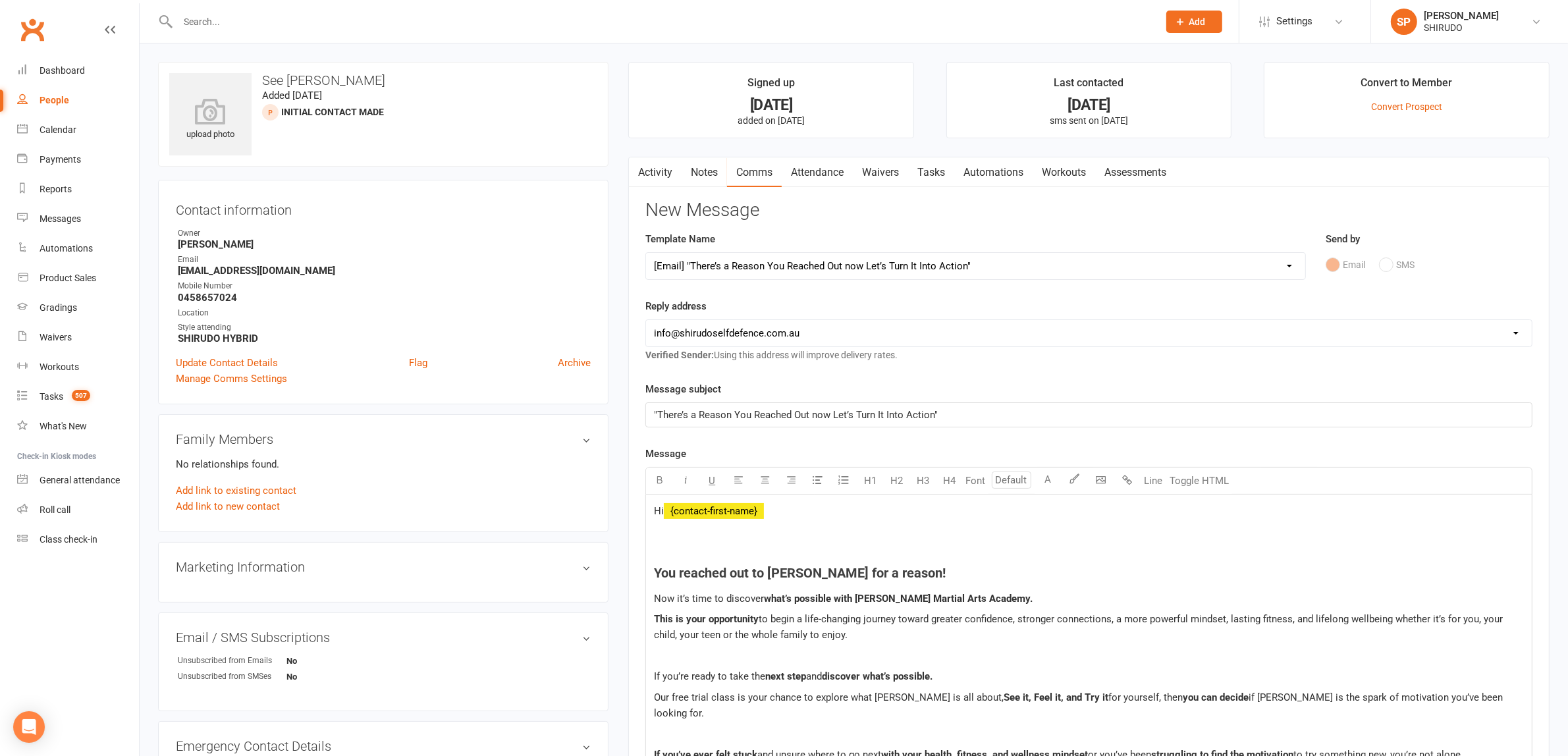
click at [659, 537] on p at bounding box center [1089, 532] width 870 height 16
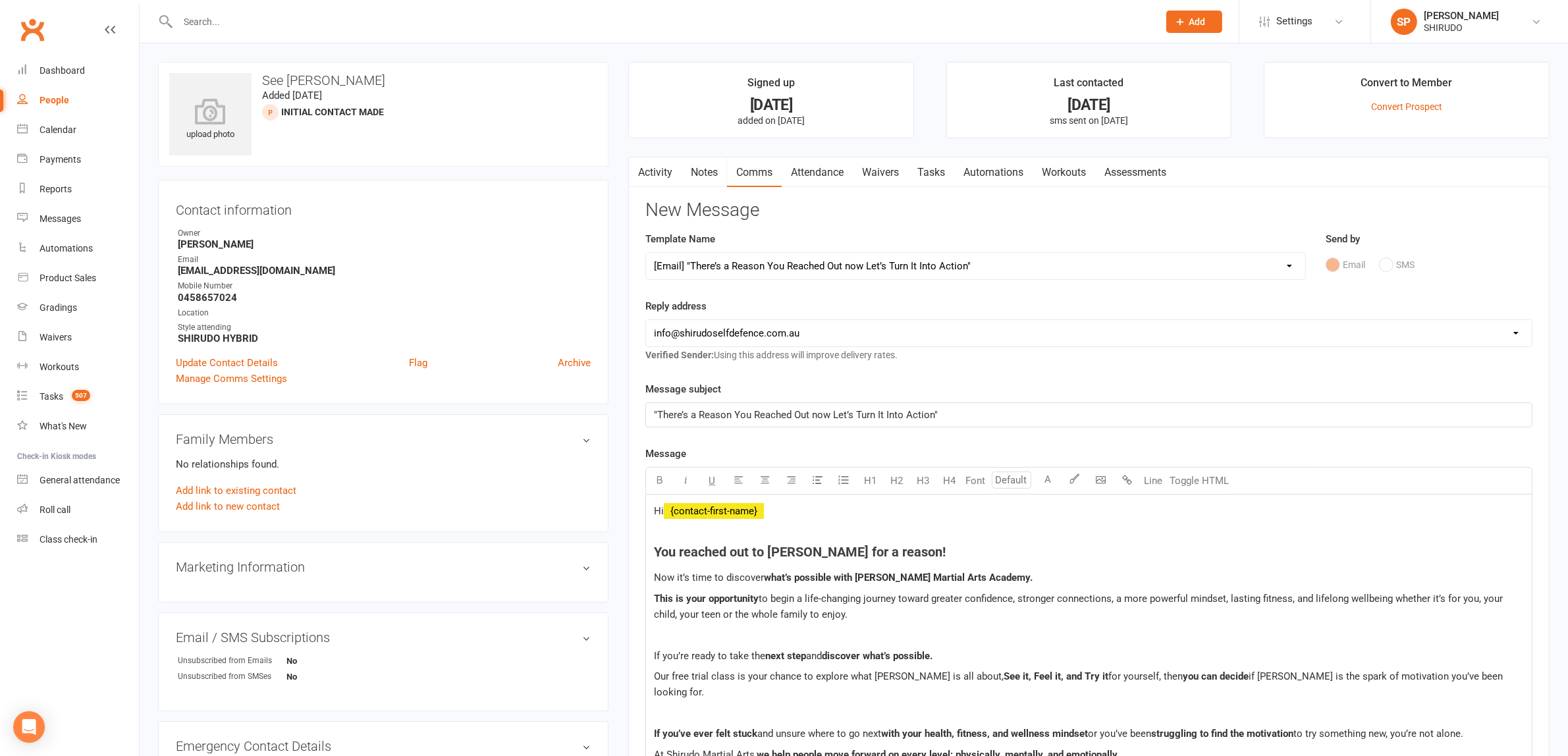
click at [654, 707] on span at bounding box center [655, 713] width 3 height 12
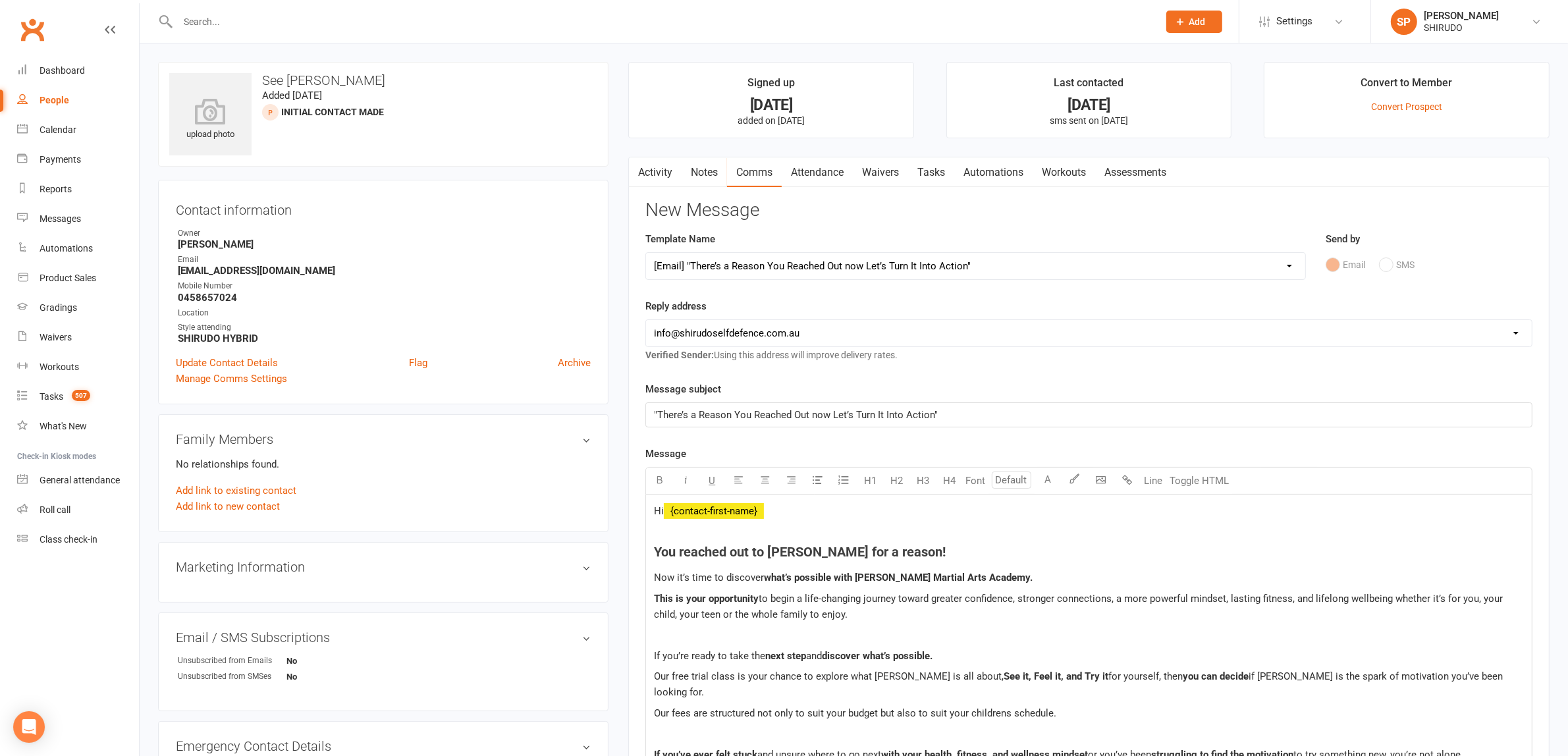
click at [1070, 705] on p "Our fees are structured not only to suit your budget but also to suit your chil…" at bounding box center [1089, 712] width 870 height 16
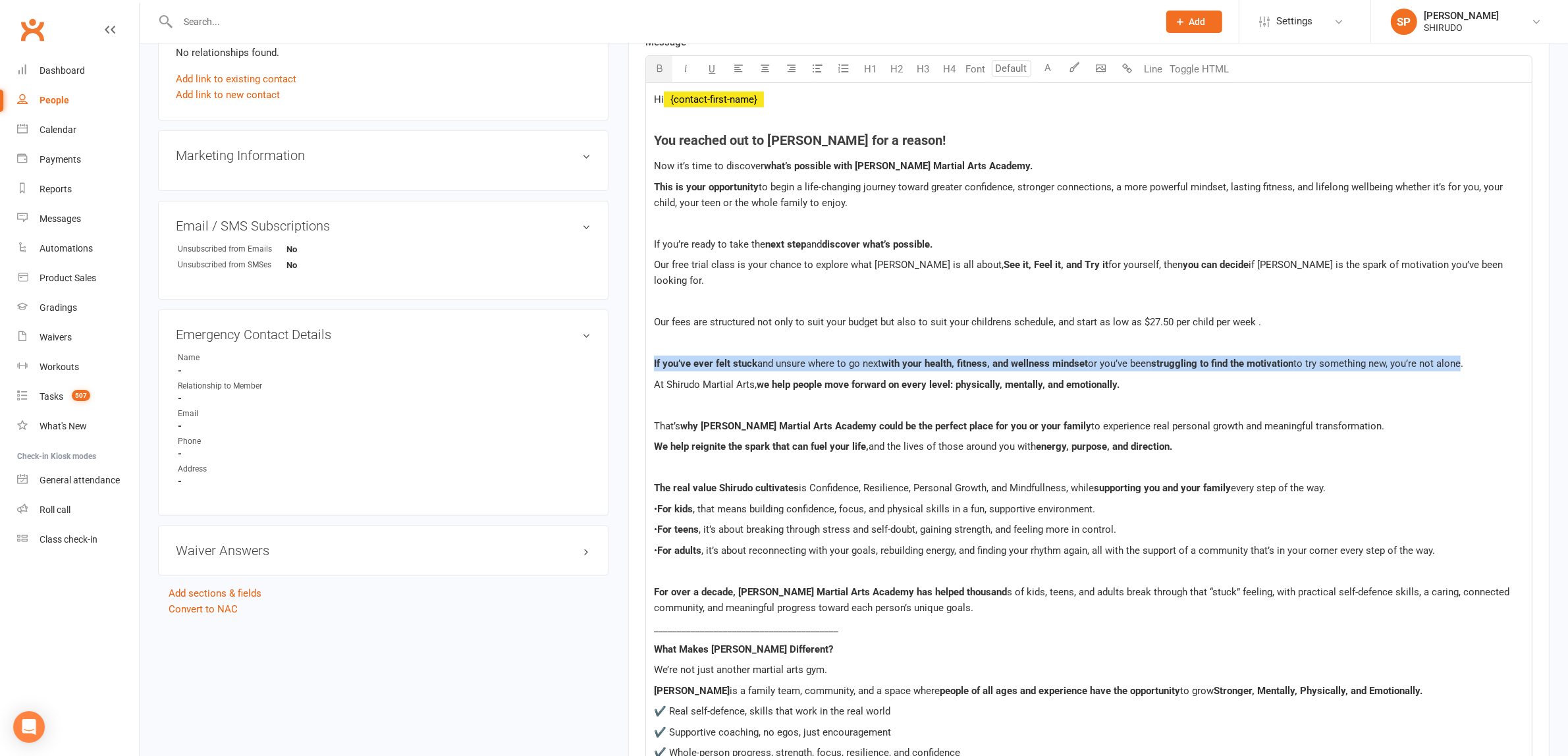
drag, startPoint x: 1473, startPoint y: 343, endPoint x: 646, endPoint y: 343, distance: 827.0
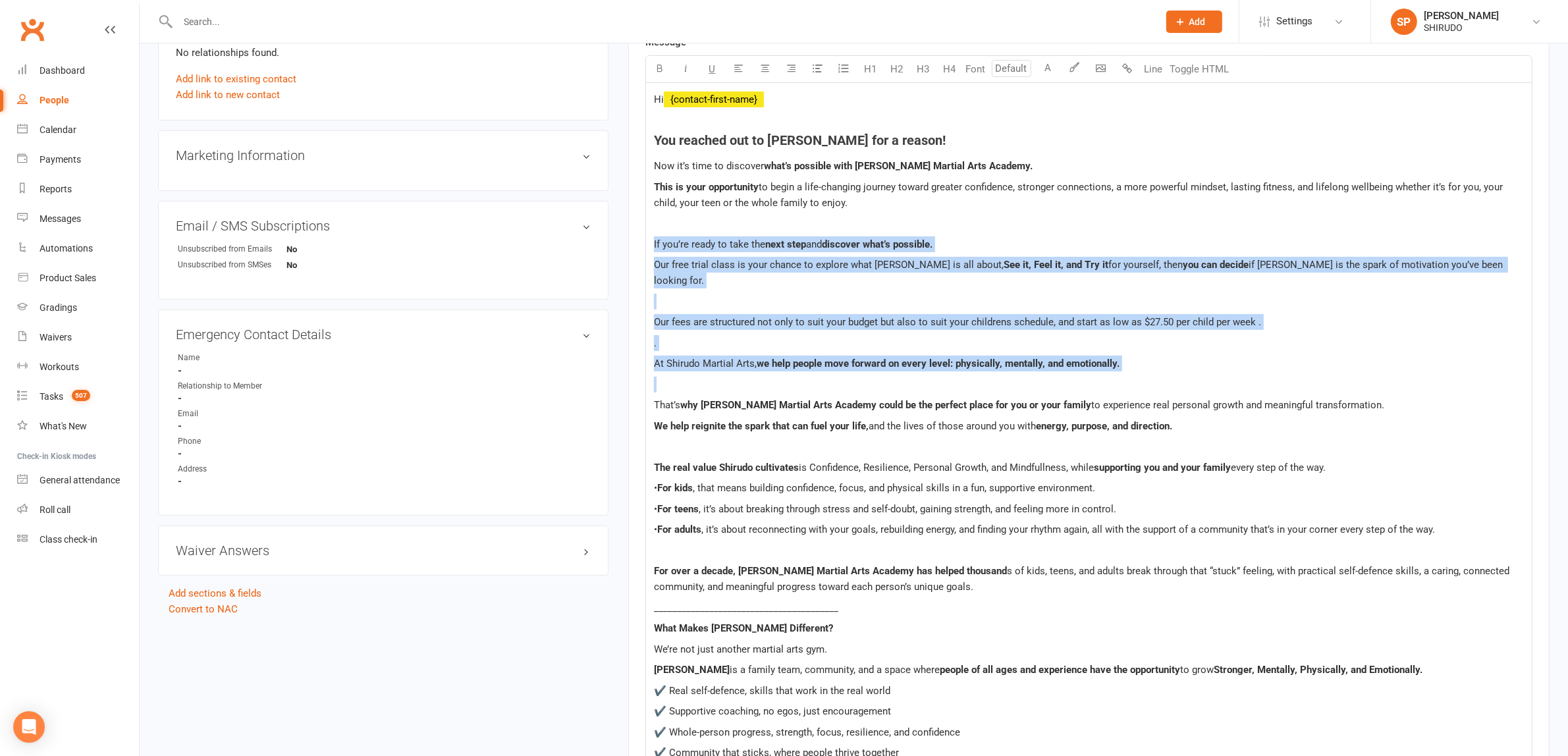
drag, startPoint x: 653, startPoint y: 244, endPoint x: 1104, endPoint y: 360, distance: 465.7
copy div "If you’re ready to take the next step and discover what’s possible. Our free tr…"
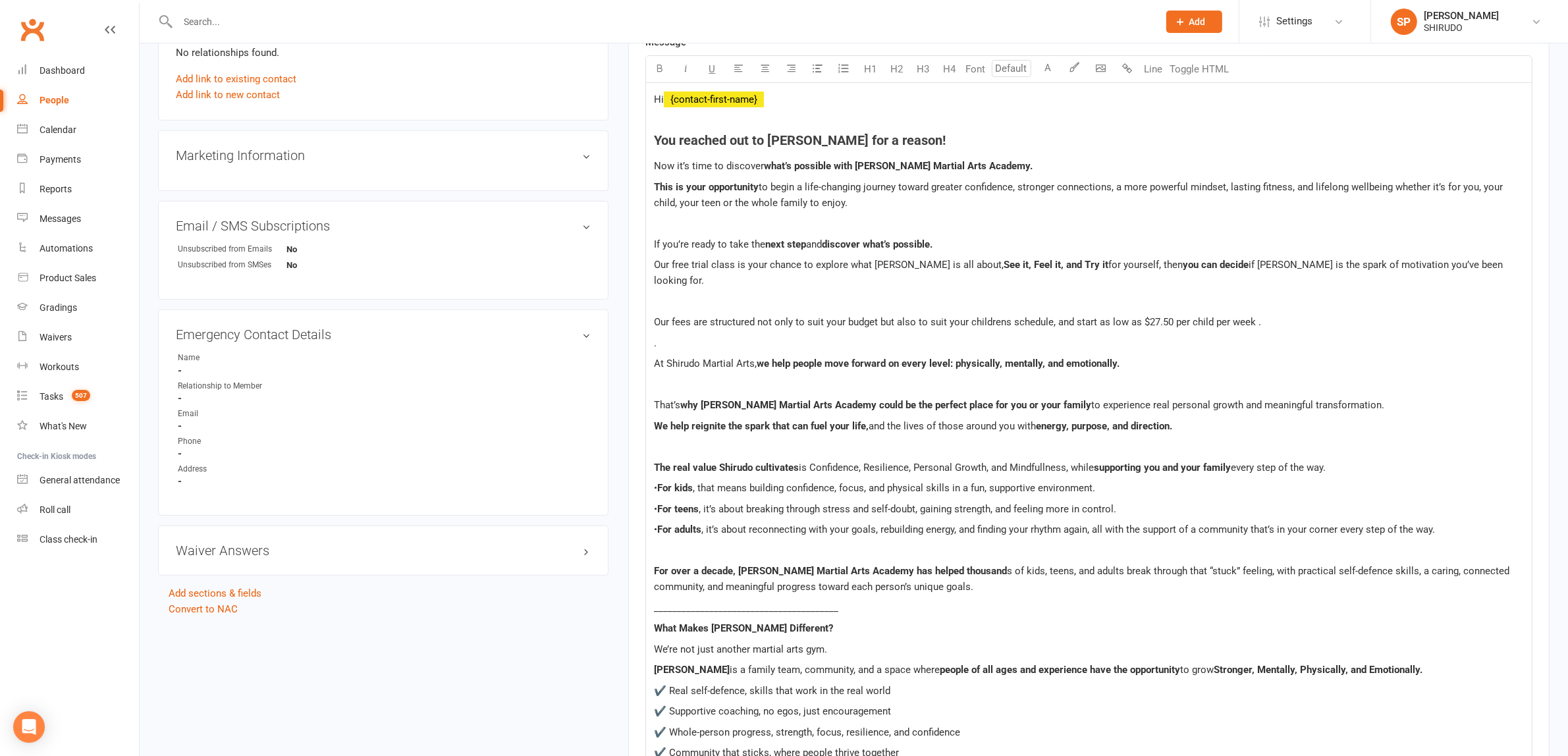
click at [764, 439] on p at bounding box center [1089, 446] width 870 height 16
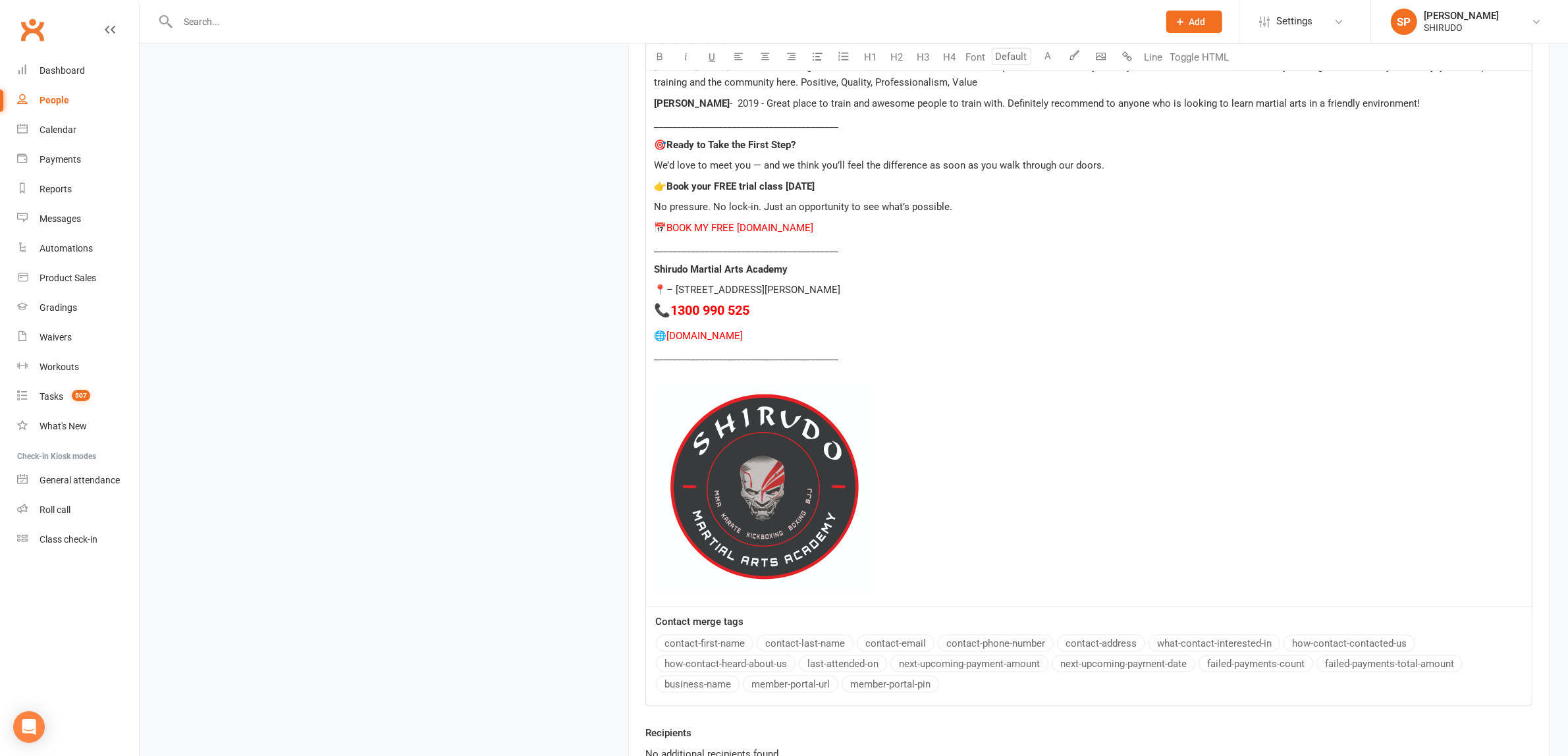
scroll to position [2173, 0]
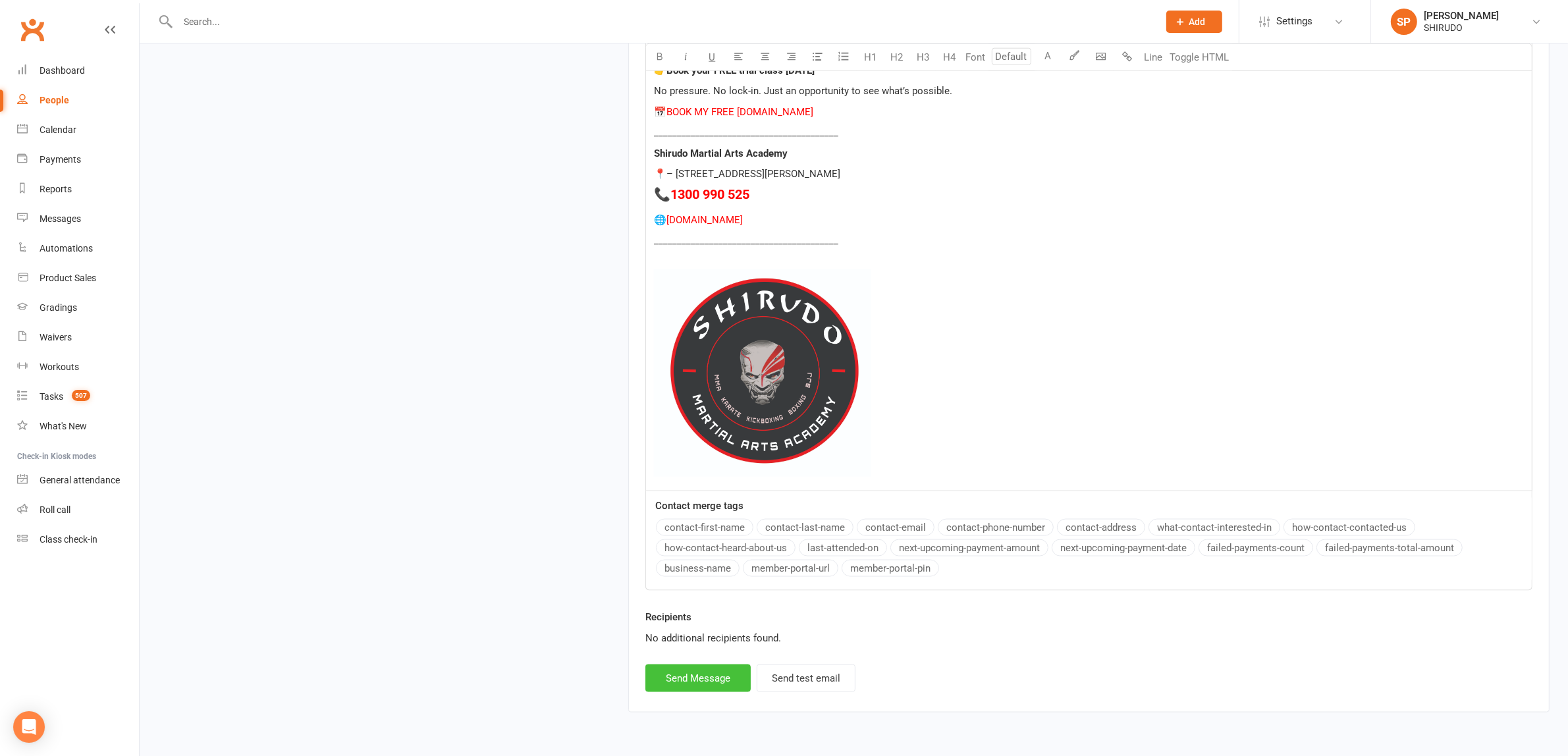
click at [696, 664] on button "Send Message" at bounding box center [698, 678] width 106 height 27
select select
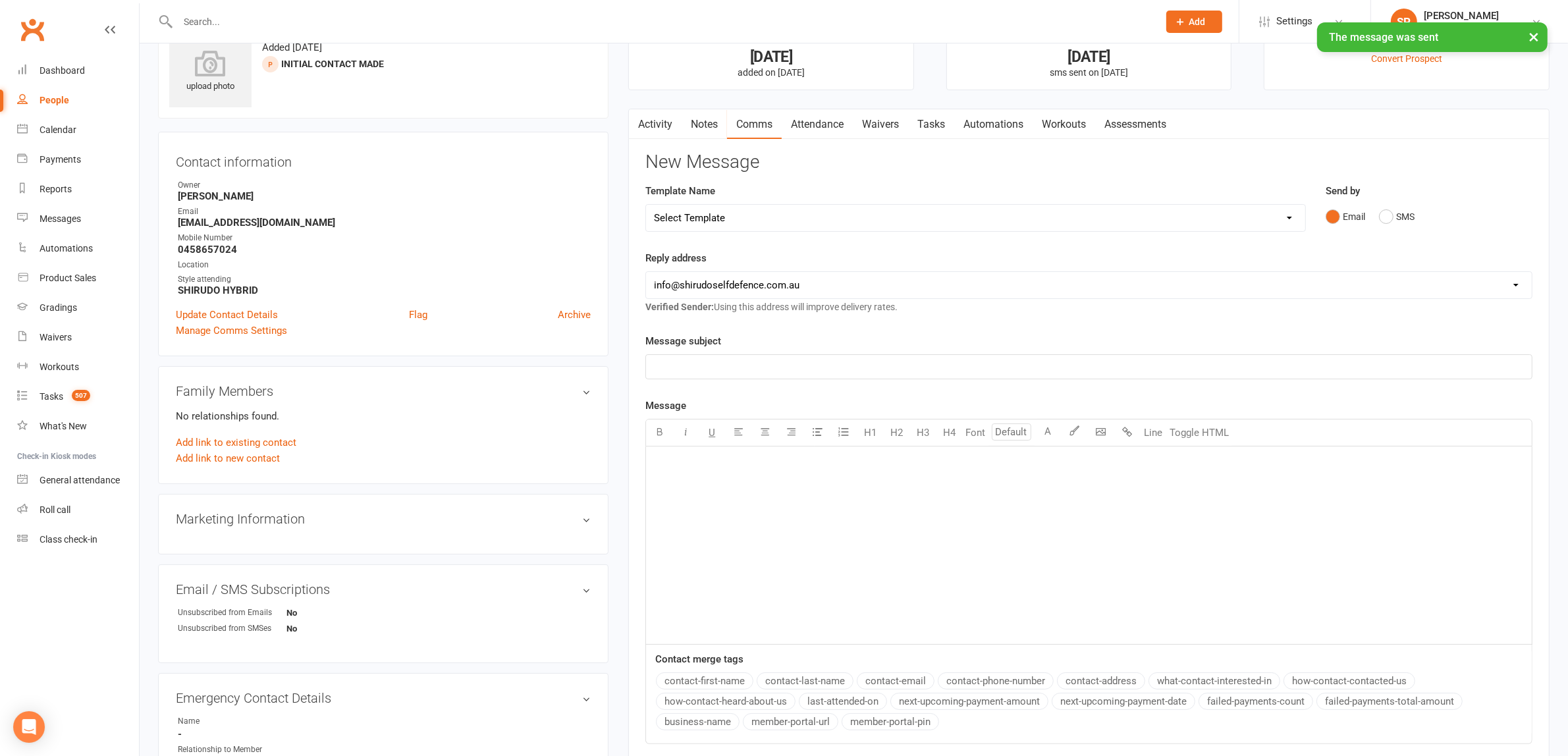
scroll to position [0, 0]
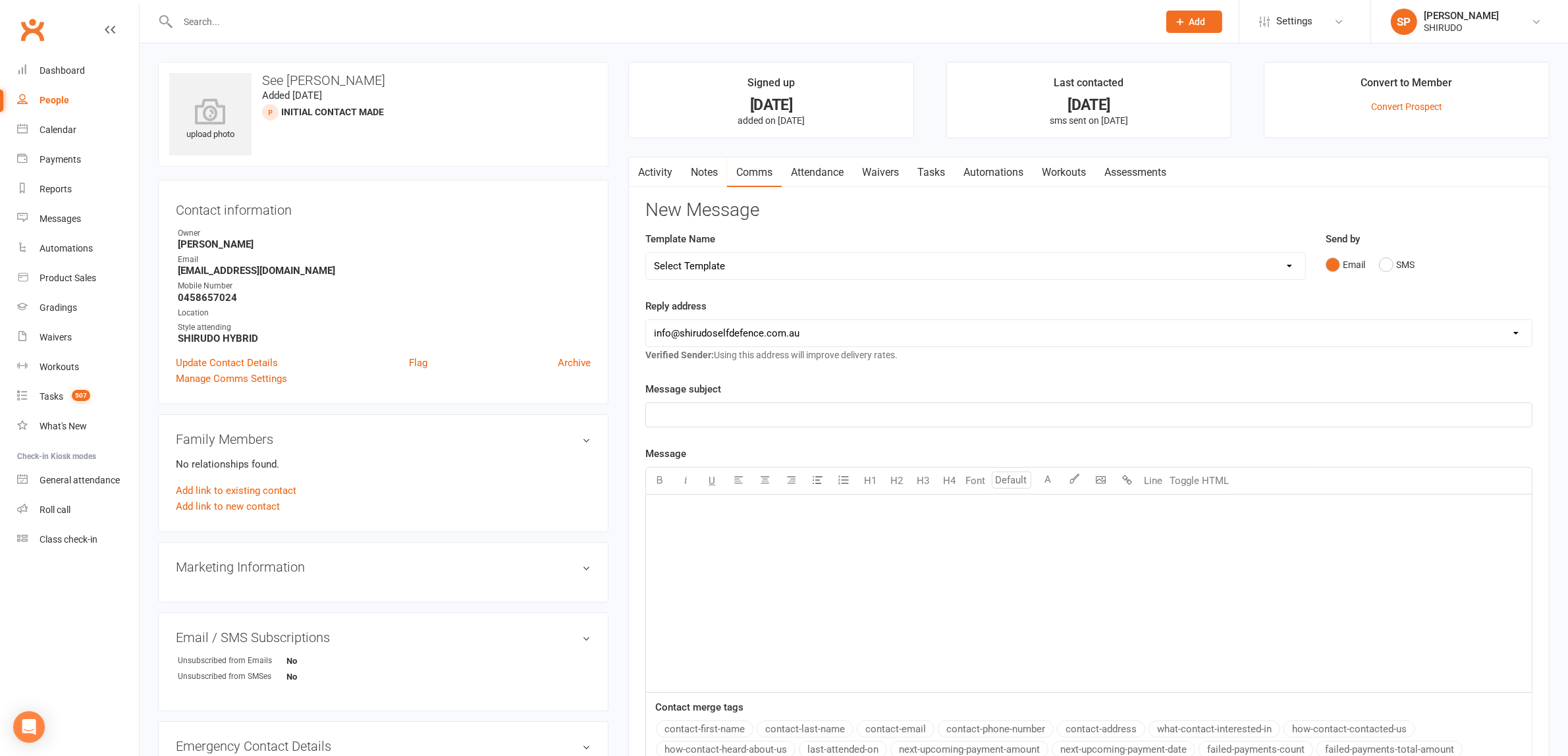
click at [57, 99] on div "People" at bounding box center [54, 100] width 30 height 10
select select "50"
